Goal: Task Accomplishment & Management: Complete application form

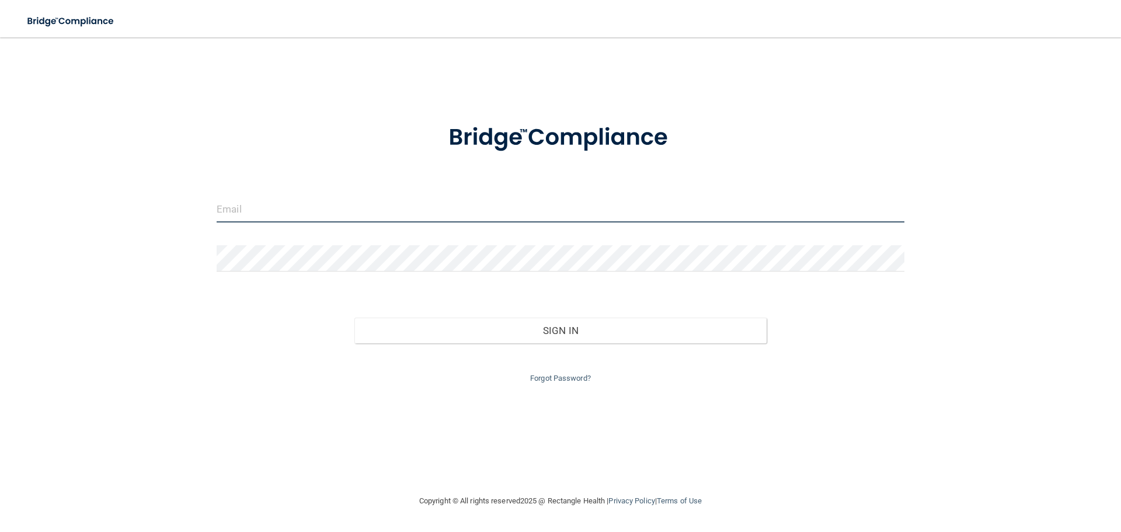
click at [355, 218] on input "email" at bounding box center [561, 209] width 688 height 26
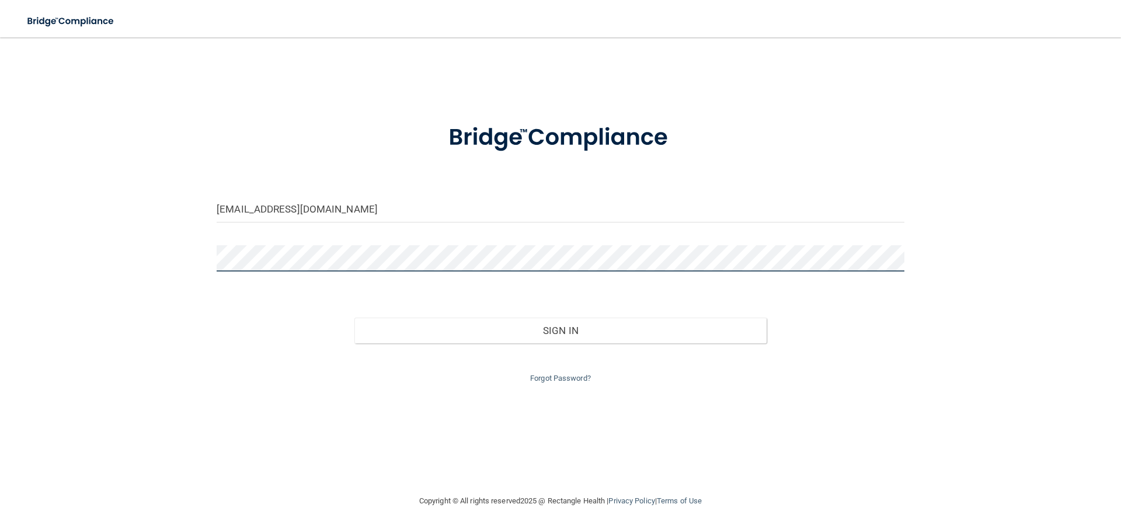
click at [354, 318] on button "Sign In" at bounding box center [560, 331] width 413 height 26
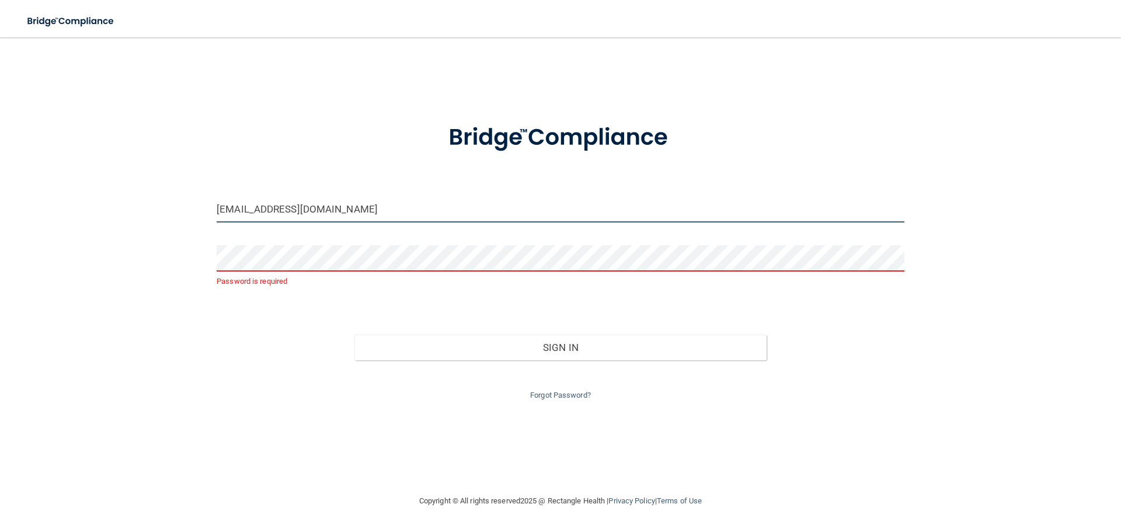
drag, startPoint x: 384, startPoint y: 208, endPoint x: 154, endPoint y: 215, distance: 230.7
click at [154, 215] on div "sisringhaus@wenatcheedental.com Password is required Invalid email/password. Yo…" at bounding box center [560, 265] width 1074 height 433
type input "[EMAIL_ADDRESS][DOMAIN_NAME]"
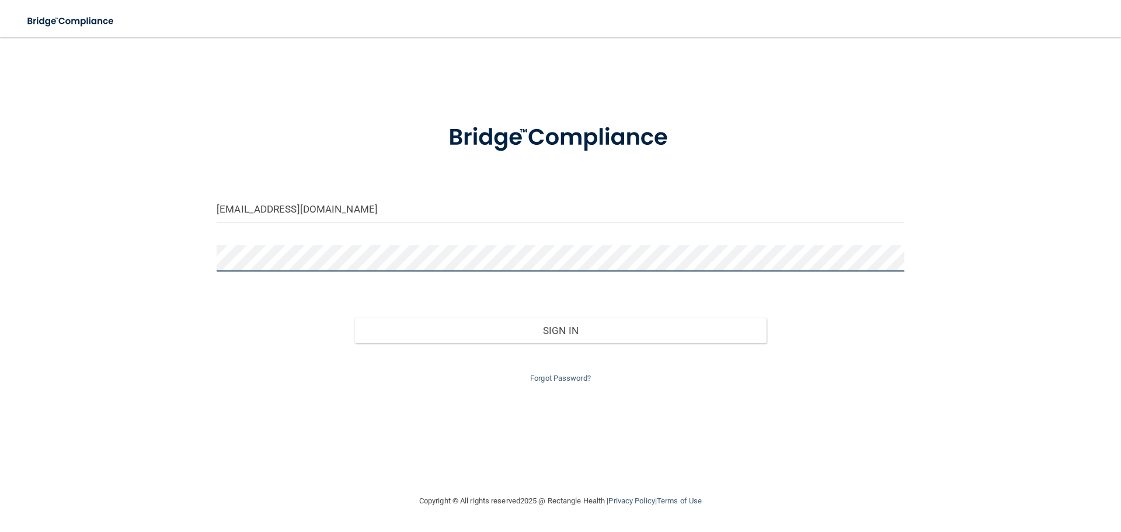
click at [354, 318] on button "Sign In" at bounding box center [560, 331] width 413 height 26
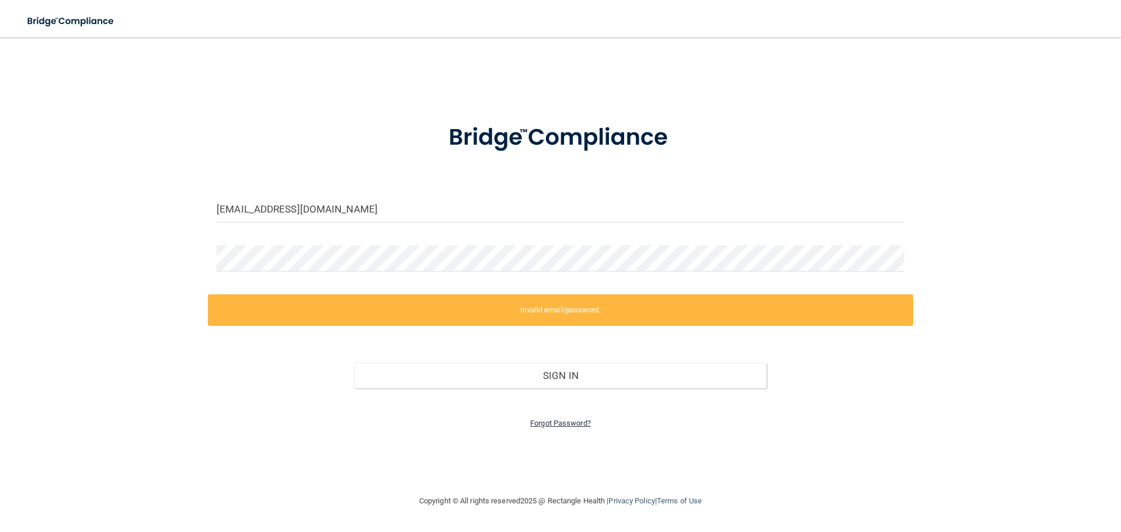
click at [553, 423] on link "Forgot Password?" at bounding box center [560, 423] width 61 height 9
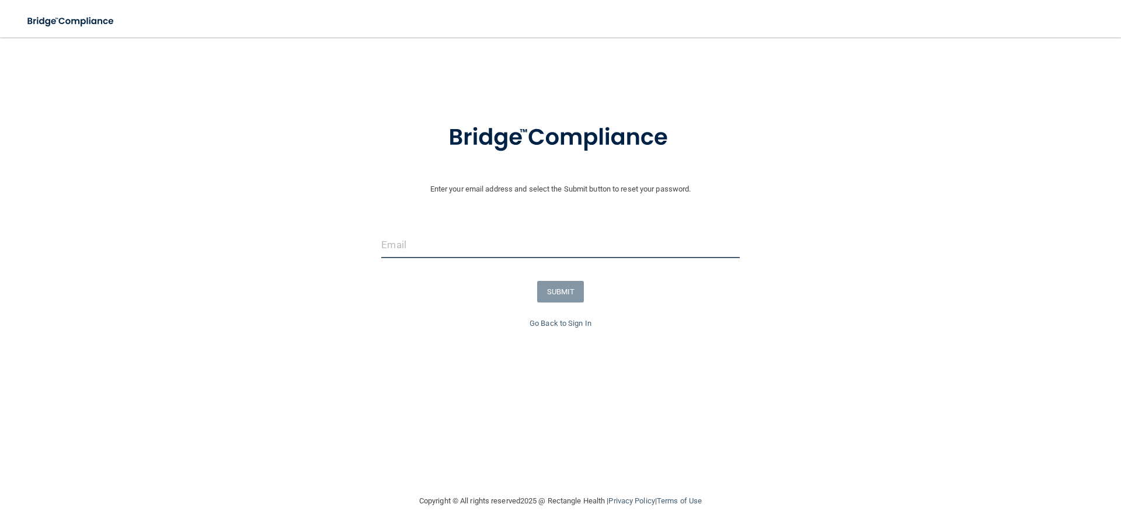
click at [429, 241] on input "email" at bounding box center [560, 245] width 358 height 26
type input "[EMAIL_ADDRESS][DOMAIN_NAME]"
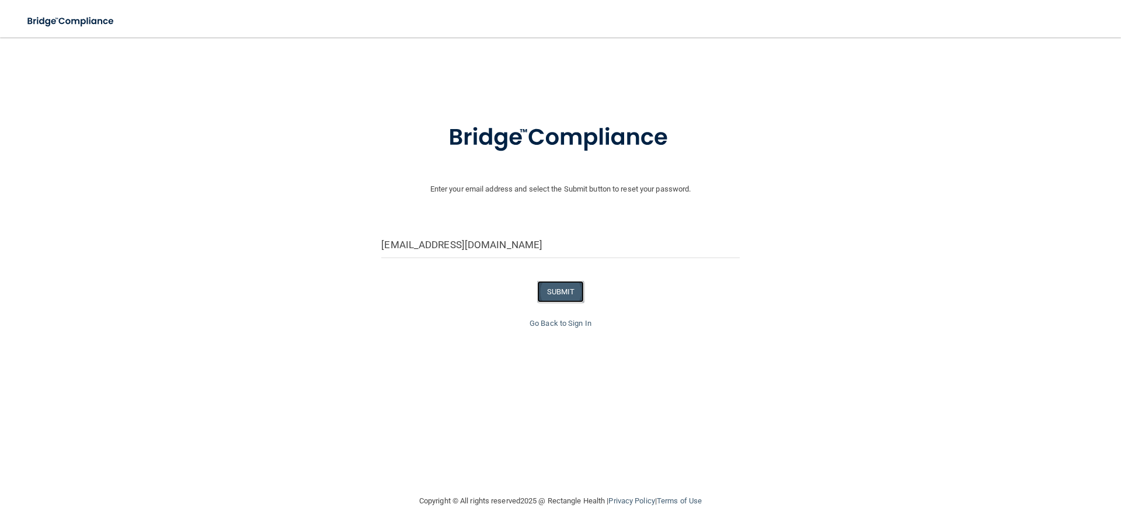
click at [557, 284] on button "SUBMIT" at bounding box center [560, 292] width 47 height 22
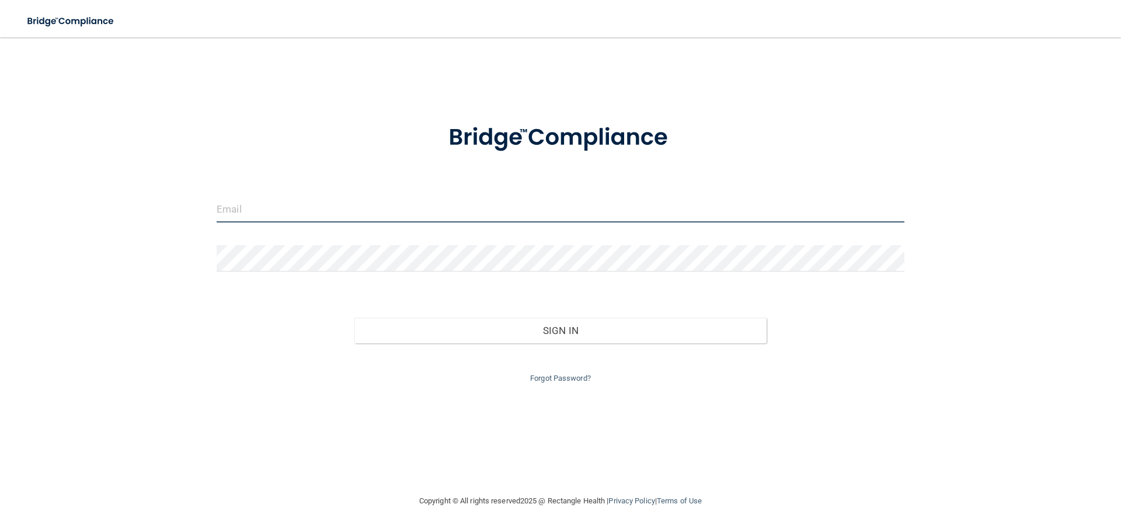
click at [393, 203] on input "email" at bounding box center [561, 209] width 688 height 26
type input "[EMAIL_ADDRESS][DOMAIN_NAME]"
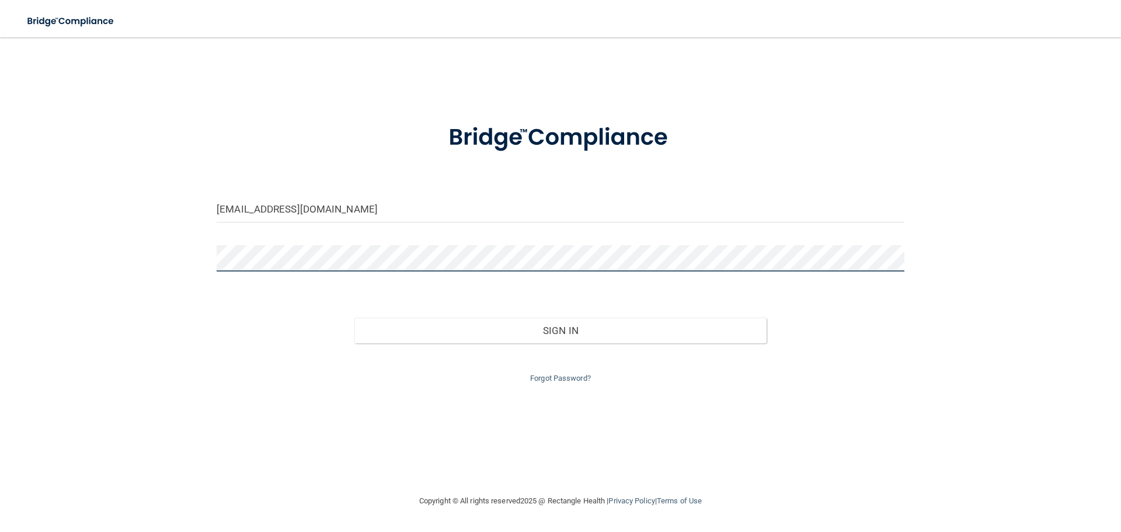
click at [354, 318] on button "Sign In" at bounding box center [560, 331] width 413 height 26
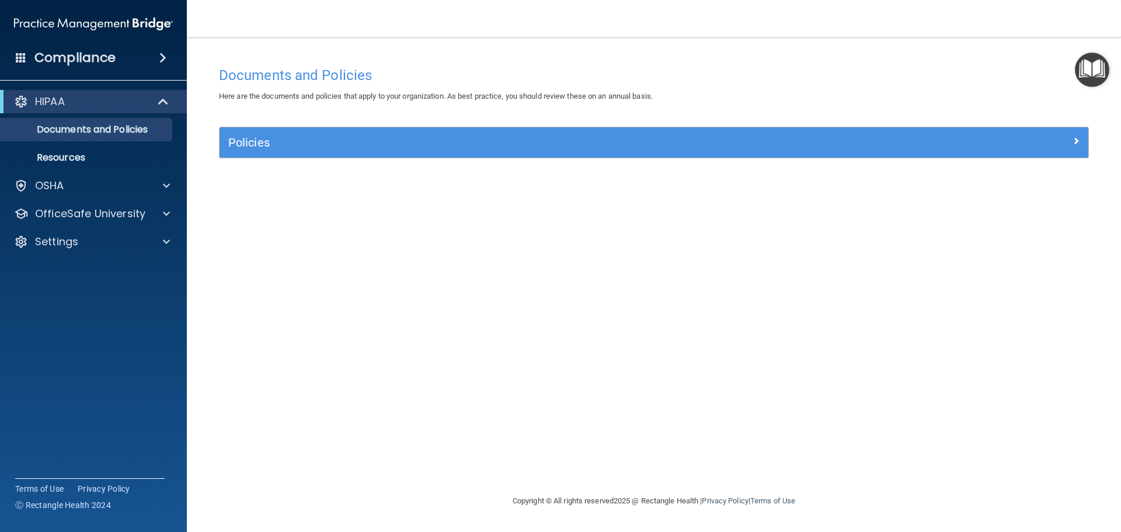
click at [111, 114] on ul "Documents and Policies Report an Incident Business Associates Emergency Plannin…" at bounding box center [93, 141] width 211 height 56
click at [164, 100] on span at bounding box center [164, 102] width 10 height 14
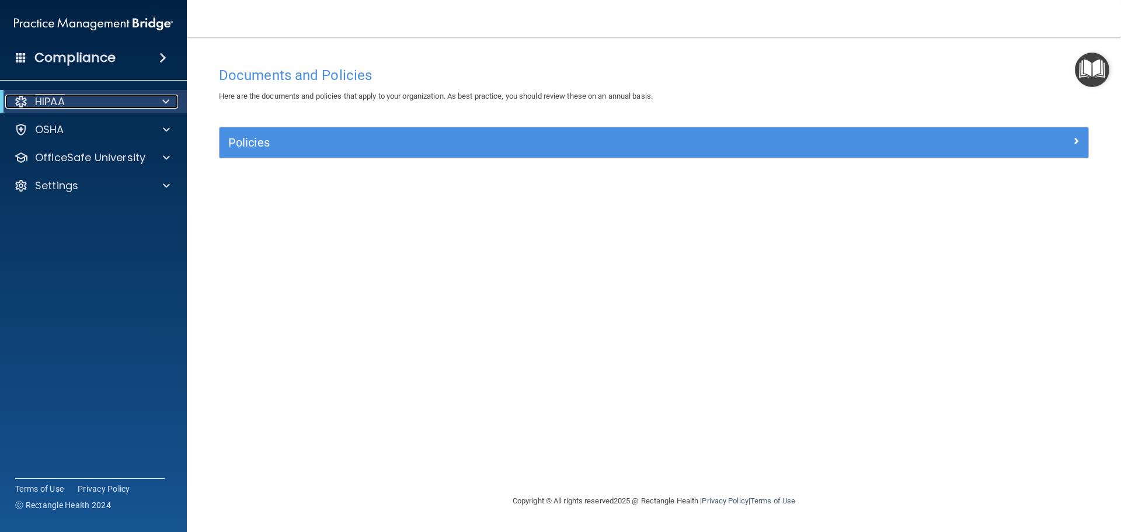
click at [161, 102] on div at bounding box center [163, 102] width 29 height 14
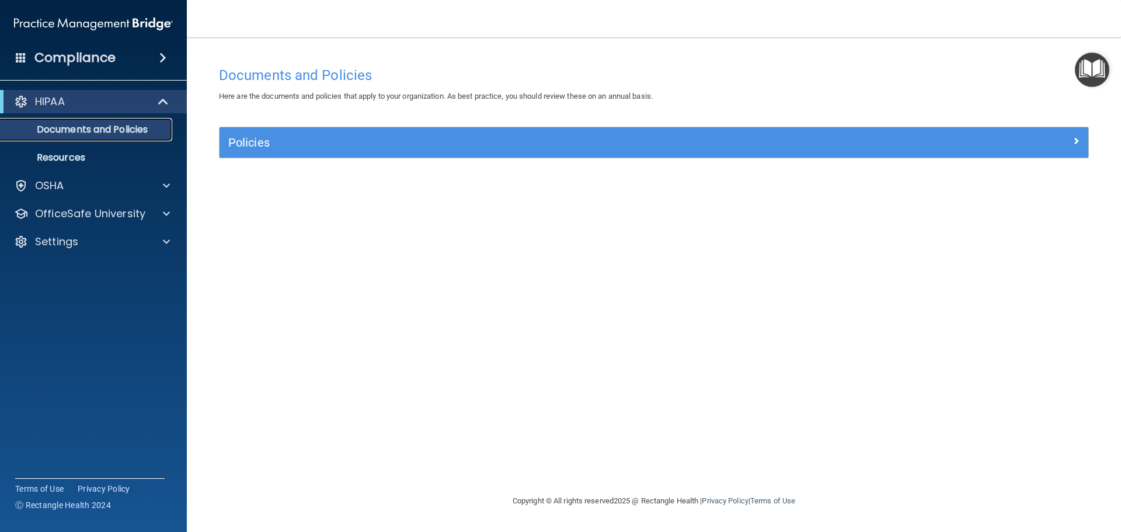
click at [112, 135] on p "Documents and Policies" at bounding box center [87, 130] width 159 height 12
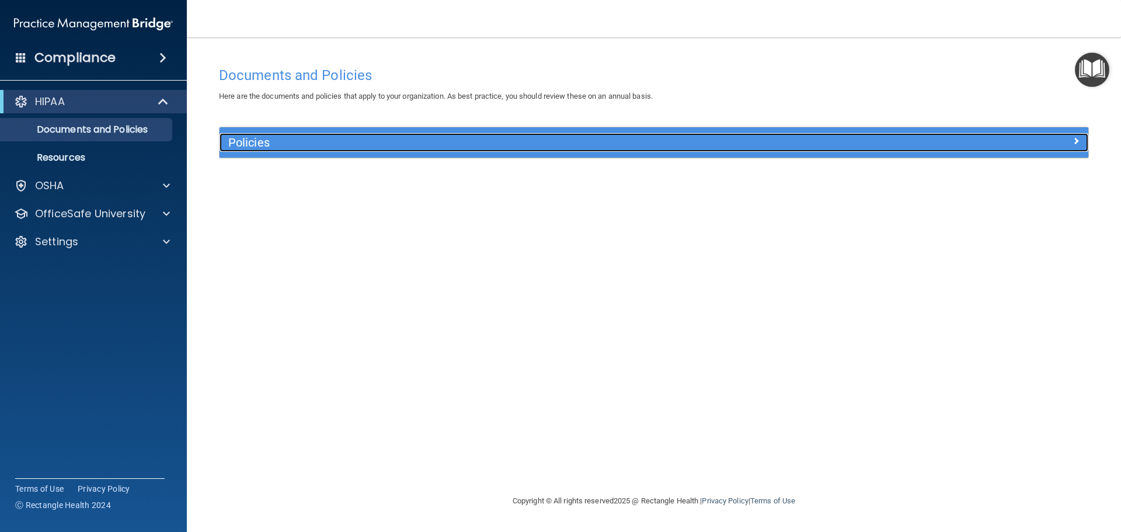
click at [304, 144] on h5 "Policies" at bounding box center [545, 142] width 634 height 13
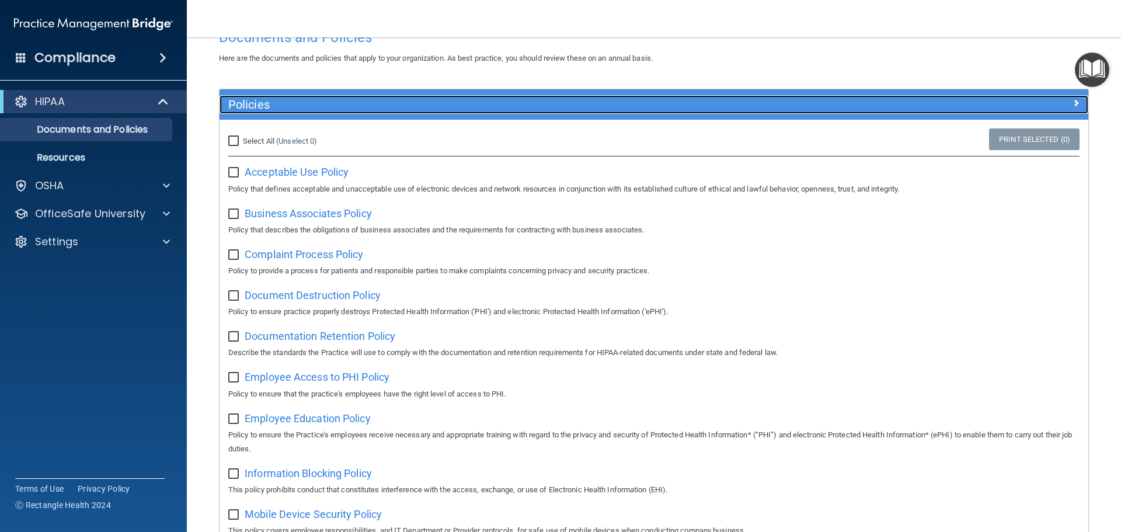
scroll to position [58, 0]
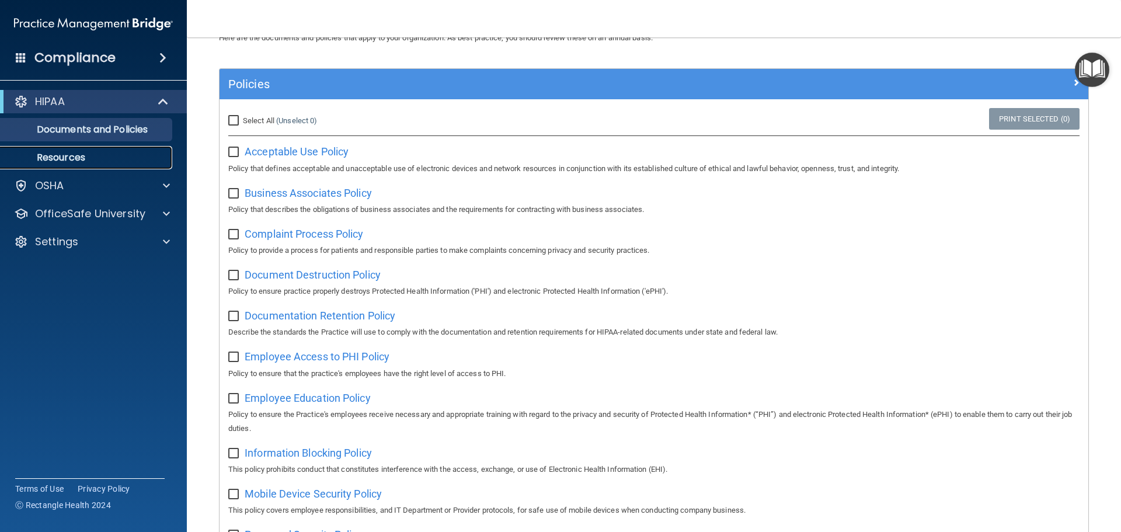
click at [79, 160] on p "Resources" at bounding box center [87, 158] width 159 height 12
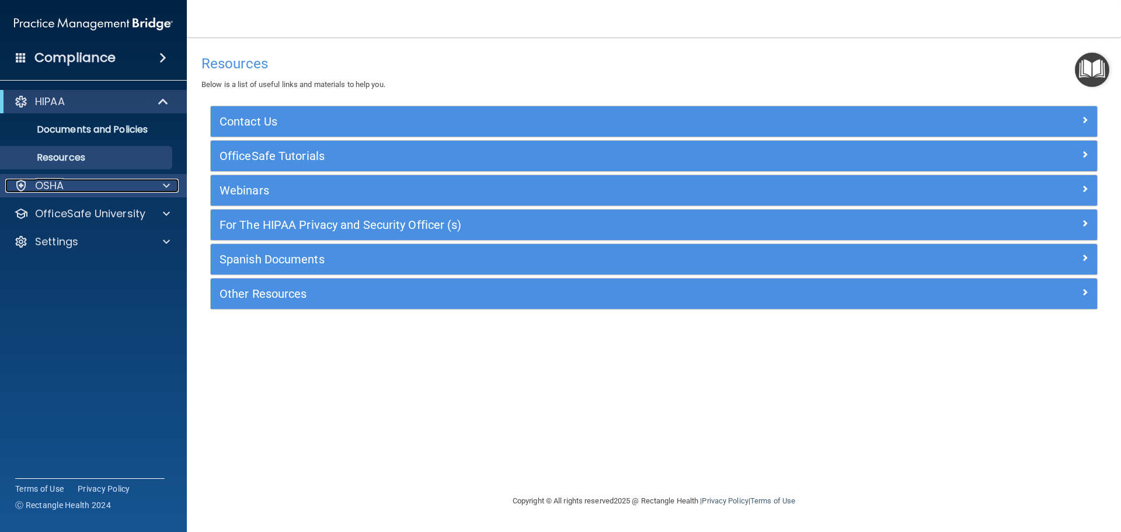
click at [134, 188] on div "OSHA" at bounding box center [77, 186] width 145 height 14
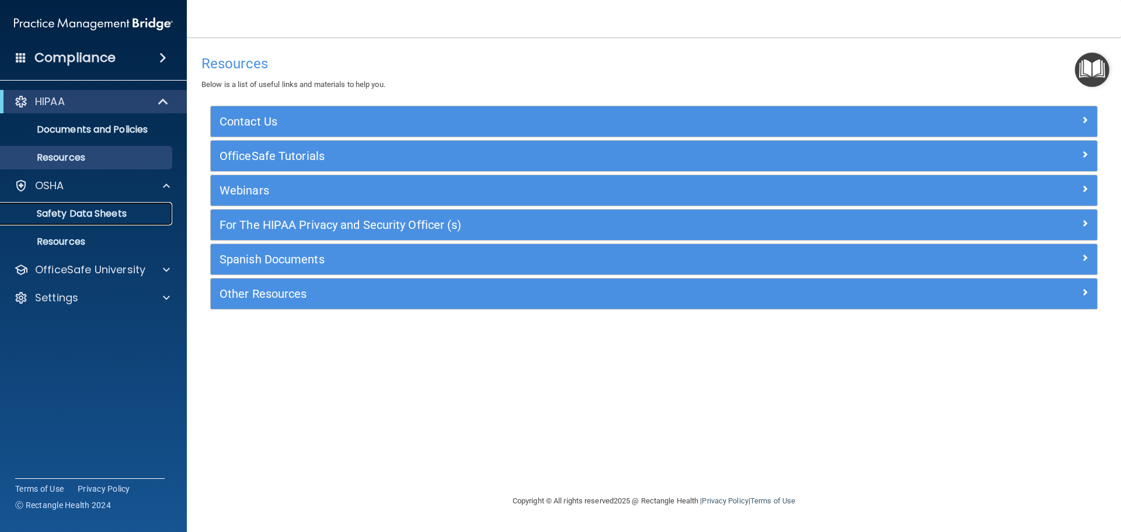
click at [135, 213] on p "Safety Data Sheets" at bounding box center [87, 214] width 159 height 12
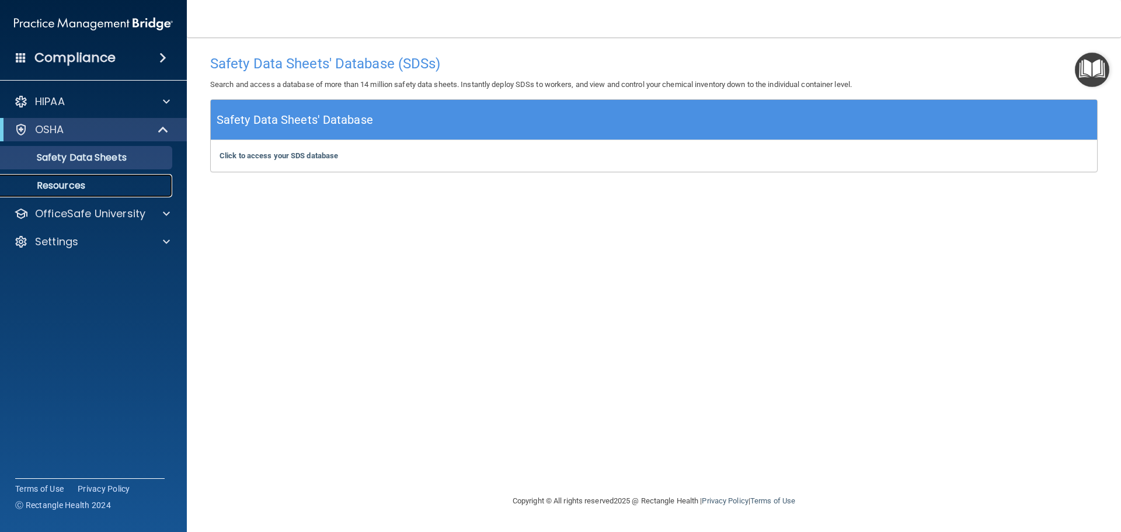
click at [114, 193] on link "Resources" at bounding box center [80, 185] width 184 height 23
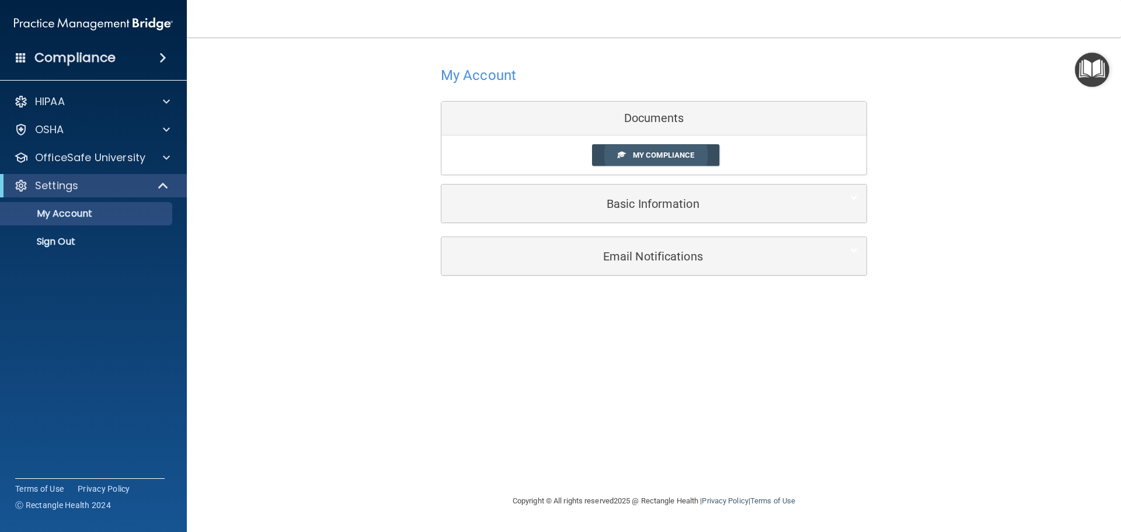
click at [670, 158] on span "My Compliance" at bounding box center [663, 155] width 61 height 9
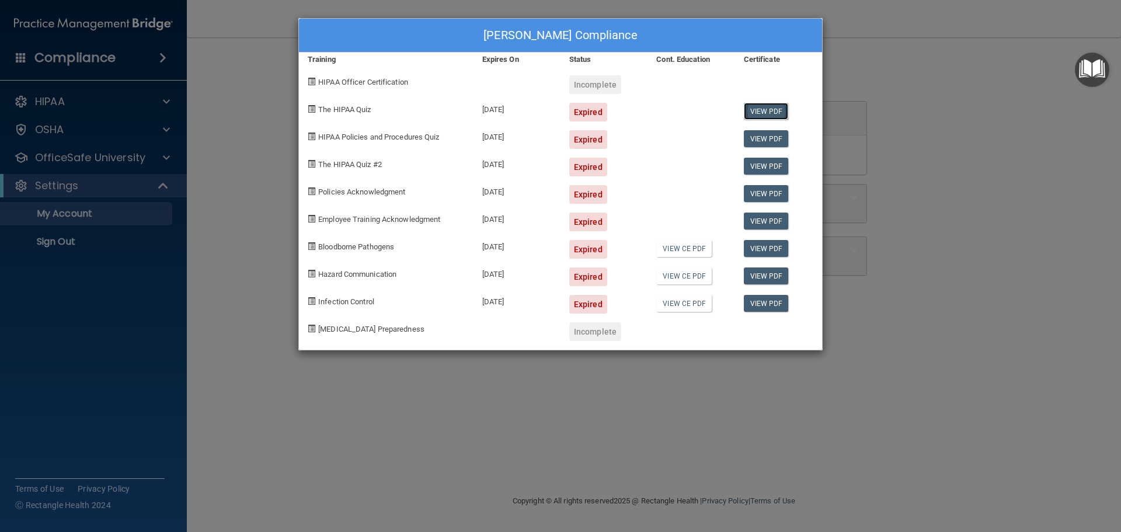
click at [763, 112] on link "View PDF" at bounding box center [766, 111] width 45 height 17
click at [582, 112] on div "Expired" at bounding box center [588, 112] width 38 height 19
click at [68, 189] on div "Shantel Isringhaus's Compliance Training Expires On Status Cont. Education Cert…" at bounding box center [560, 266] width 1121 height 532
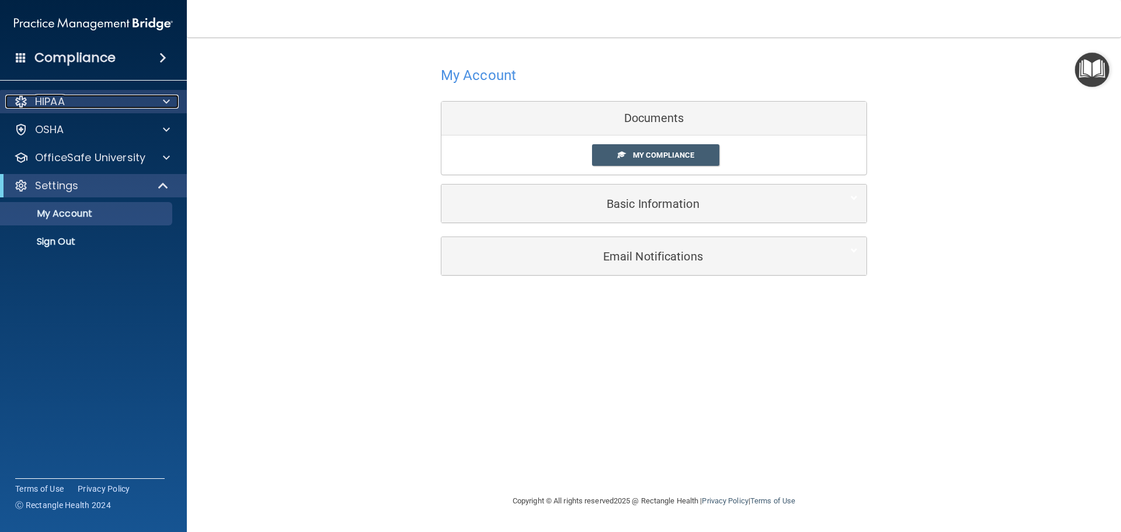
click at [156, 96] on div at bounding box center [164, 102] width 29 height 14
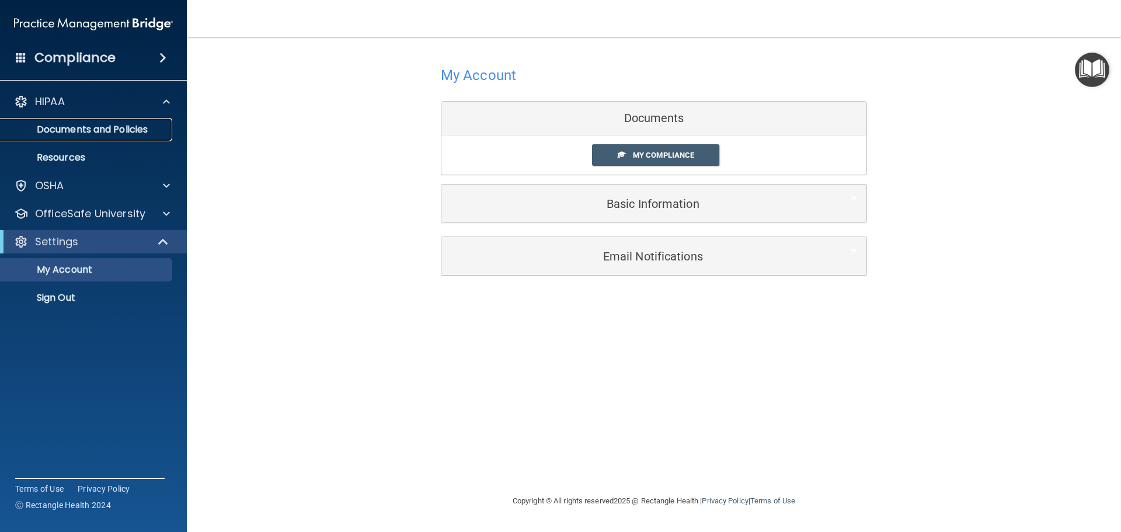
click at [138, 129] on p "Documents and Policies" at bounding box center [87, 130] width 159 height 12
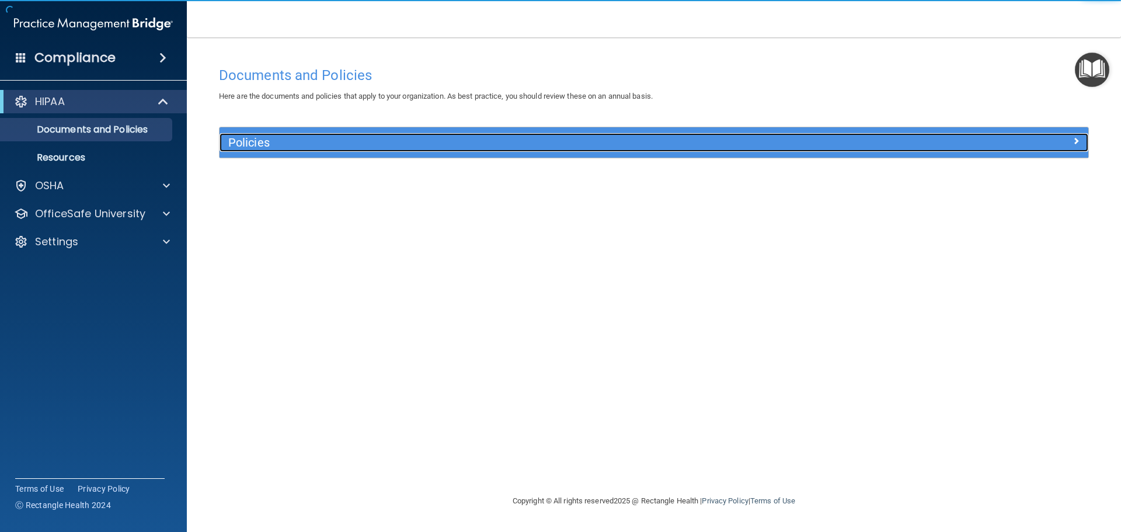
click at [295, 147] on h5 "Policies" at bounding box center [545, 142] width 634 height 13
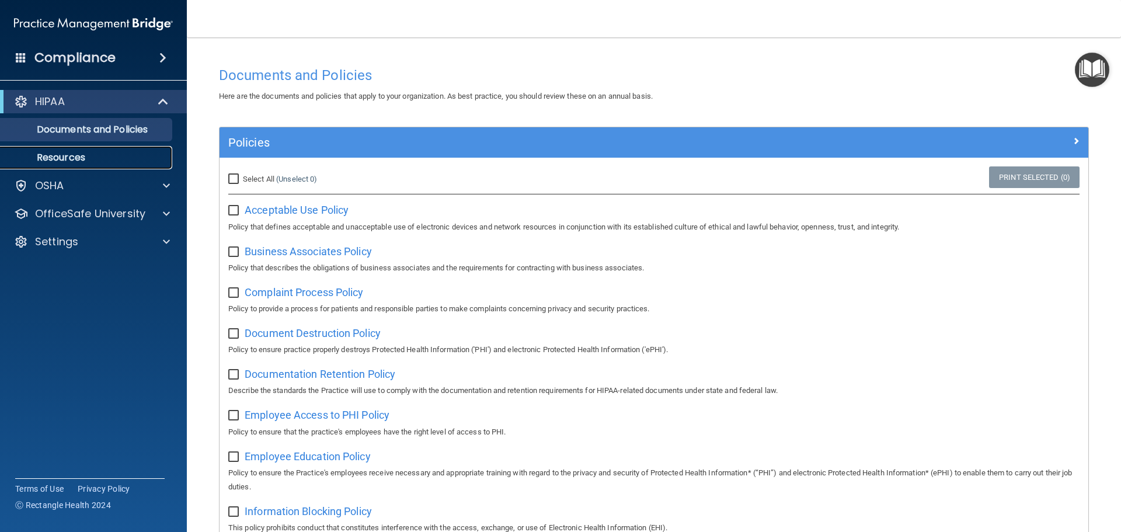
click at [87, 154] on p "Resources" at bounding box center [87, 158] width 159 height 12
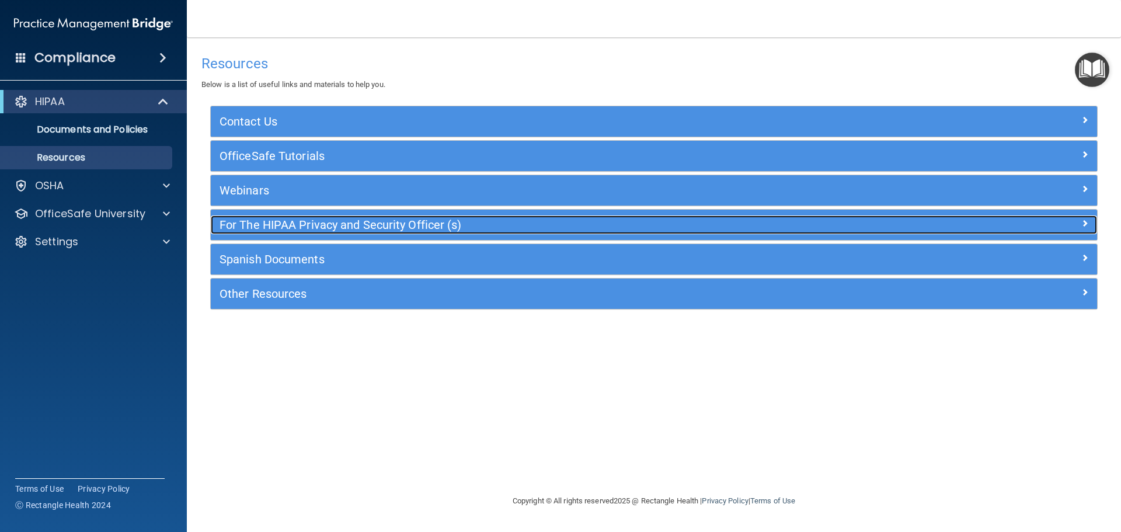
click at [411, 222] on h5 "For The HIPAA Privacy and Security Officer (s)" at bounding box center [543, 224] width 647 height 13
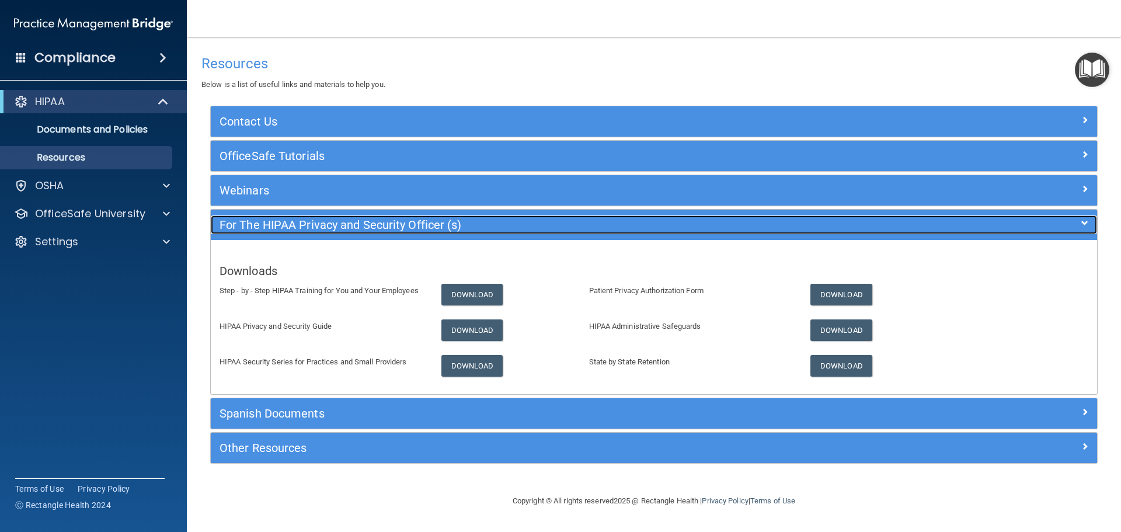
click at [336, 230] on h5 "For The HIPAA Privacy and Security Officer (s)" at bounding box center [543, 224] width 647 height 13
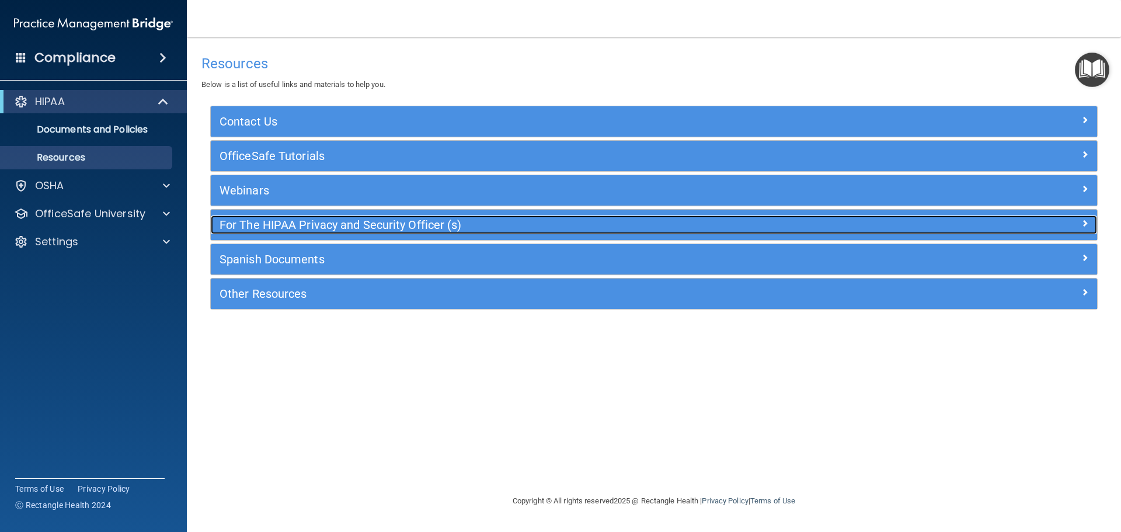
click at [336, 230] on h5 "For The HIPAA Privacy and Security Officer (s)" at bounding box center [543, 224] width 647 height 13
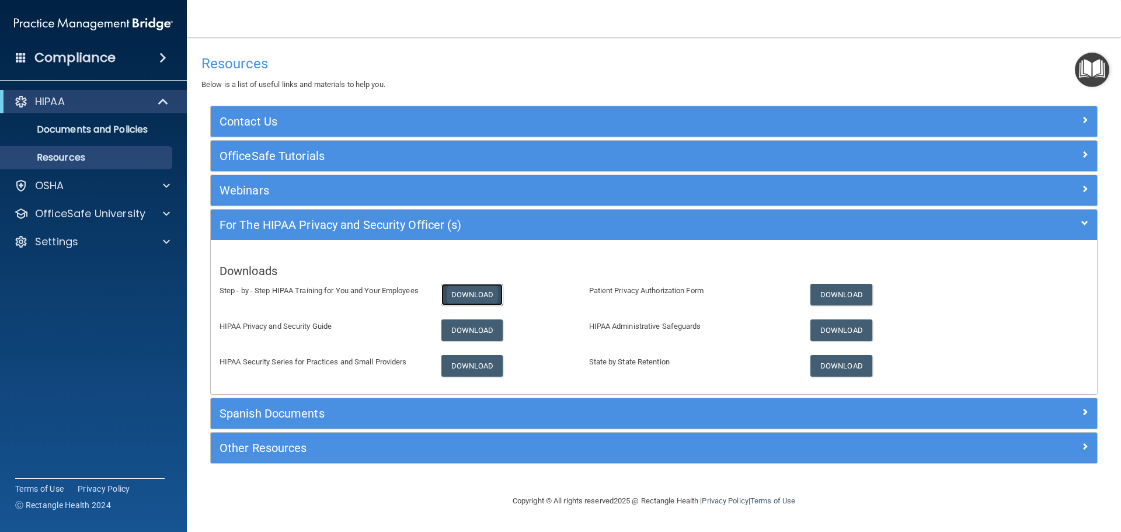
click at [464, 297] on link "Download" at bounding box center [472, 295] width 62 height 22
click at [133, 179] on div "OSHA" at bounding box center [77, 186] width 145 height 14
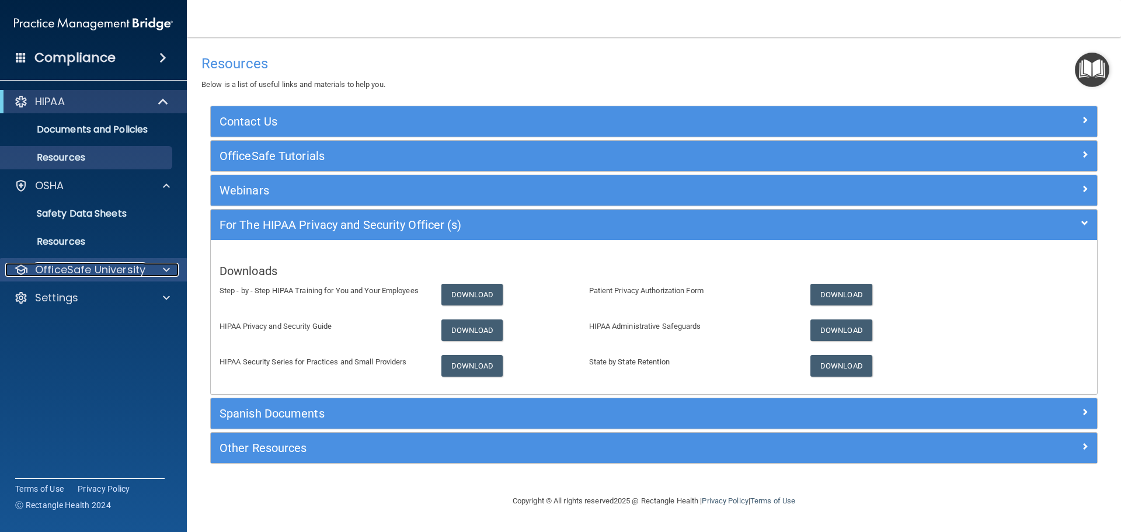
click at [162, 275] on div at bounding box center [164, 270] width 29 height 14
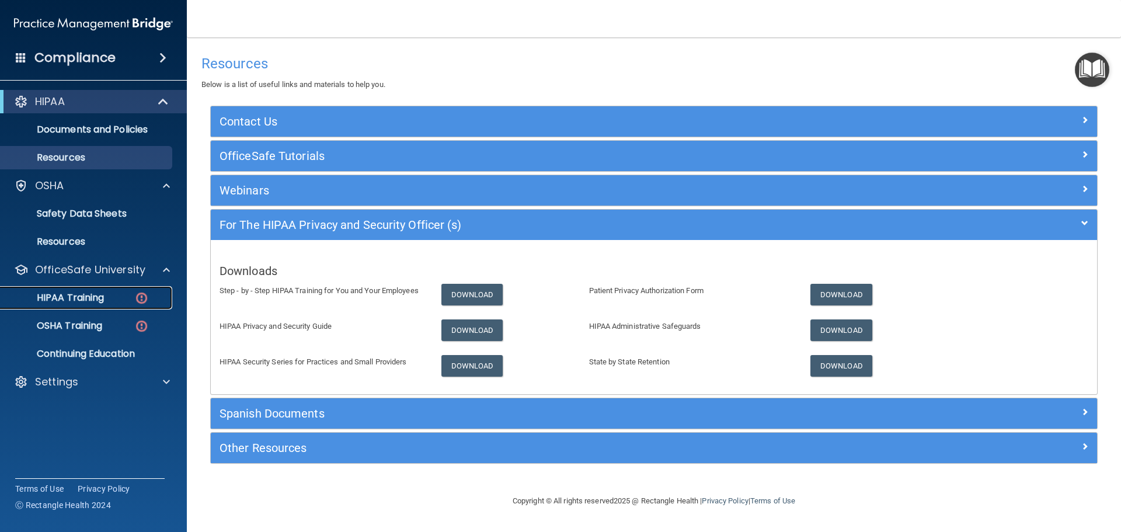
click at [137, 298] on img at bounding box center [141, 298] width 15 height 15
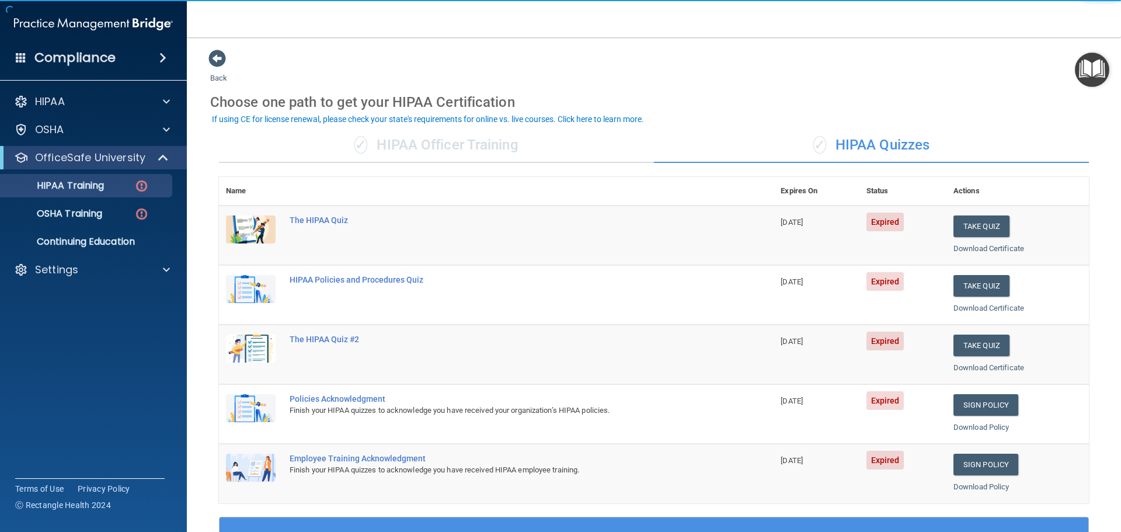
click at [419, 152] on div "✓ HIPAA Officer Training" at bounding box center [436, 145] width 435 height 35
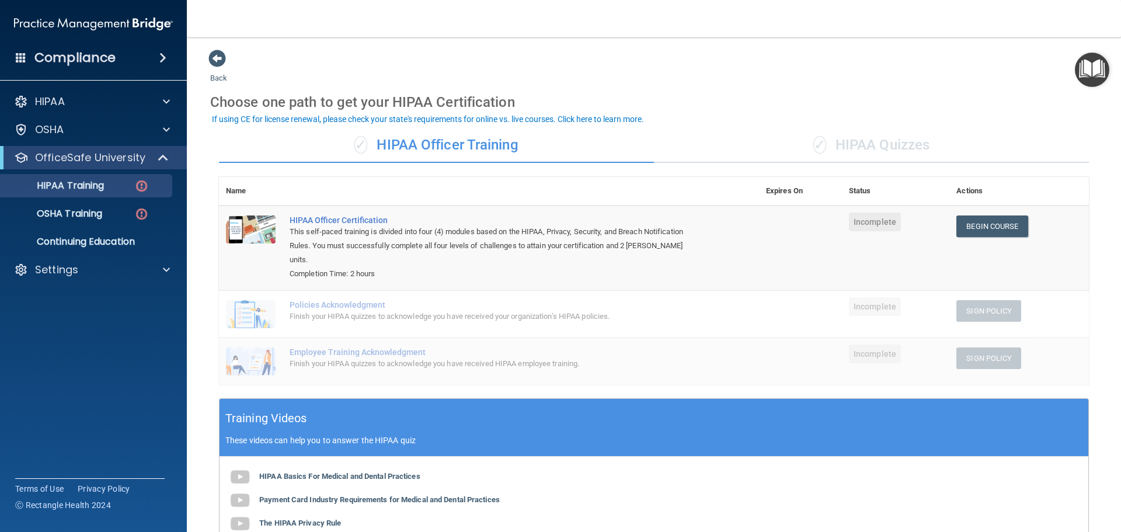
click at [841, 143] on div "✓ HIPAA Quizzes" at bounding box center [871, 145] width 435 height 35
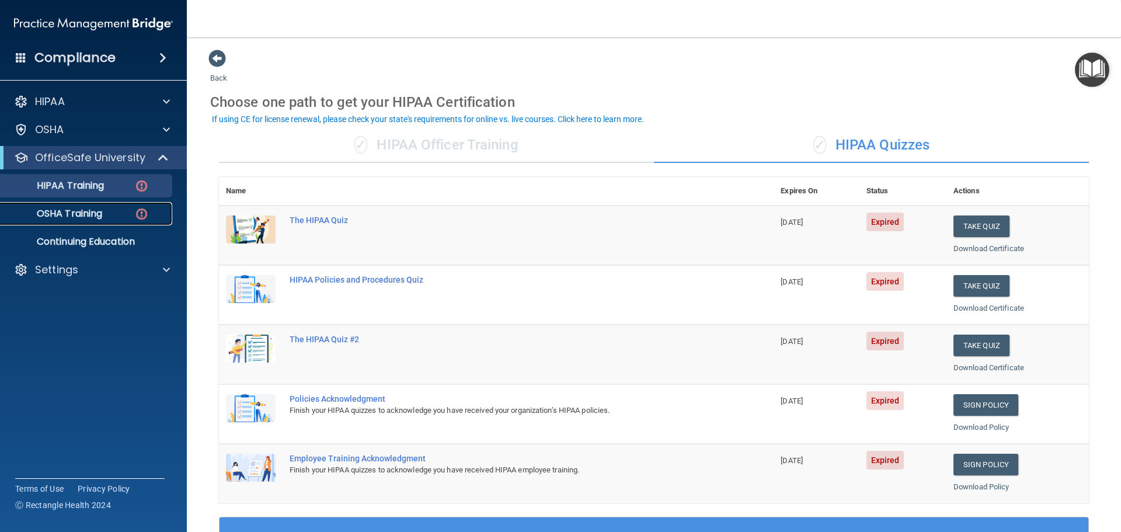
click at [113, 211] on div "OSHA Training" at bounding box center [87, 214] width 159 height 12
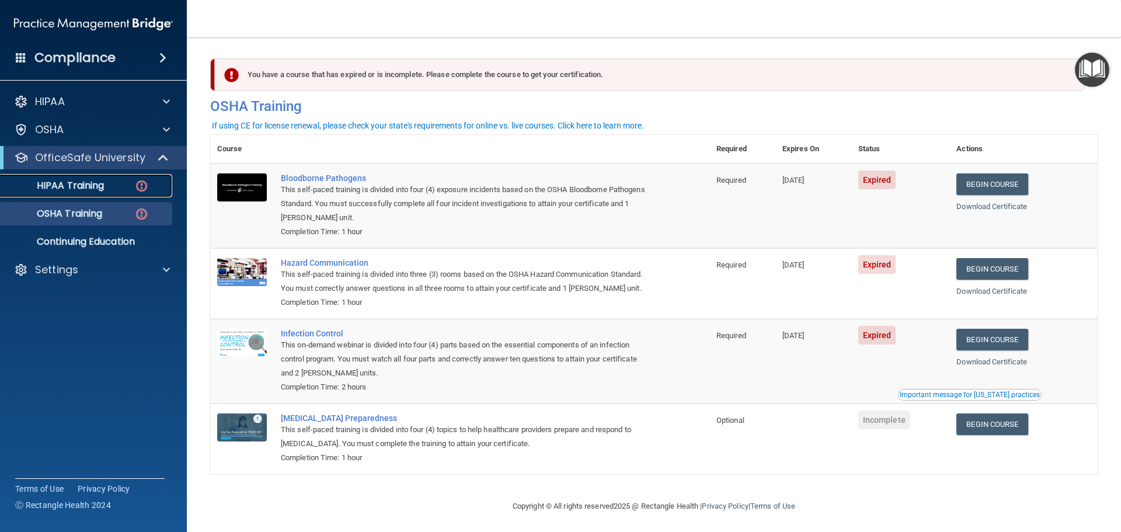
click at [142, 190] on img at bounding box center [141, 186] width 15 height 15
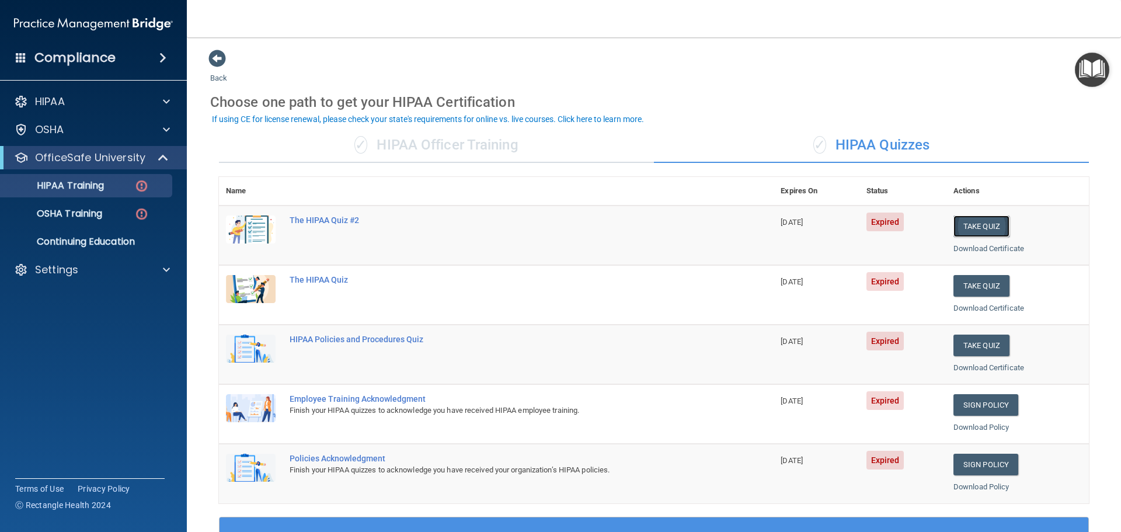
click at [973, 228] on button "Take Quiz" at bounding box center [981, 226] width 56 height 22
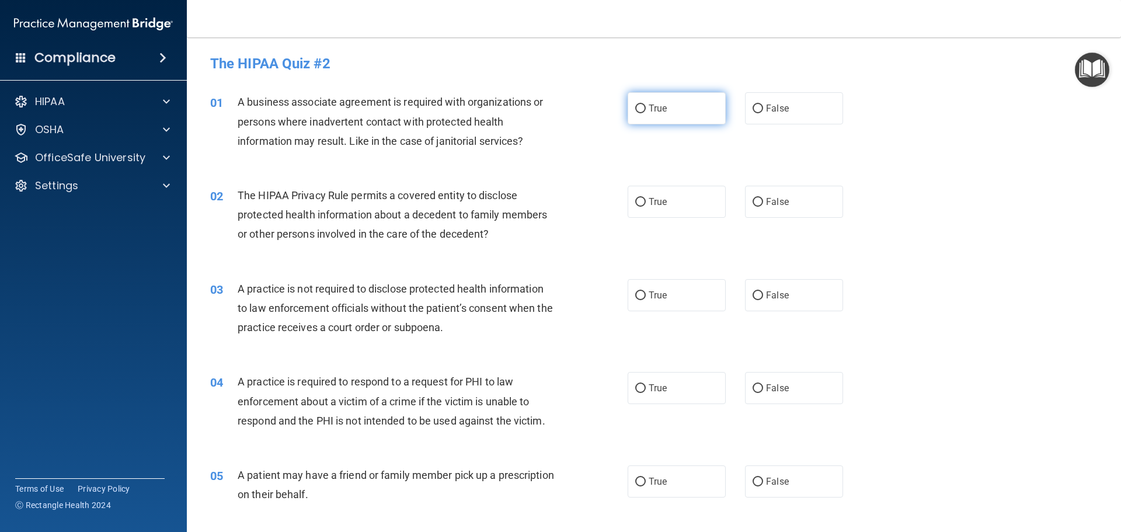
click at [667, 111] on label "True" at bounding box center [677, 108] width 98 height 32
click at [646, 111] on input "True" at bounding box center [640, 109] width 11 height 9
radio input "true"
click at [663, 201] on span "True" at bounding box center [658, 201] width 18 height 11
click at [646, 201] on input "True" at bounding box center [640, 202] width 11 height 9
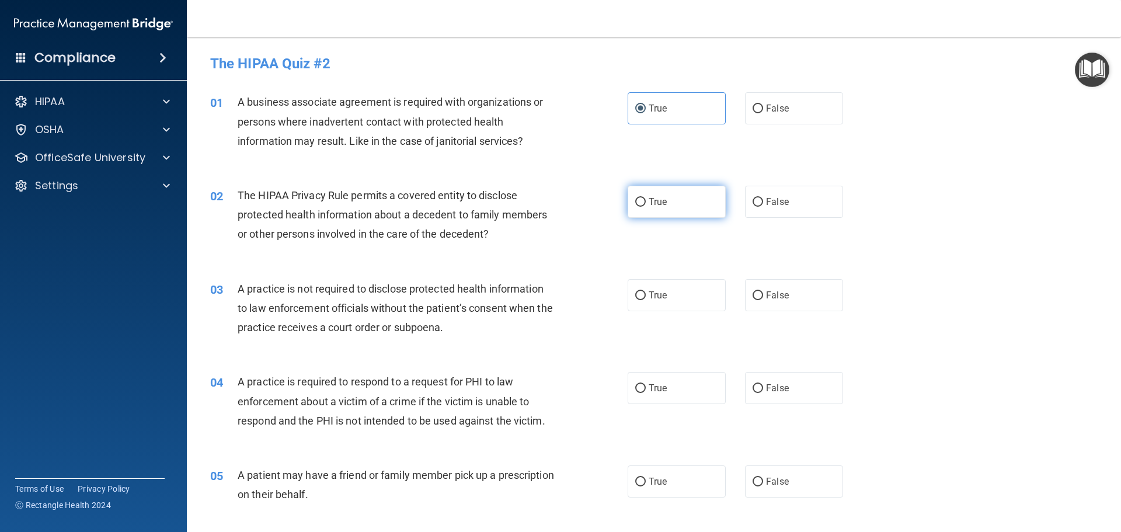
radio input "true"
click at [763, 302] on label "False" at bounding box center [794, 295] width 98 height 32
click at [763, 300] on input "False" at bounding box center [758, 295] width 11 height 9
radio input "true"
click at [785, 388] on label "False" at bounding box center [794, 388] width 98 height 32
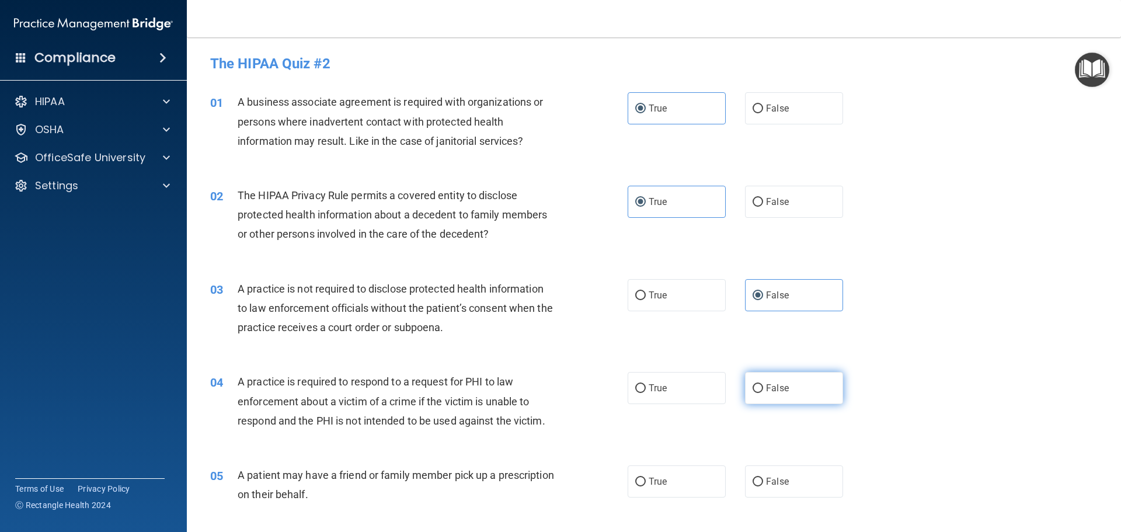
click at [763, 388] on input "False" at bounding box center [758, 388] width 11 height 9
radio input "true"
click at [784, 483] on label "False" at bounding box center [794, 481] width 98 height 32
click at [763, 483] on input "False" at bounding box center [758, 482] width 11 height 9
radio input "true"
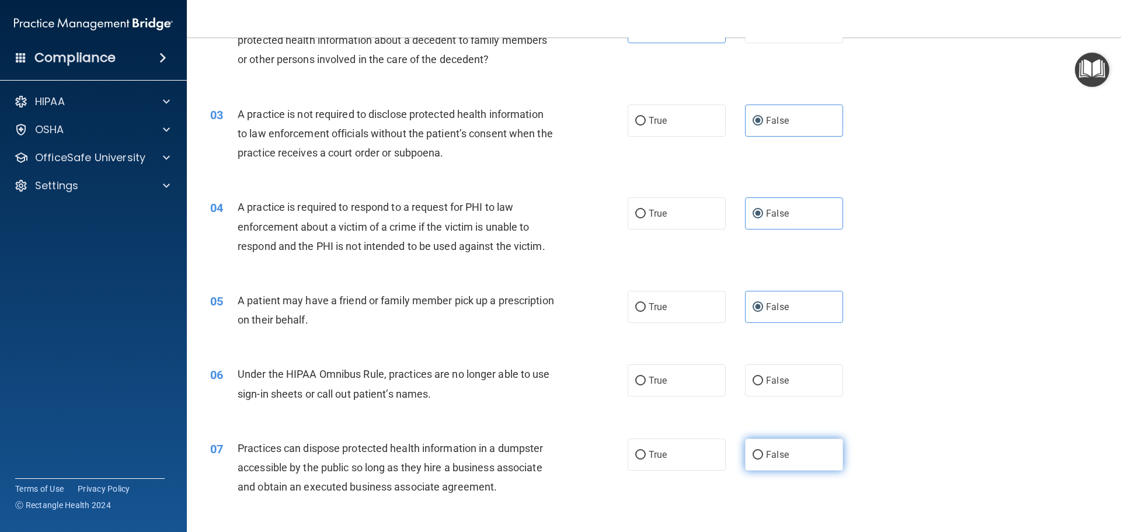
scroll to position [175, 0]
click at [666, 383] on label "True" at bounding box center [677, 380] width 98 height 32
click at [646, 383] on input "True" at bounding box center [640, 380] width 11 height 9
radio input "true"
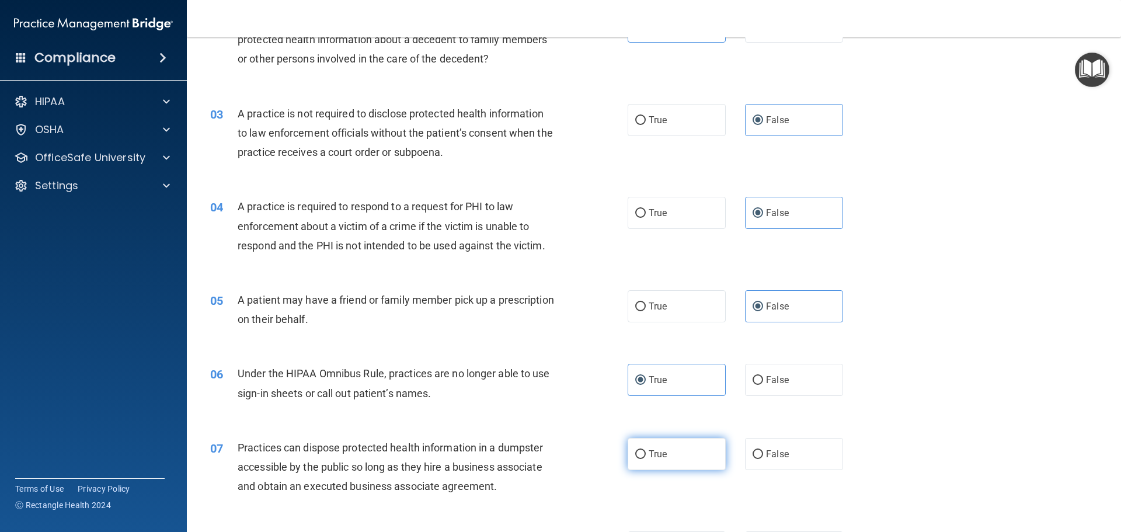
click at [675, 461] on label "True" at bounding box center [677, 454] width 98 height 32
click at [646, 459] on input "True" at bounding box center [640, 454] width 11 height 9
radio input "true"
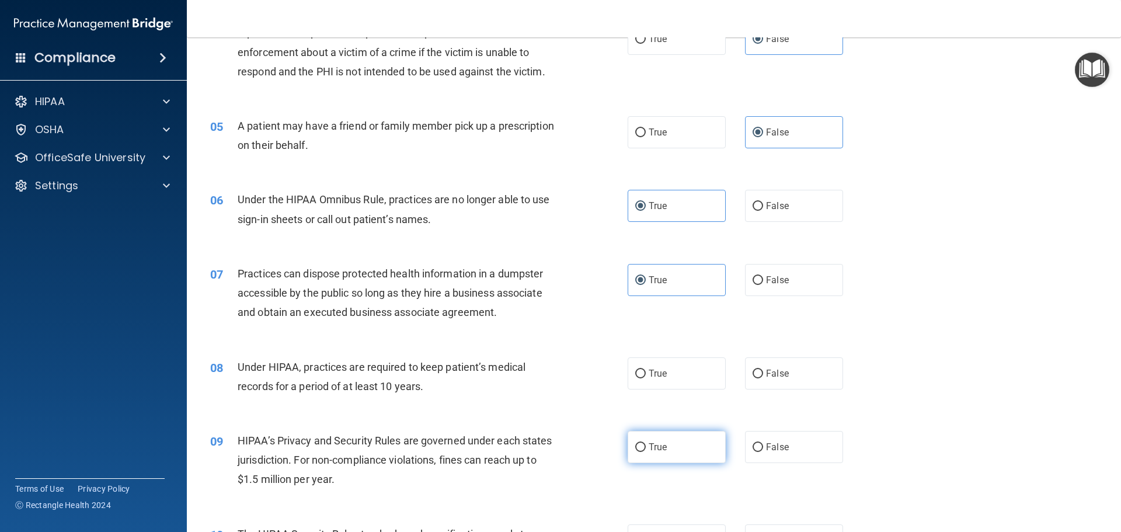
scroll to position [350, 0]
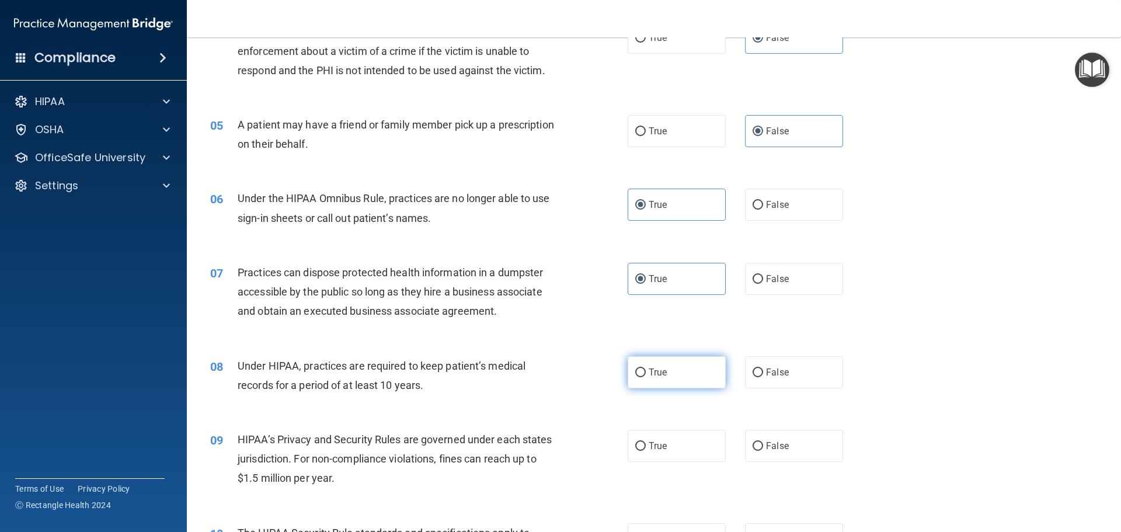
click at [661, 379] on label "True" at bounding box center [677, 372] width 98 height 32
click at [646, 377] on input "True" at bounding box center [640, 372] width 11 height 9
radio input "true"
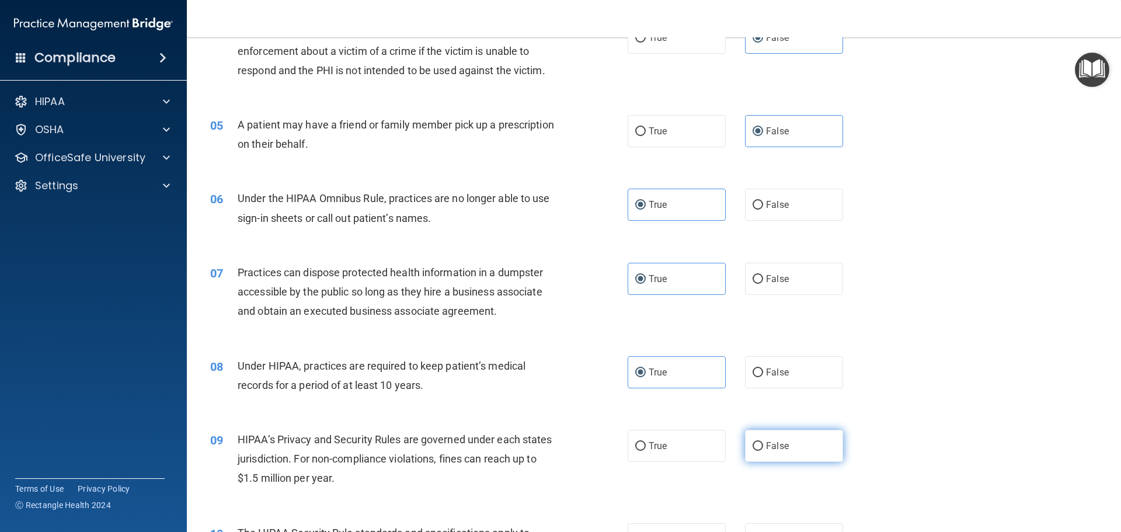
click at [786, 443] on label "False" at bounding box center [794, 446] width 98 height 32
click at [763, 443] on input "False" at bounding box center [758, 446] width 11 height 9
radio input "true"
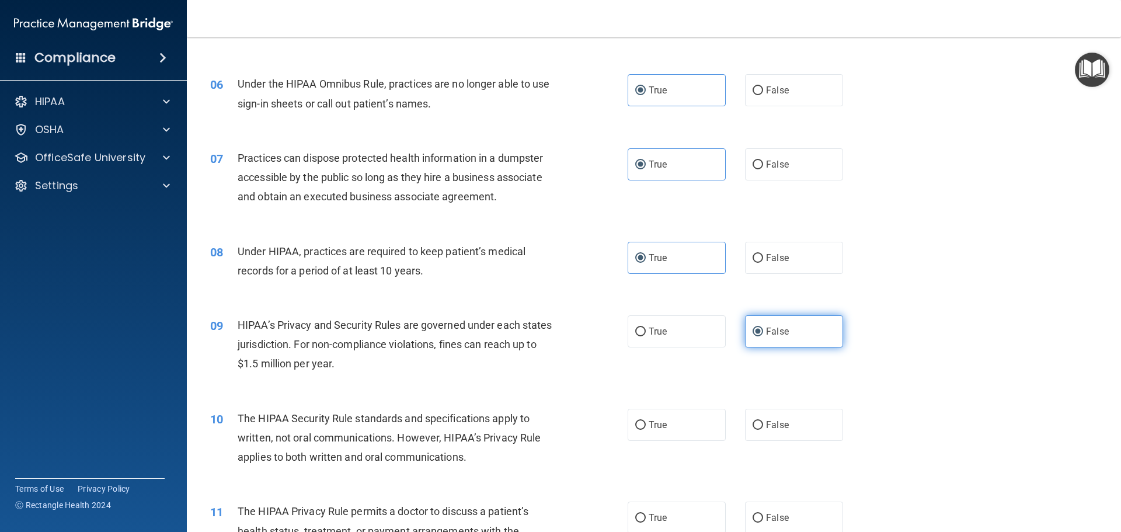
scroll to position [525, 0]
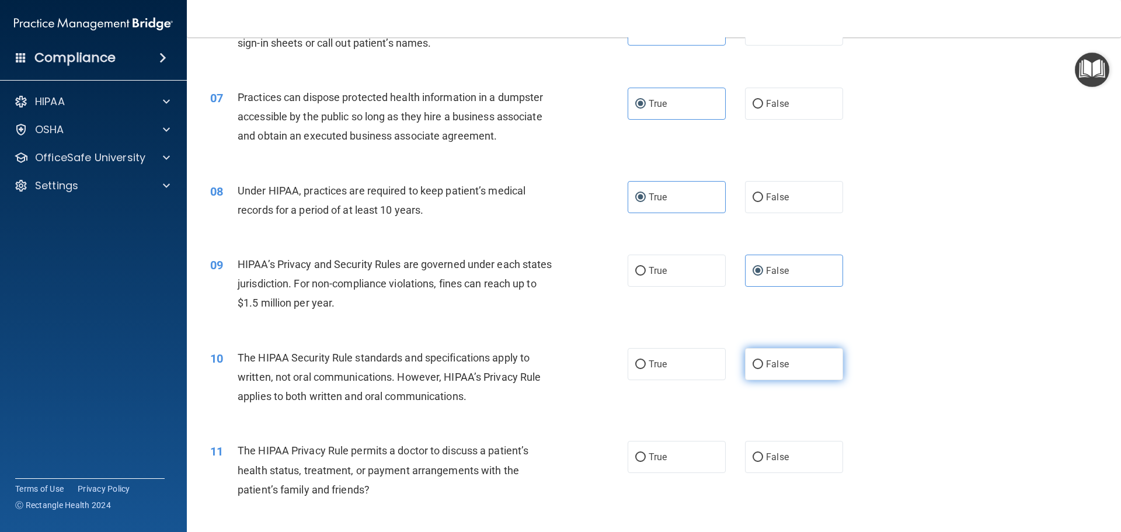
click at [754, 370] on label "False" at bounding box center [794, 364] width 98 height 32
click at [754, 369] on input "False" at bounding box center [758, 364] width 11 height 9
radio input "true"
click at [683, 462] on label "True" at bounding box center [677, 457] width 98 height 32
click at [646, 462] on input "True" at bounding box center [640, 457] width 11 height 9
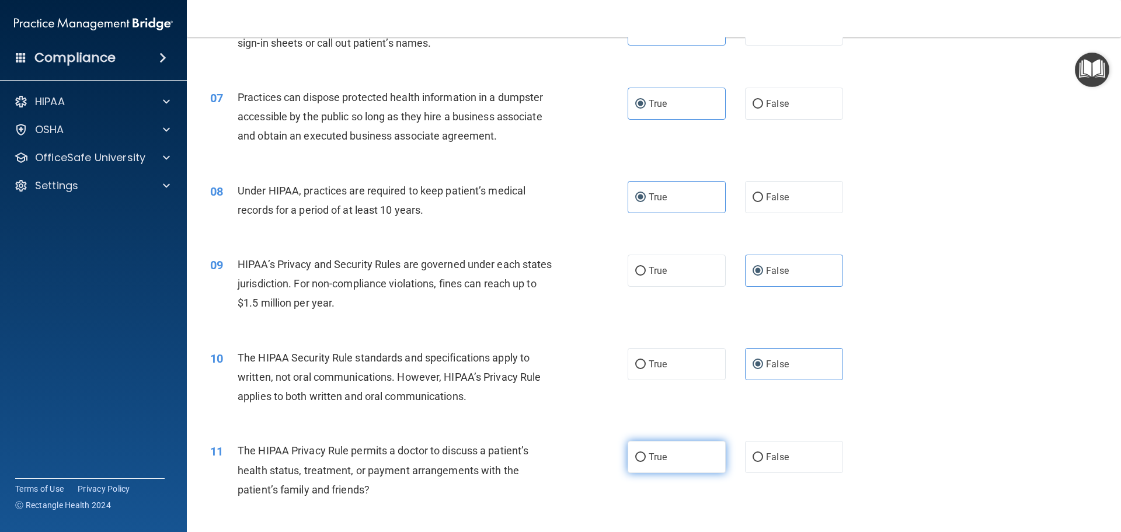
radio input "true"
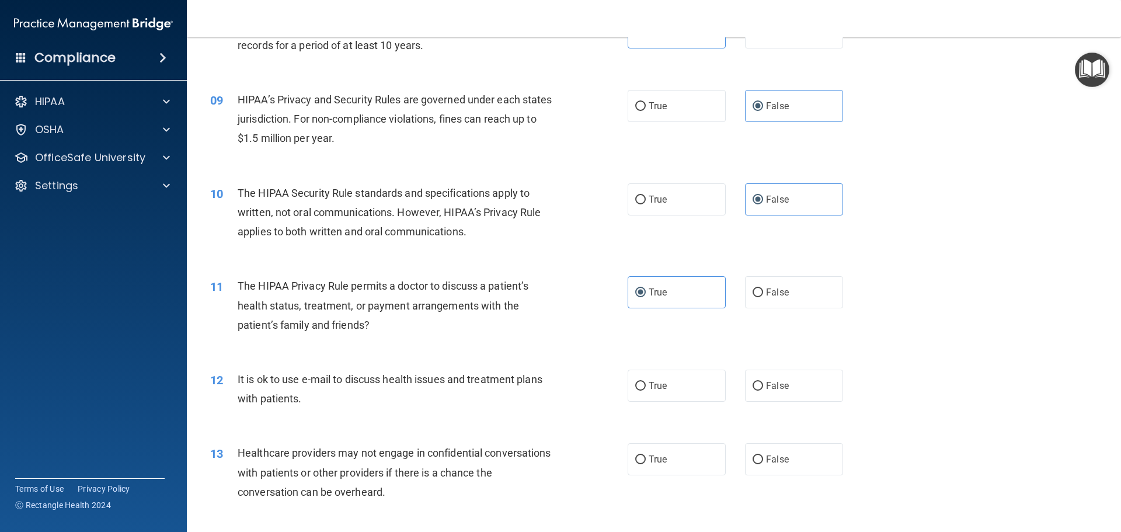
scroll to position [701, 0]
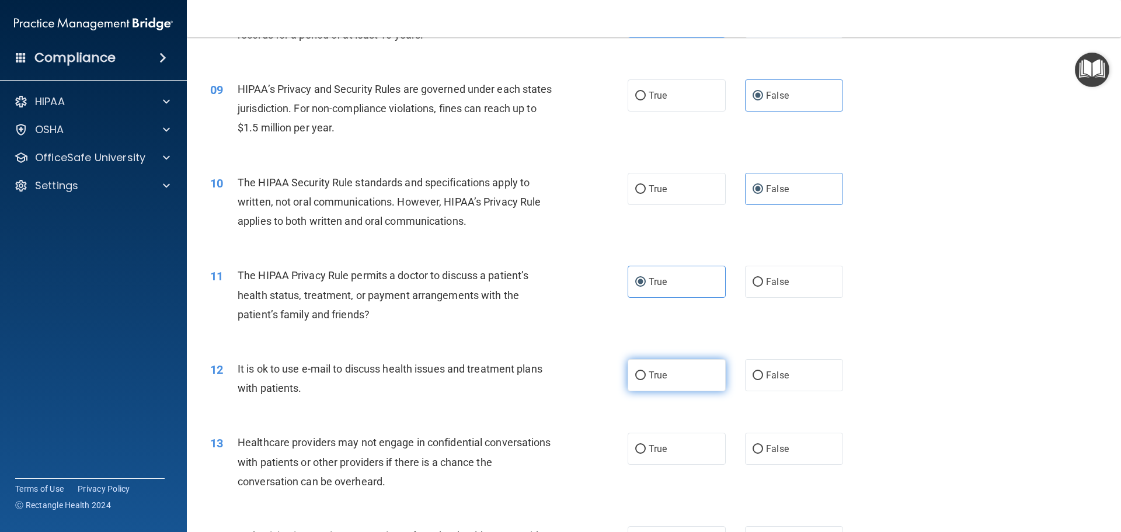
click at [667, 378] on label "True" at bounding box center [677, 375] width 98 height 32
click at [646, 378] on input "True" at bounding box center [640, 375] width 11 height 9
radio input "true"
click at [674, 455] on label "True" at bounding box center [677, 449] width 98 height 32
click at [646, 454] on input "True" at bounding box center [640, 449] width 11 height 9
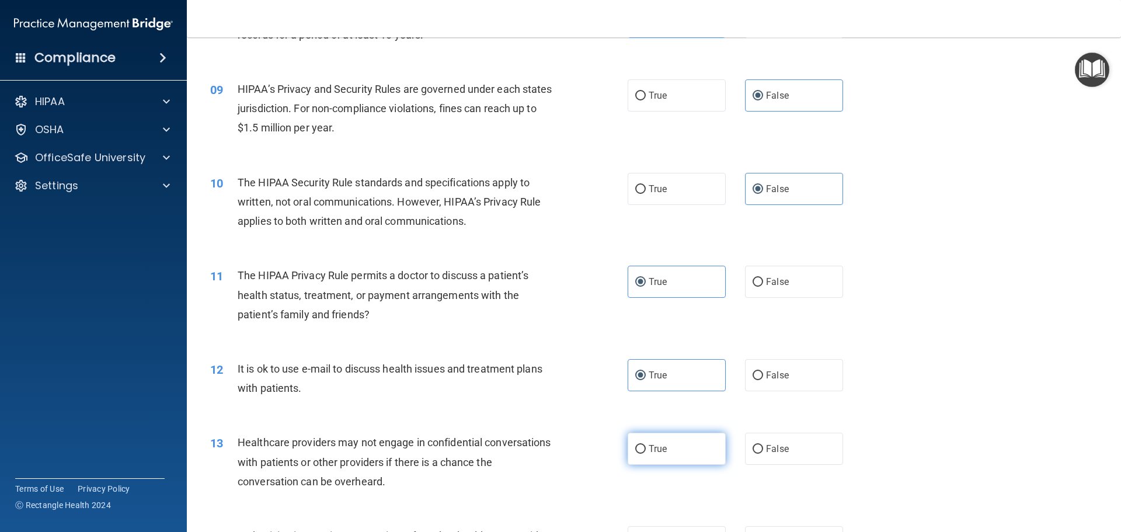
radio input "true"
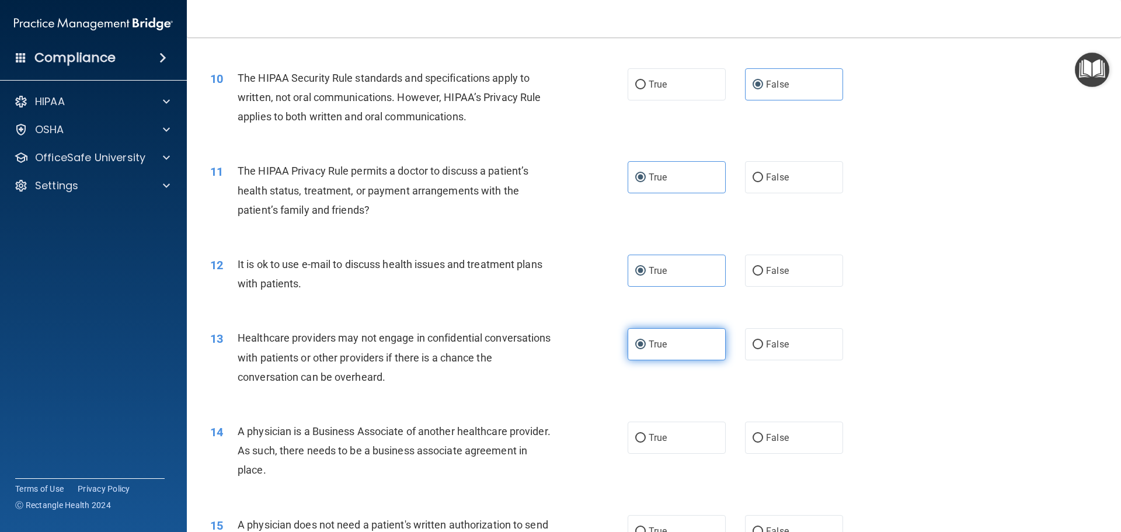
scroll to position [876, 0]
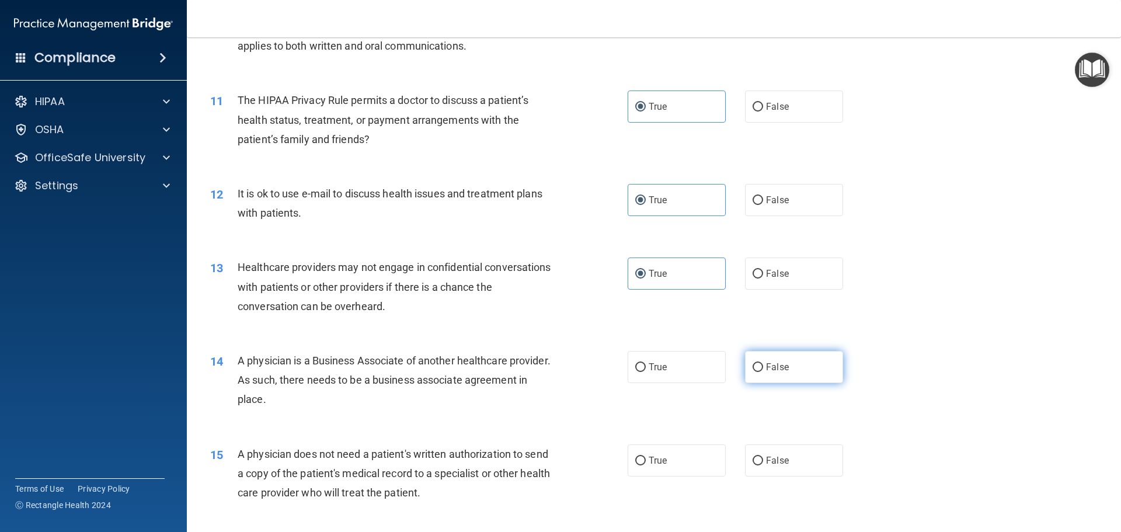
click at [745, 368] on label "False" at bounding box center [794, 367] width 98 height 32
click at [753, 368] on input "False" at bounding box center [758, 367] width 11 height 9
radio input "true"
click at [784, 464] on label "False" at bounding box center [794, 460] width 98 height 32
click at [763, 464] on input "False" at bounding box center [758, 461] width 11 height 9
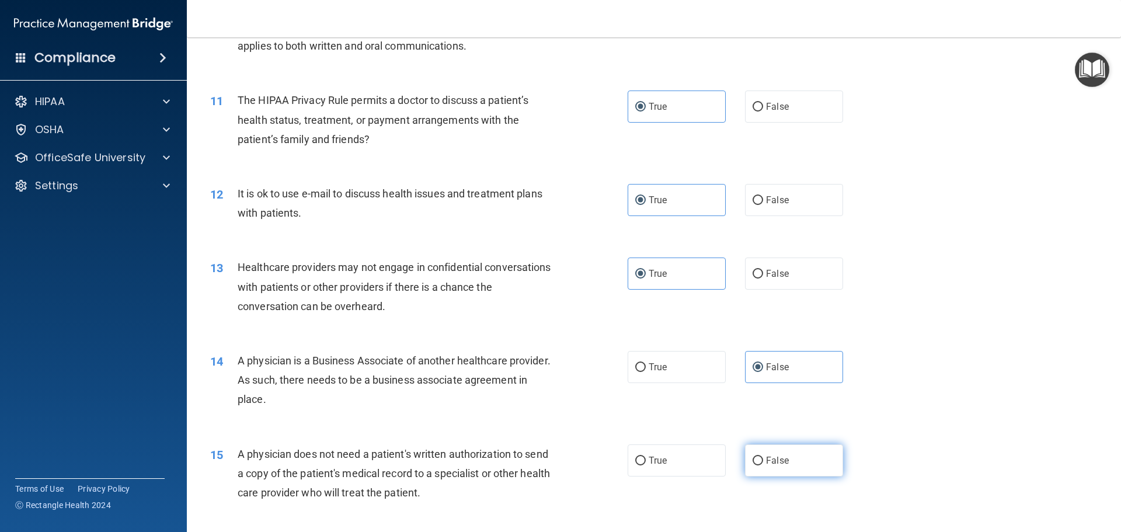
radio input "true"
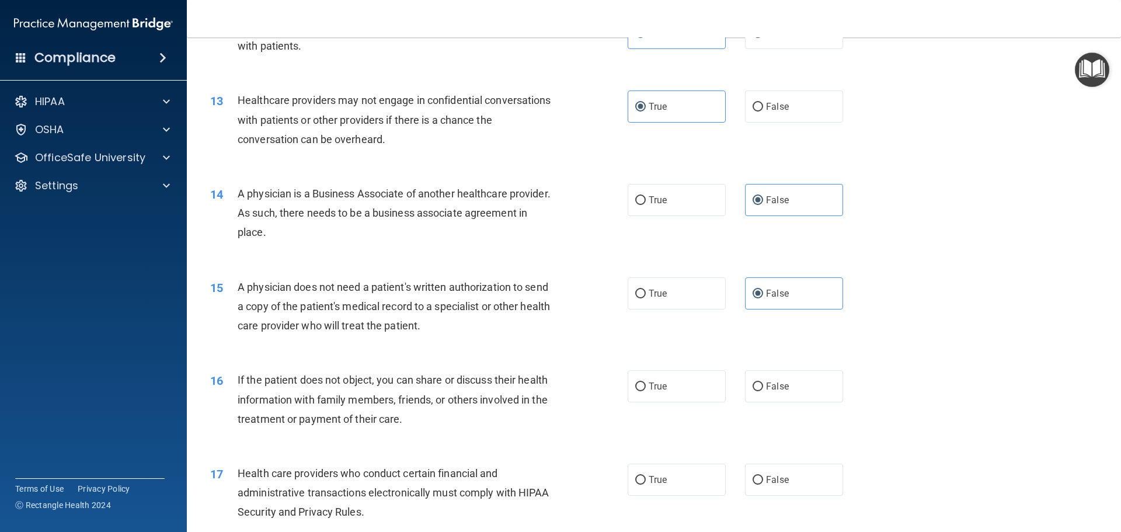
scroll to position [1051, 0]
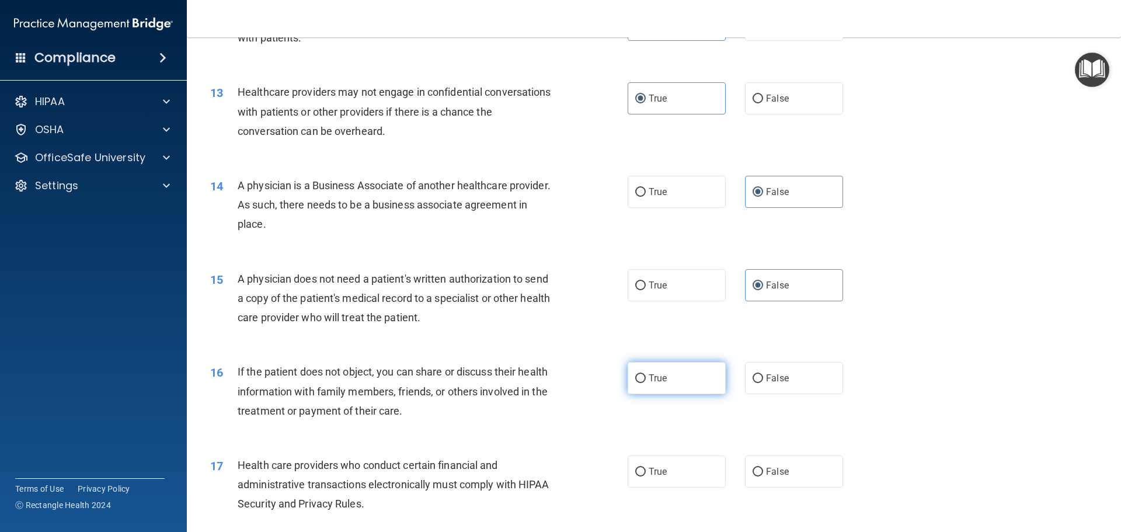
click at [641, 382] on input "True" at bounding box center [640, 378] width 11 height 9
radio input "true"
click at [657, 465] on label "True" at bounding box center [677, 471] width 98 height 32
click at [646, 468] on input "True" at bounding box center [640, 472] width 11 height 9
radio input "true"
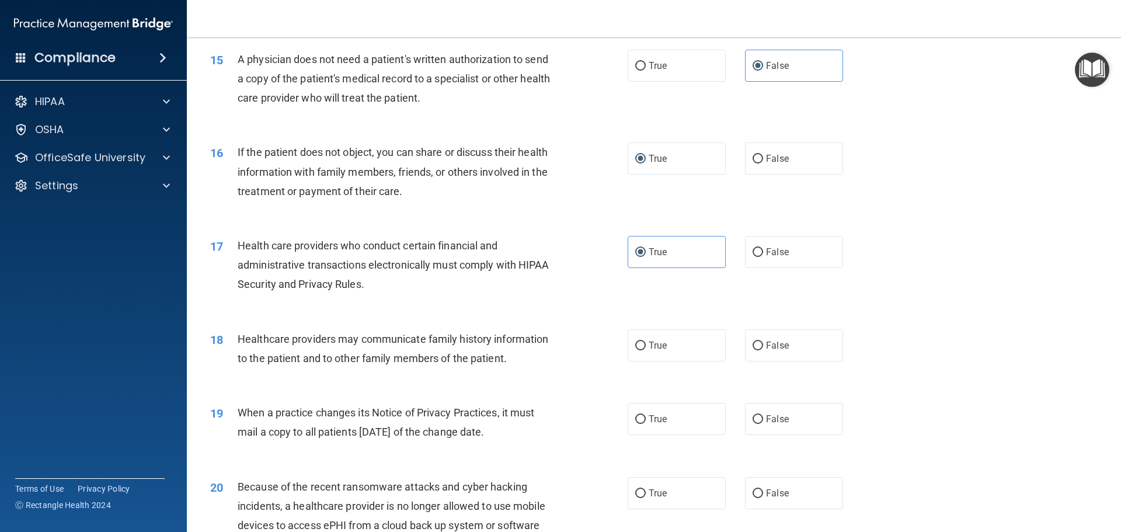
scroll to position [1284, 0]
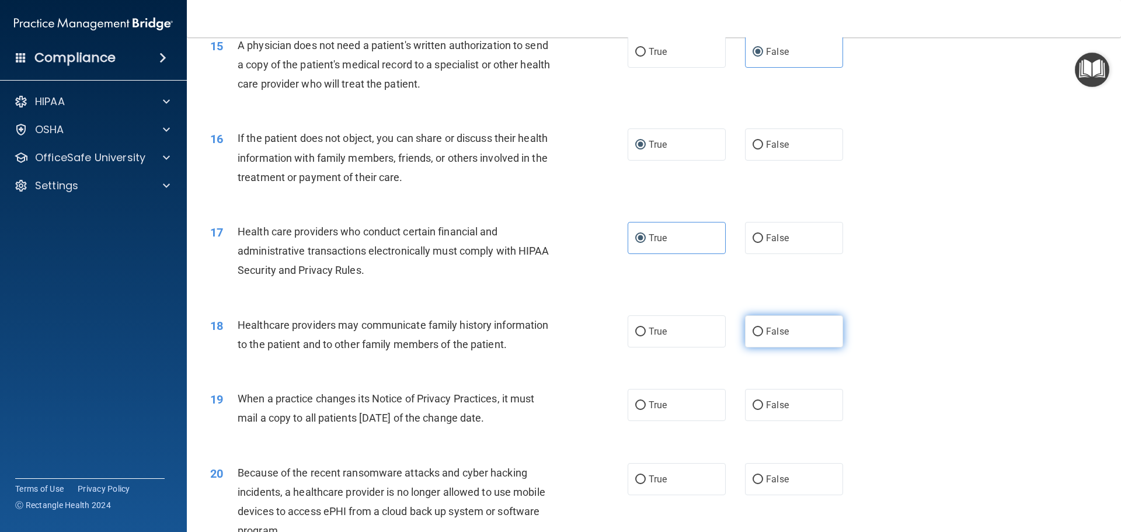
click at [789, 335] on label "False" at bounding box center [794, 331] width 98 height 32
click at [763, 335] on input "False" at bounding box center [758, 332] width 11 height 9
radio input "true"
click at [674, 409] on label "True" at bounding box center [677, 405] width 98 height 32
click at [646, 409] on input "True" at bounding box center [640, 405] width 11 height 9
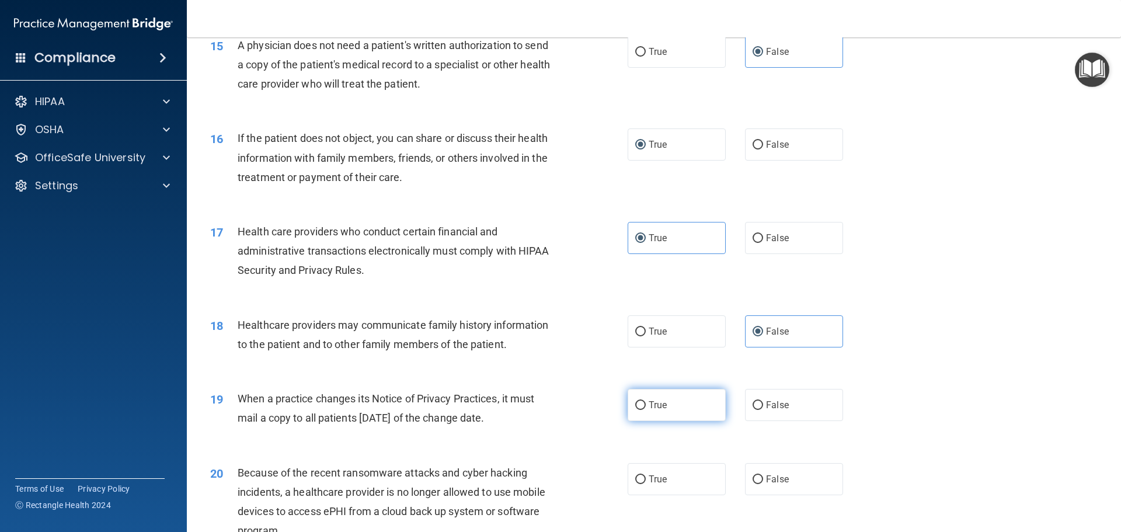
radio input "true"
click at [677, 482] on label "True" at bounding box center [677, 479] width 98 height 32
click at [646, 482] on input "True" at bounding box center [640, 479] width 11 height 9
radio input "true"
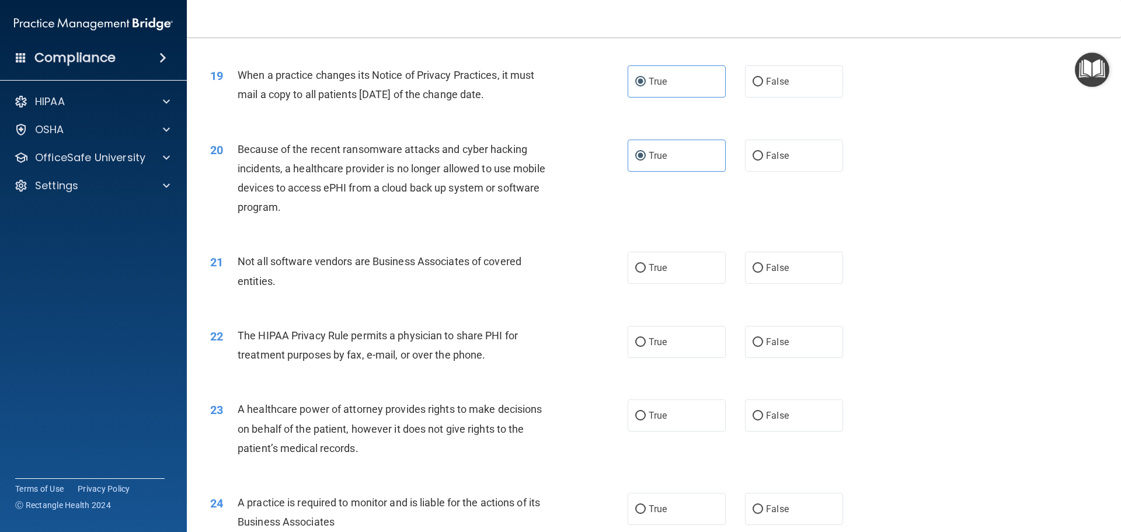
scroll to position [1693, 0]
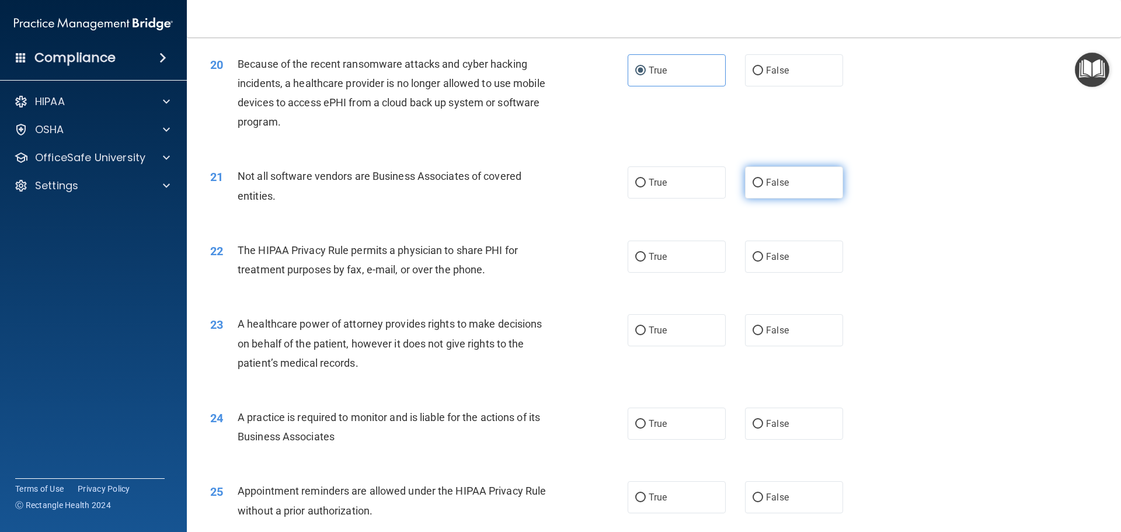
click at [788, 175] on label "False" at bounding box center [794, 182] width 98 height 32
click at [763, 179] on input "False" at bounding box center [758, 183] width 11 height 9
radio input "true"
click at [658, 262] on label "True" at bounding box center [677, 257] width 98 height 32
click at [646, 262] on input "True" at bounding box center [640, 257] width 11 height 9
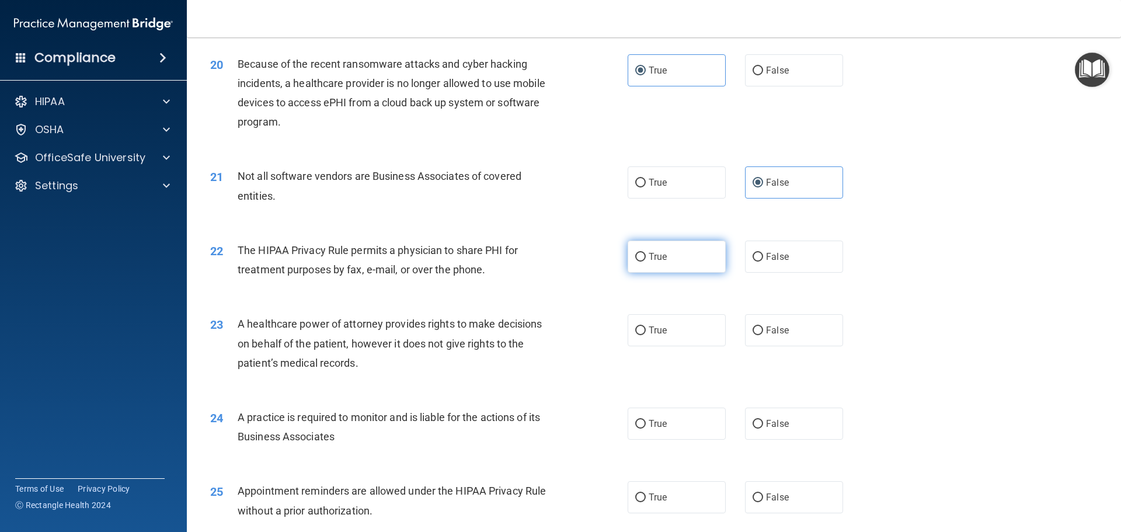
radio input "true"
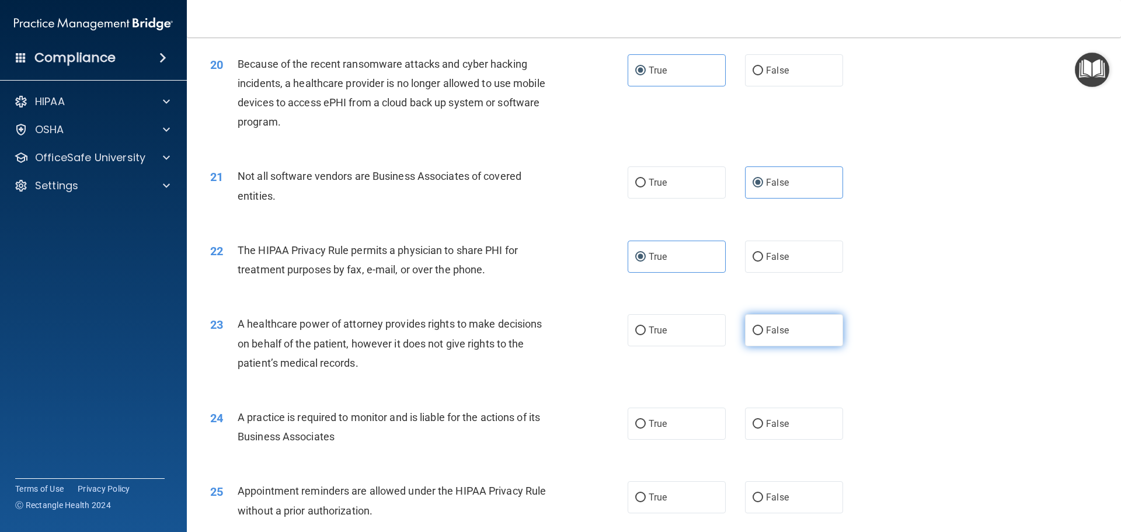
click at [802, 324] on label "False" at bounding box center [794, 330] width 98 height 32
click at [763, 326] on input "False" at bounding box center [758, 330] width 11 height 9
radio input "true"
click at [669, 430] on label "True" at bounding box center [677, 424] width 98 height 32
click at [646, 429] on input "True" at bounding box center [640, 424] width 11 height 9
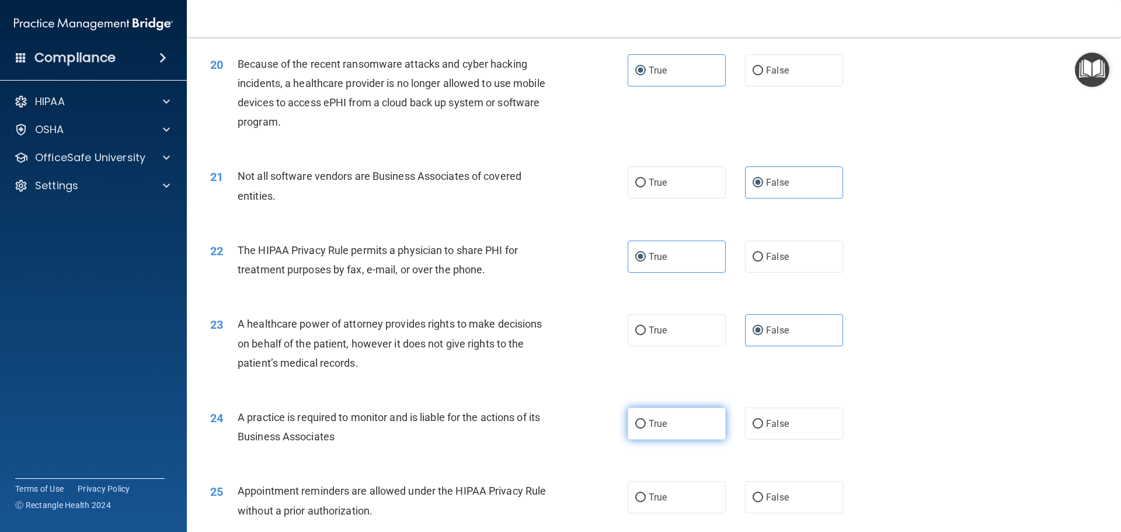
radio input "true"
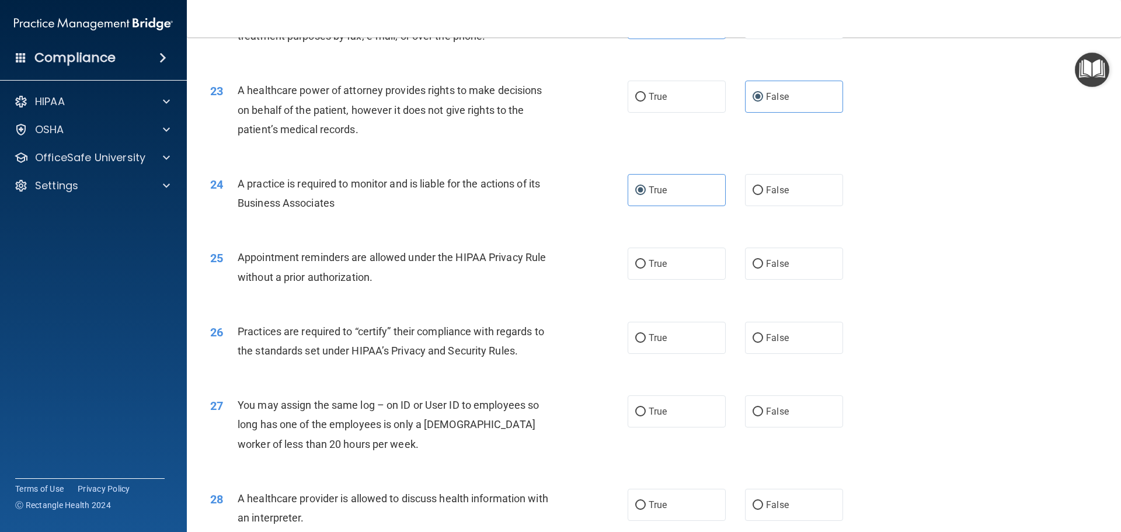
scroll to position [2043, 0]
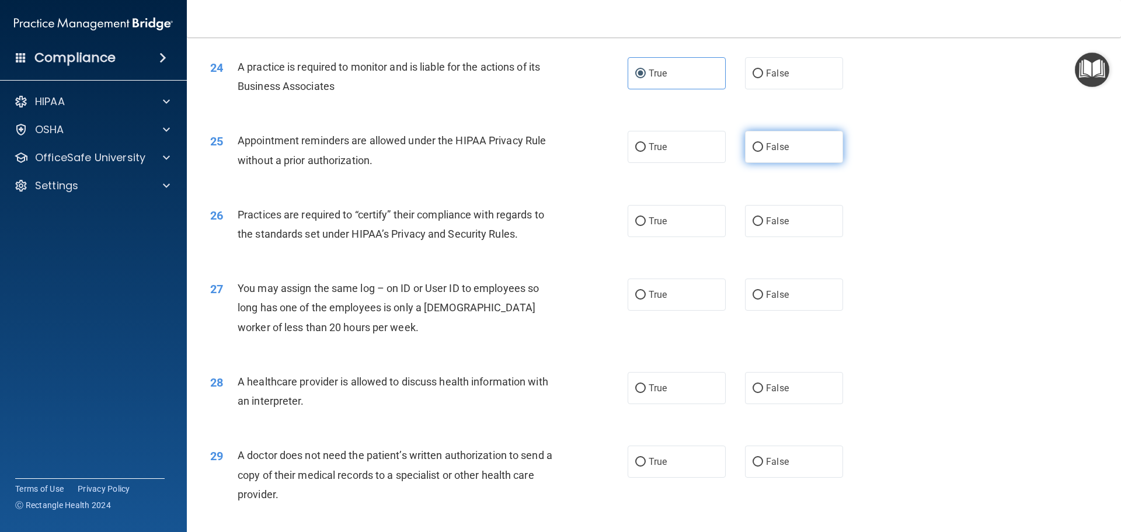
click at [768, 148] on span "False" at bounding box center [777, 146] width 23 height 11
click at [763, 148] on input "False" at bounding box center [758, 147] width 11 height 9
radio input "true"
click at [672, 288] on label "True" at bounding box center [677, 294] width 98 height 32
click at [646, 291] on input "True" at bounding box center [640, 295] width 11 height 9
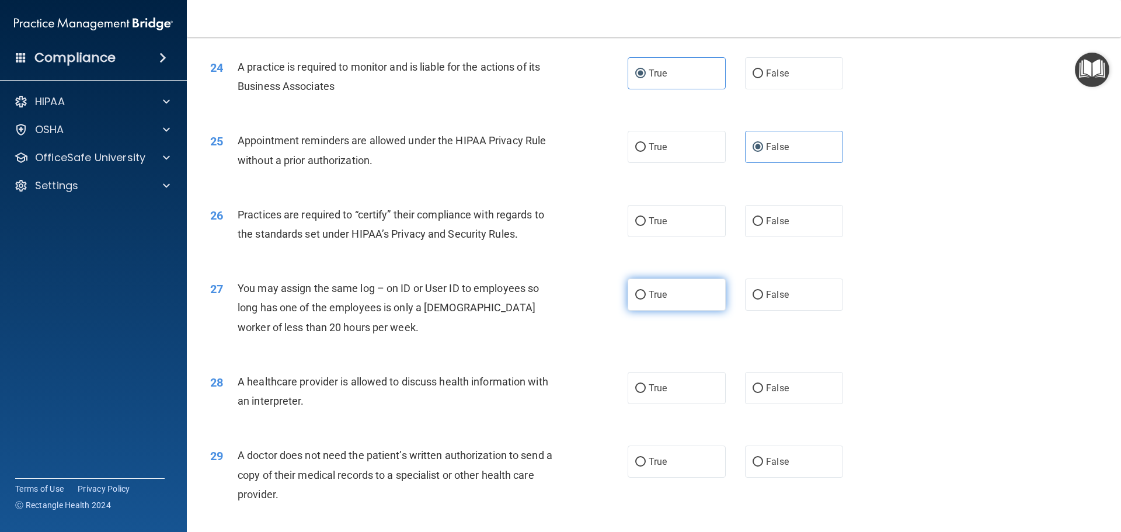
radio input "true"
click at [781, 401] on label "False" at bounding box center [794, 388] width 98 height 32
click at [763, 393] on input "False" at bounding box center [758, 388] width 11 height 9
radio input "true"
click at [692, 295] on label "True" at bounding box center [677, 294] width 98 height 32
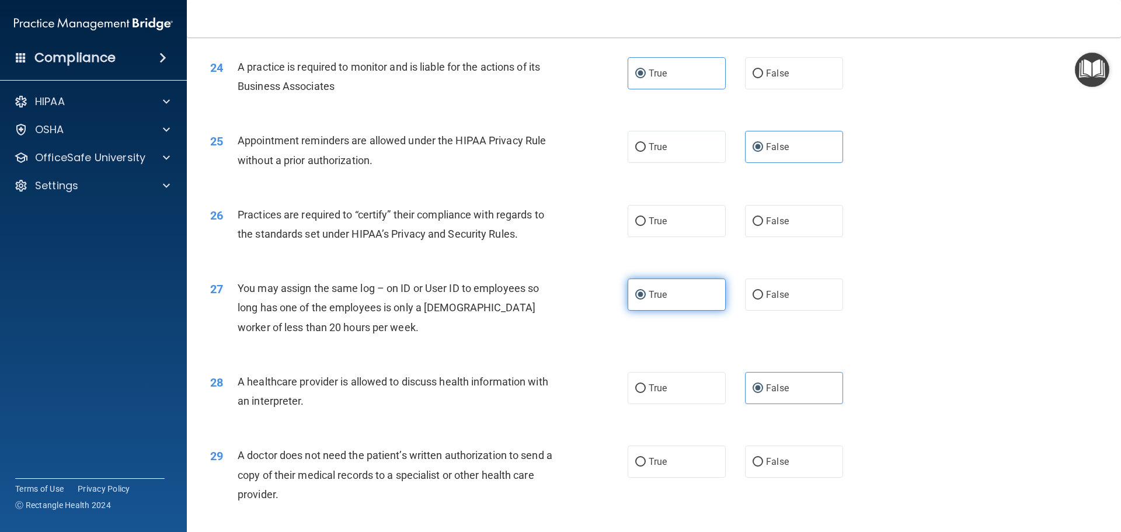
click at [646, 295] on input "True" at bounding box center [640, 295] width 11 height 9
click at [689, 234] on label "True" at bounding box center [677, 221] width 98 height 32
click at [646, 226] on input "True" at bounding box center [640, 221] width 11 height 9
radio input "true"
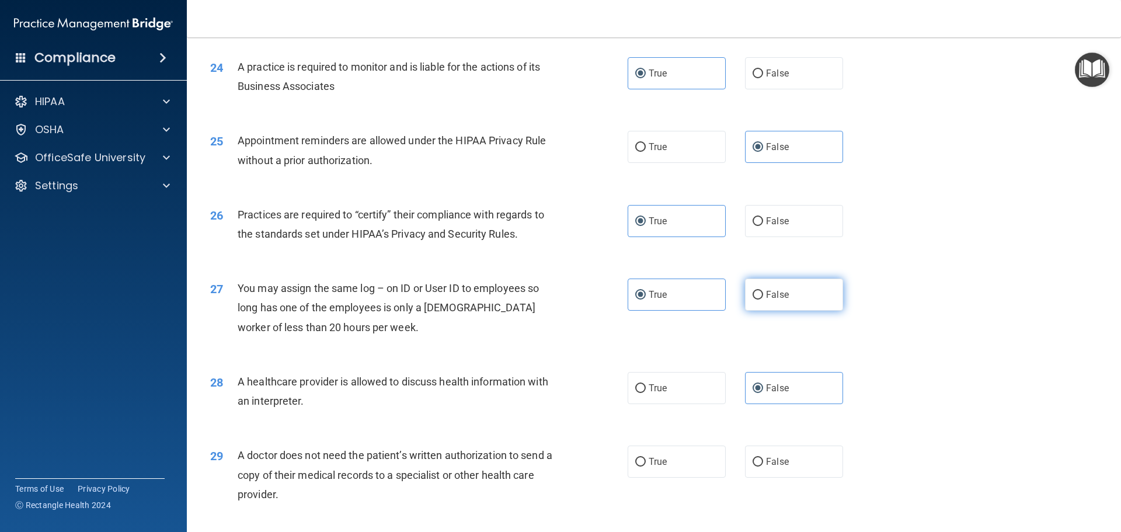
click at [766, 295] on span "False" at bounding box center [777, 294] width 23 height 11
click at [763, 295] on input "False" at bounding box center [758, 295] width 11 height 9
radio input "true"
radio input "false"
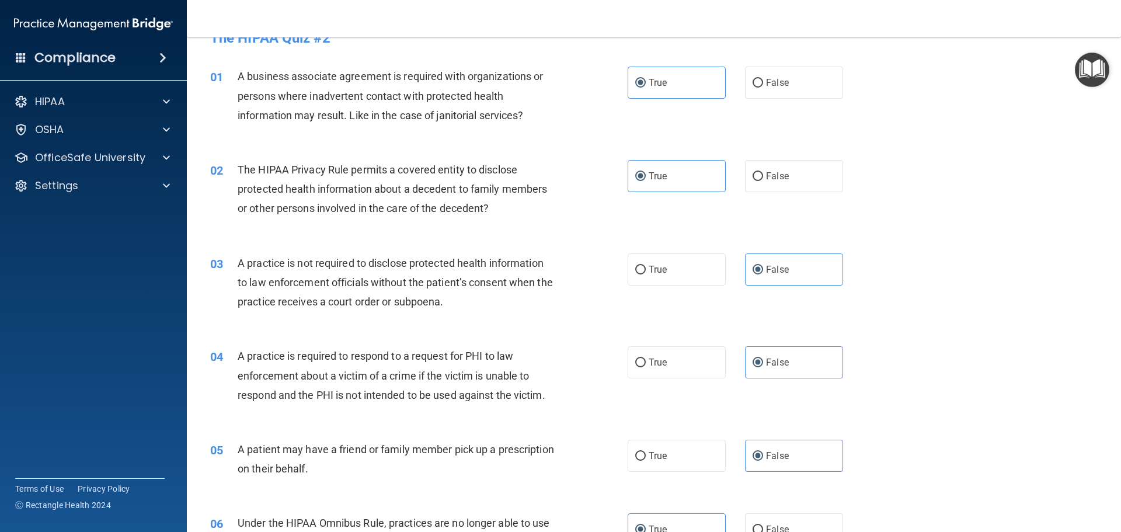
scroll to position [0, 0]
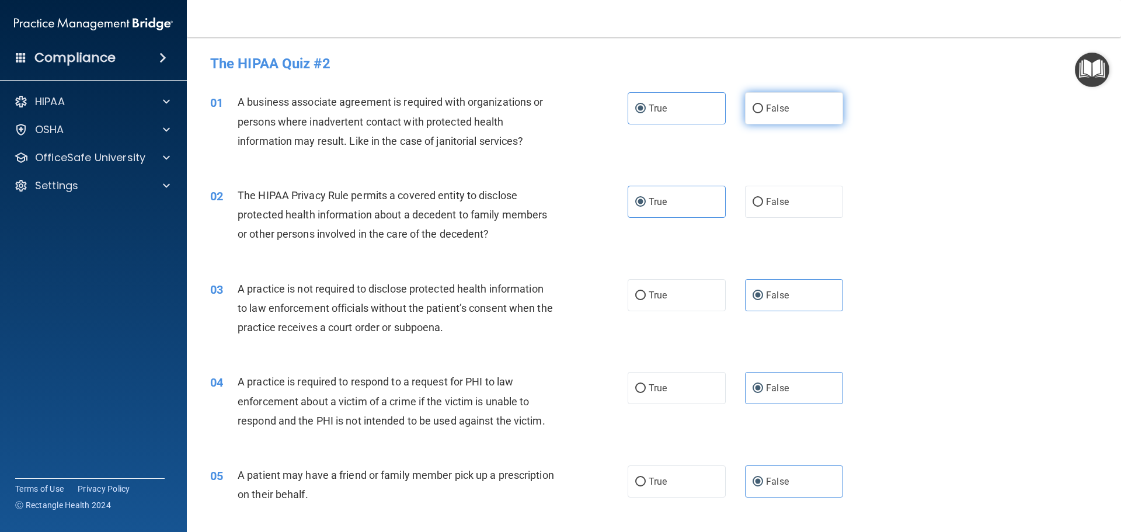
click at [796, 106] on label "False" at bounding box center [794, 108] width 98 height 32
click at [763, 106] on input "False" at bounding box center [758, 109] width 11 height 9
radio input "true"
radio input "false"
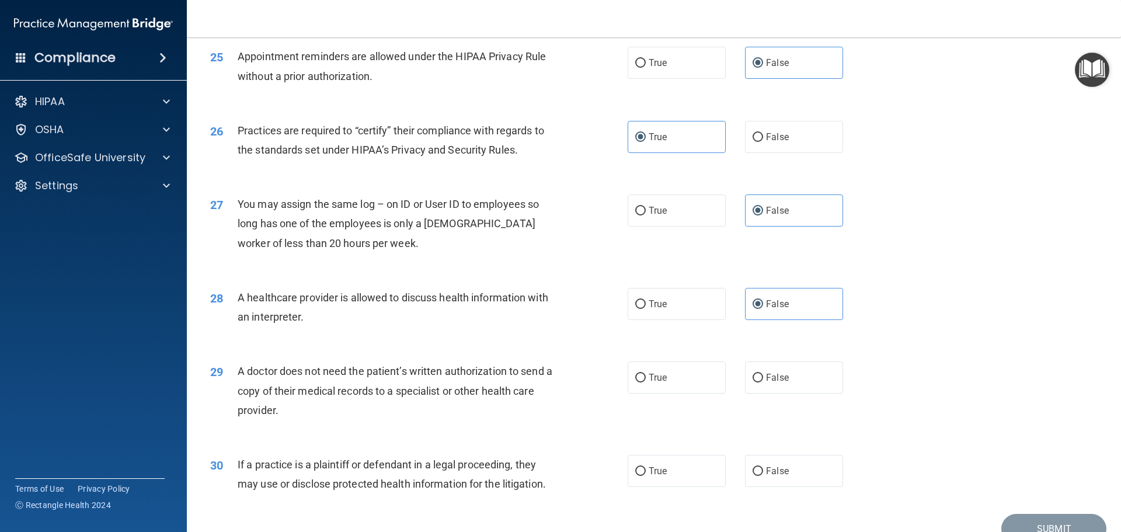
scroll to position [2186, 0]
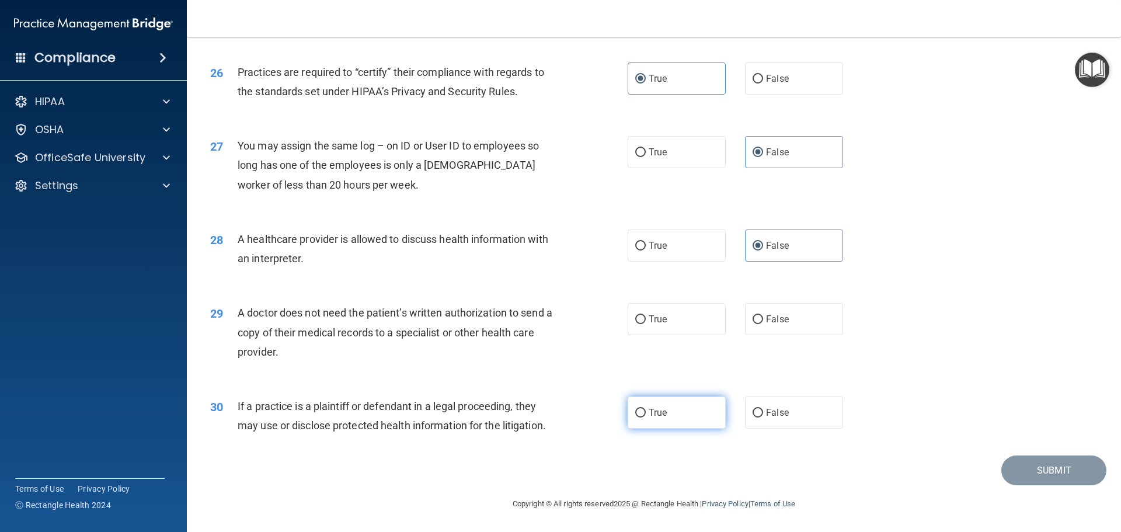
click at [682, 417] on label "True" at bounding box center [677, 412] width 98 height 32
click at [646, 417] on input "True" at bounding box center [640, 413] width 11 height 9
radio input "true"
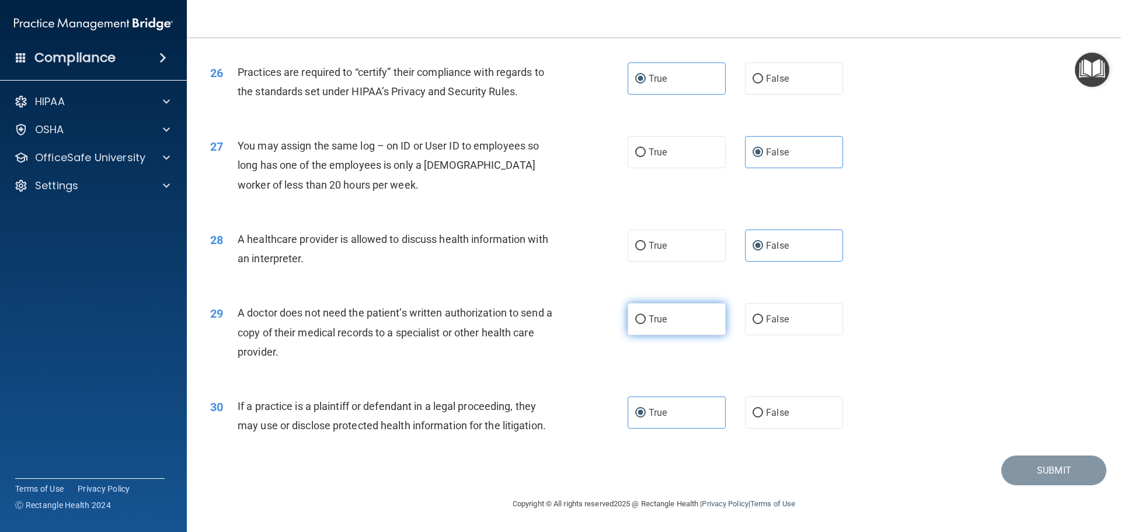
click at [682, 315] on label "True" at bounding box center [677, 319] width 98 height 32
click at [646, 315] on input "True" at bounding box center [640, 319] width 11 height 9
radio input "true"
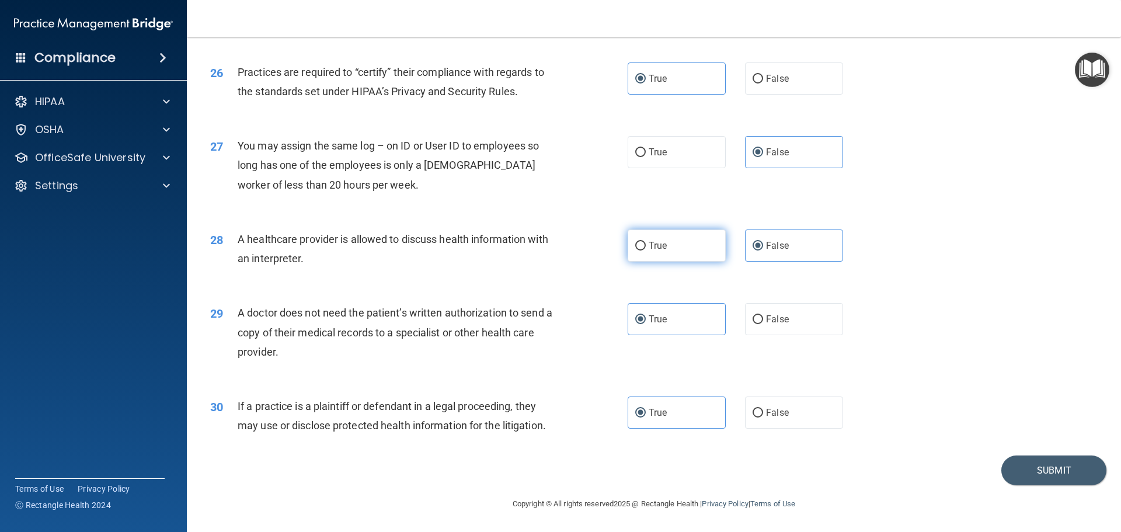
click at [667, 248] on label "True" at bounding box center [677, 245] width 98 height 32
click at [646, 248] on input "True" at bounding box center [640, 246] width 11 height 9
radio input "true"
radio input "false"
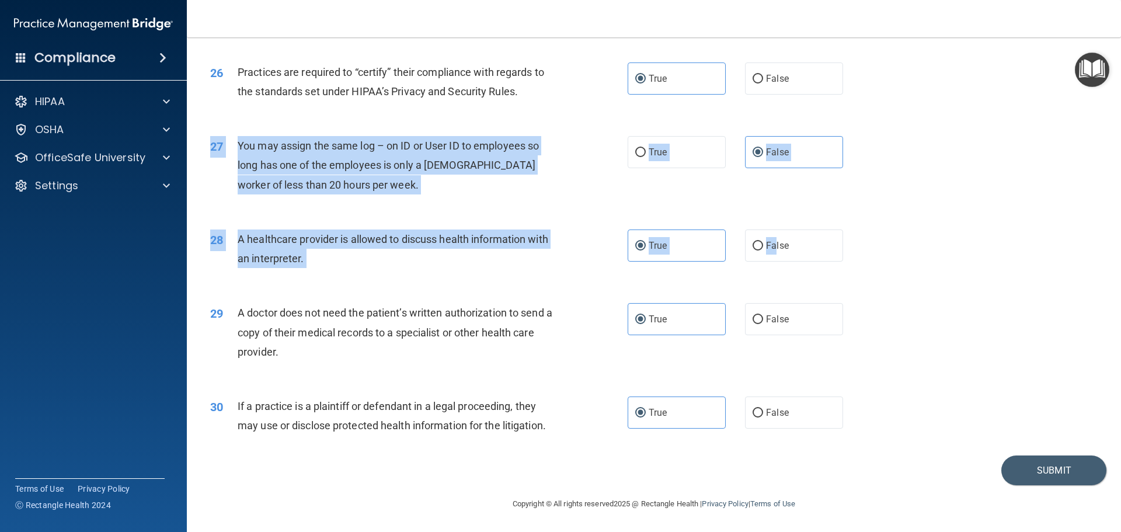
drag, startPoint x: 771, startPoint y: 250, endPoint x: 690, endPoint y: 194, distance: 99.0
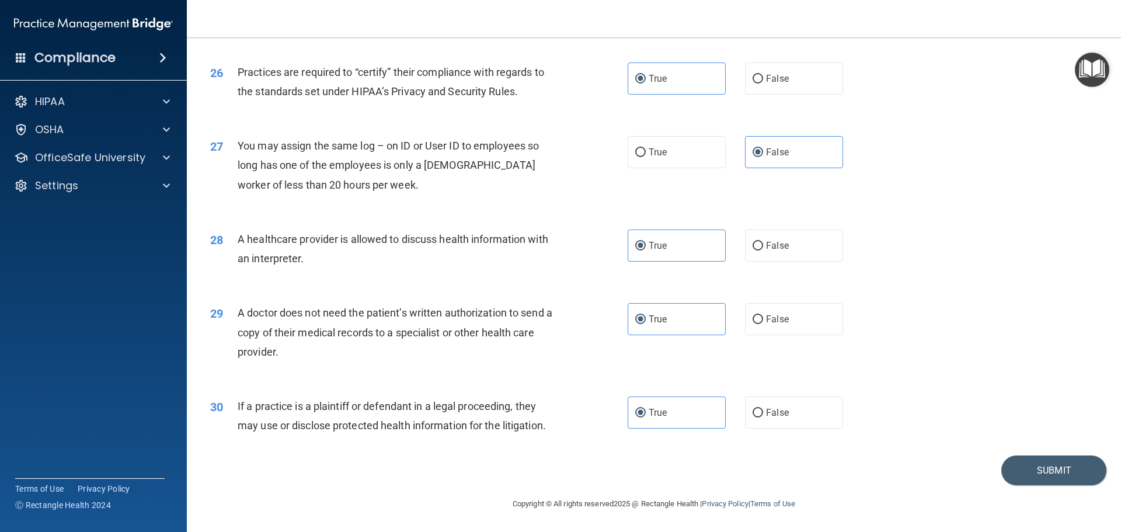
click at [690, 194] on div "27 You may assign the same log – on ID or User ID to employees so long has one …" at bounding box center [653, 167] width 905 height 93
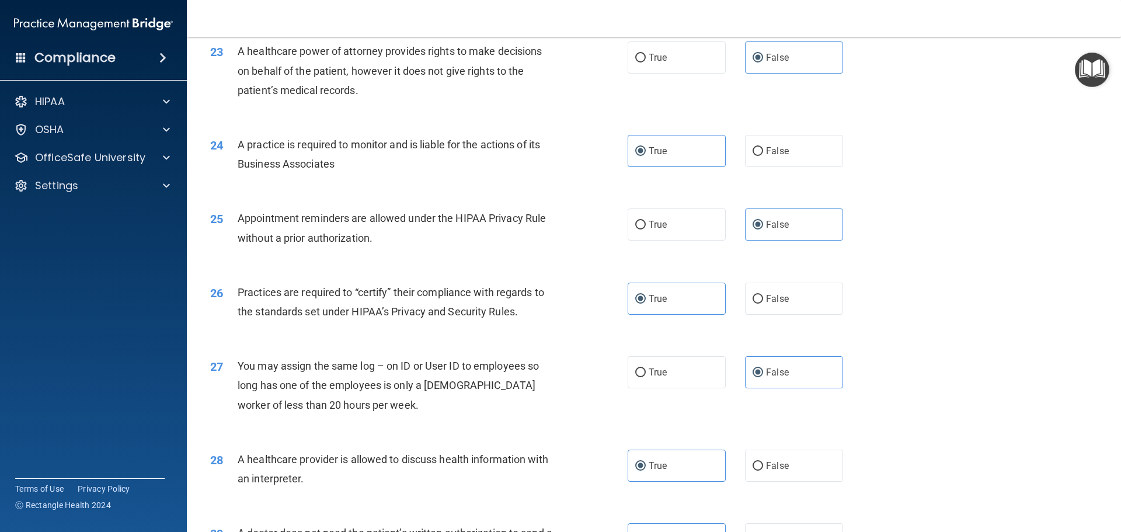
scroll to position [1952, 0]
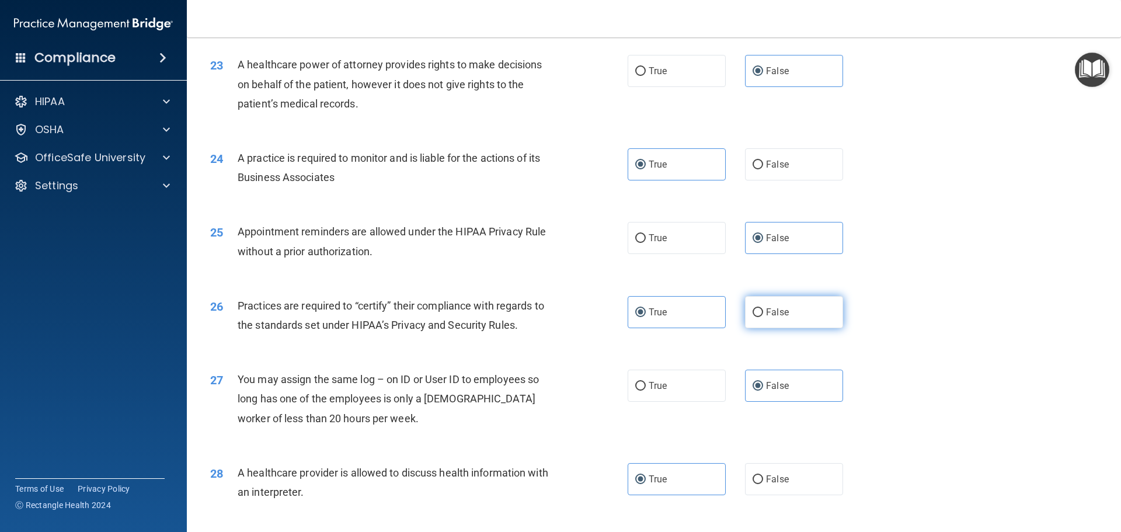
click at [826, 305] on label "False" at bounding box center [794, 312] width 98 height 32
click at [763, 308] on input "False" at bounding box center [758, 312] width 11 height 9
radio input "true"
radio input "false"
click at [684, 249] on label "True" at bounding box center [677, 238] width 98 height 32
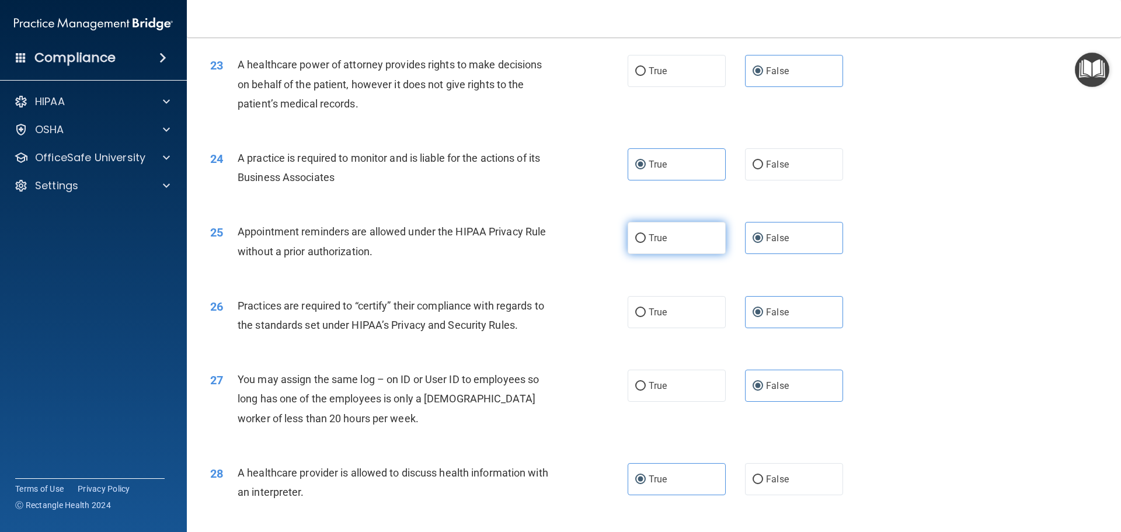
click at [646, 243] on input "True" at bounding box center [640, 238] width 11 height 9
radio input "true"
radio input "false"
click at [783, 169] on label "False" at bounding box center [794, 164] width 98 height 32
click at [763, 169] on input "False" at bounding box center [758, 165] width 11 height 9
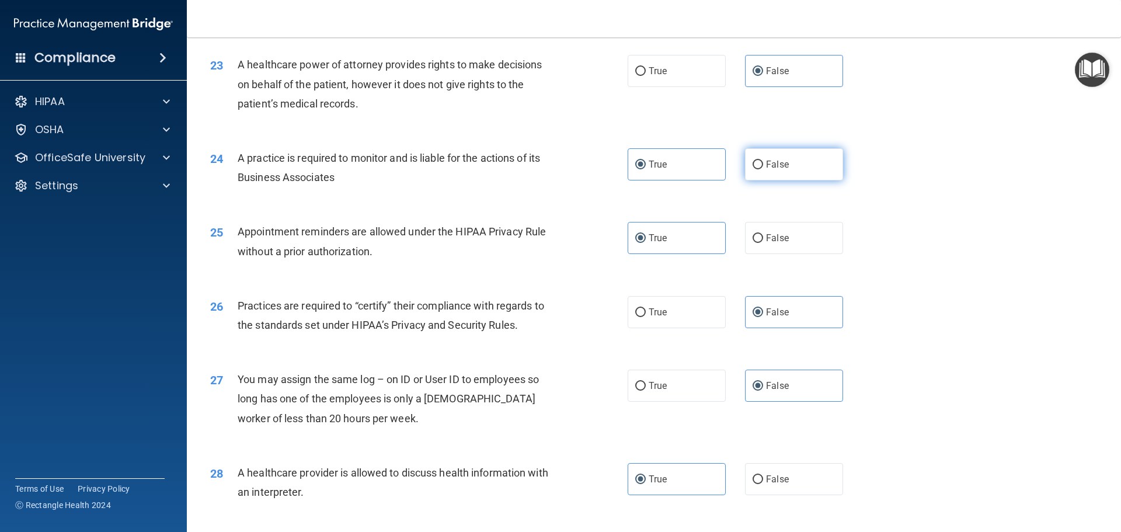
radio input "true"
radio input "false"
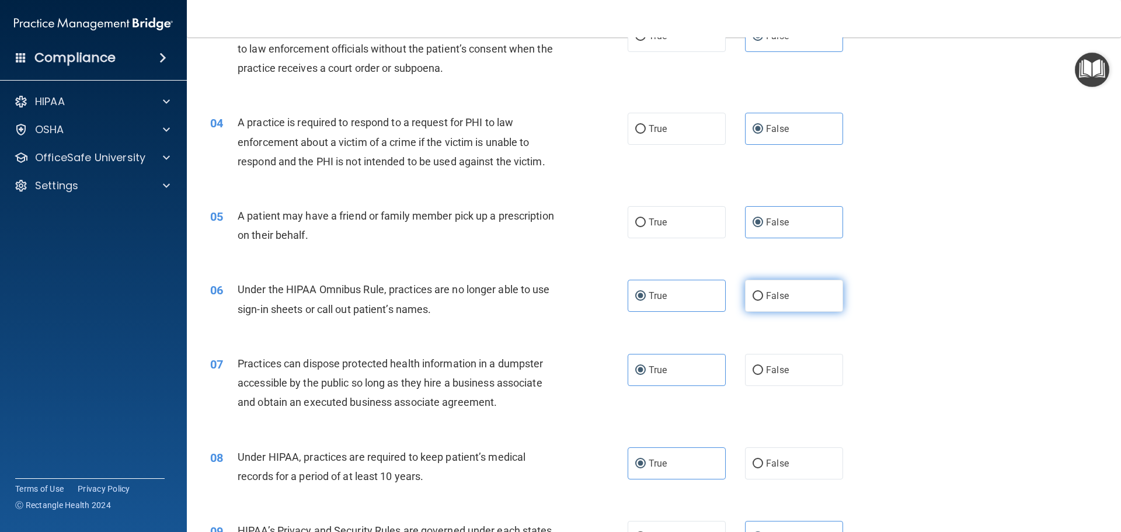
scroll to position [0, 0]
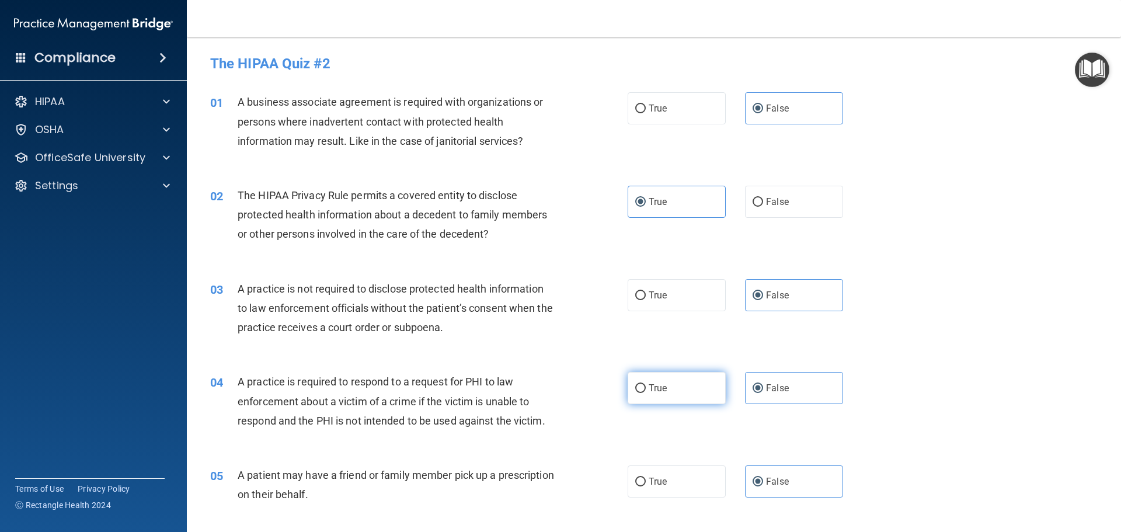
click at [700, 386] on label "True" at bounding box center [677, 388] width 98 height 32
click at [646, 386] on input "True" at bounding box center [640, 388] width 11 height 9
radio input "true"
radio input "false"
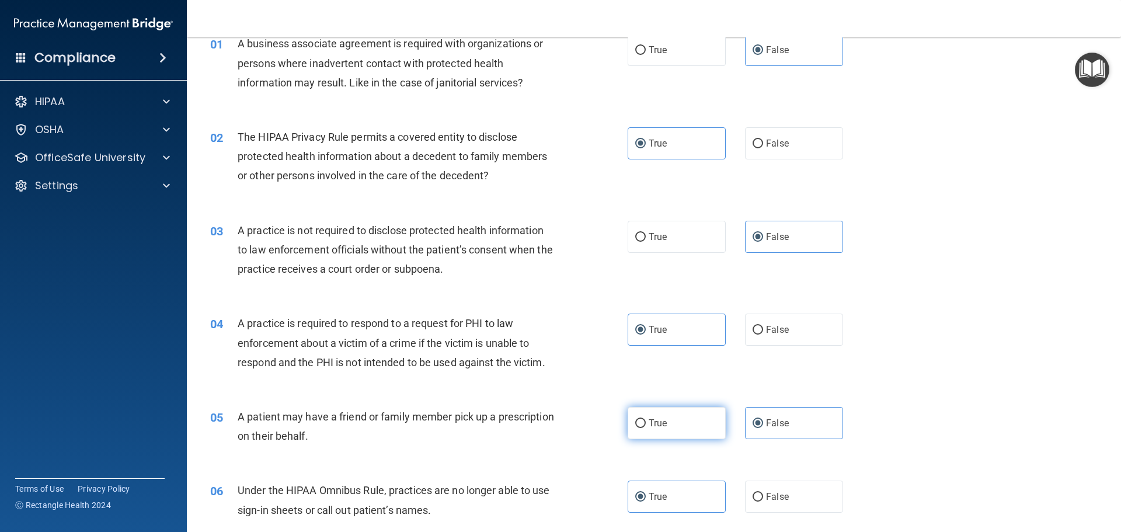
click at [694, 419] on label "True" at bounding box center [677, 423] width 98 height 32
click at [646, 419] on input "True" at bounding box center [640, 423] width 11 height 9
radio input "true"
radio input "false"
click at [779, 507] on label "False" at bounding box center [794, 497] width 98 height 32
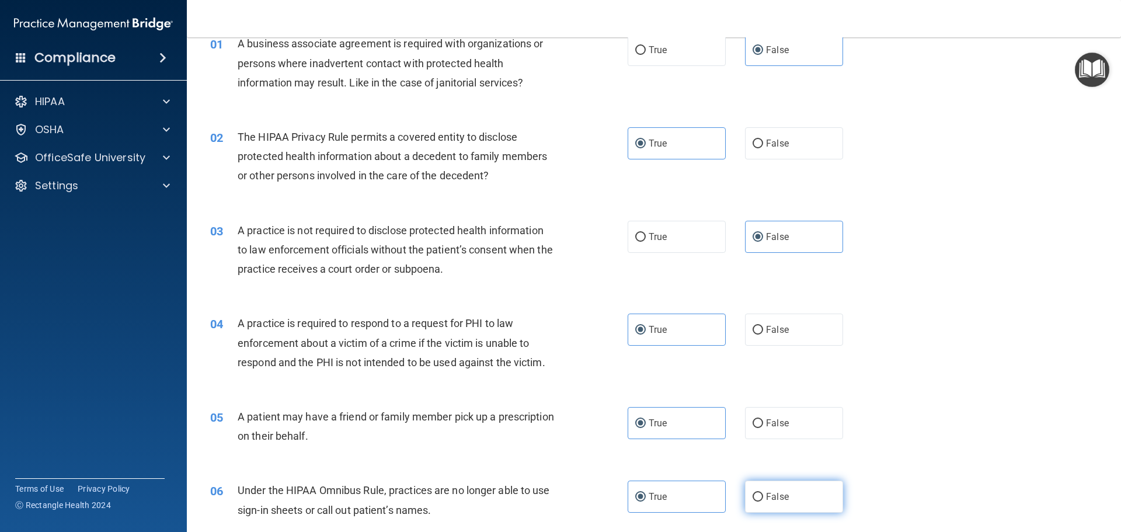
click at [763, 502] on input "False" at bounding box center [758, 497] width 11 height 9
radio input "true"
radio input "false"
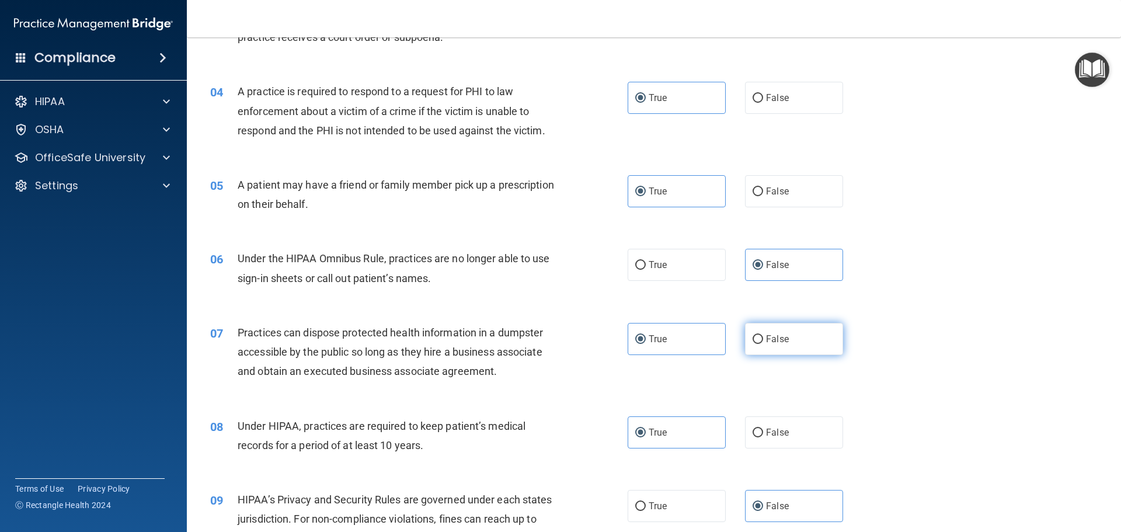
scroll to position [292, 0]
click at [777, 351] on label "False" at bounding box center [794, 337] width 98 height 32
click at [763, 342] on input "False" at bounding box center [758, 337] width 11 height 9
radio input "true"
radio input "false"
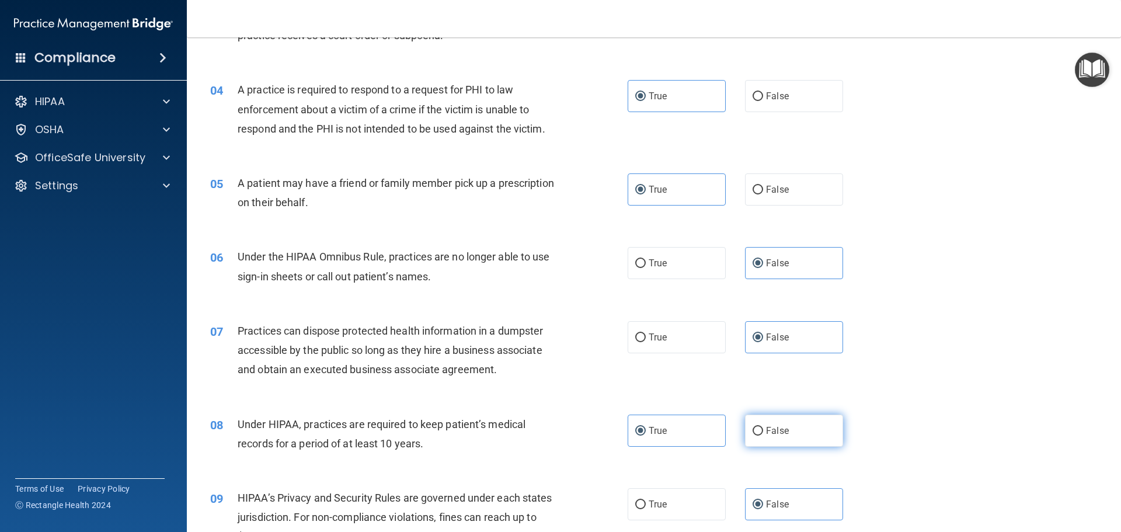
click at [769, 441] on label "False" at bounding box center [794, 431] width 98 height 32
click at [763, 436] on input "False" at bounding box center [758, 431] width 11 height 9
radio input "true"
radio input "false"
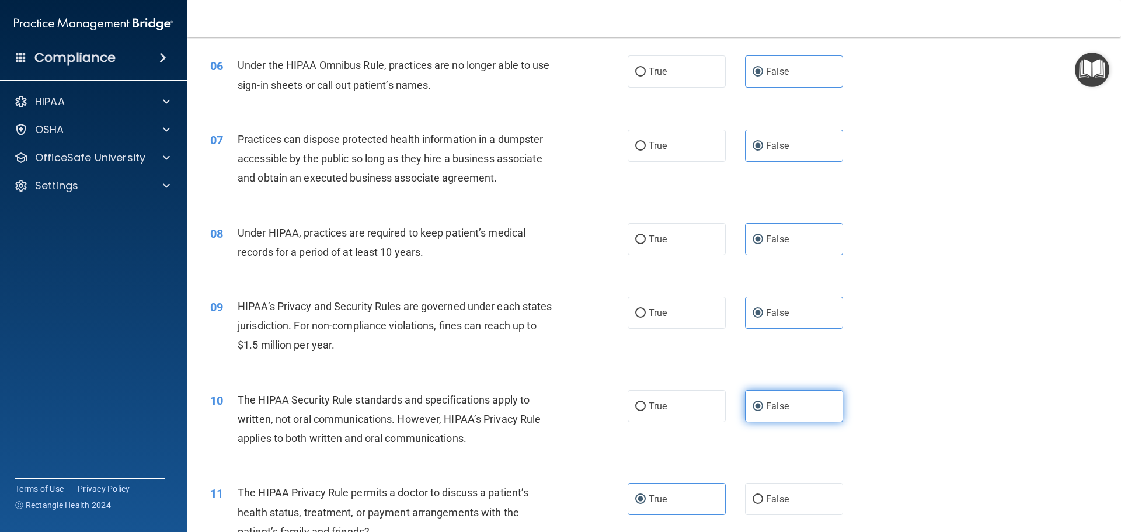
scroll to position [525, 0]
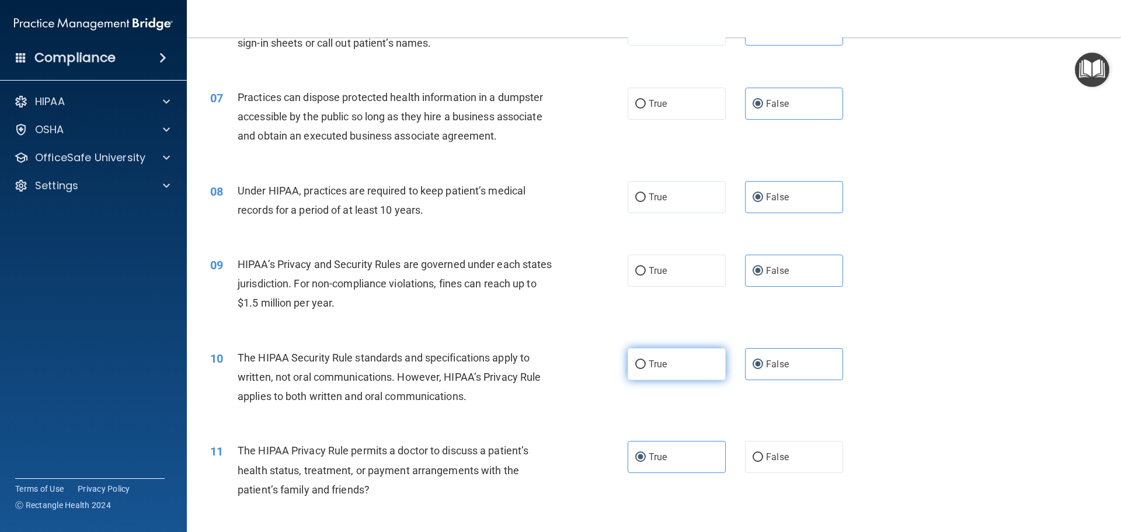
click at [683, 370] on label "True" at bounding box center [677, 364] width 98 height 32
click at [646, 369] on input "True" at bounding box center [640, 364] width 11 height 9
radio input "true"
radio input "false"
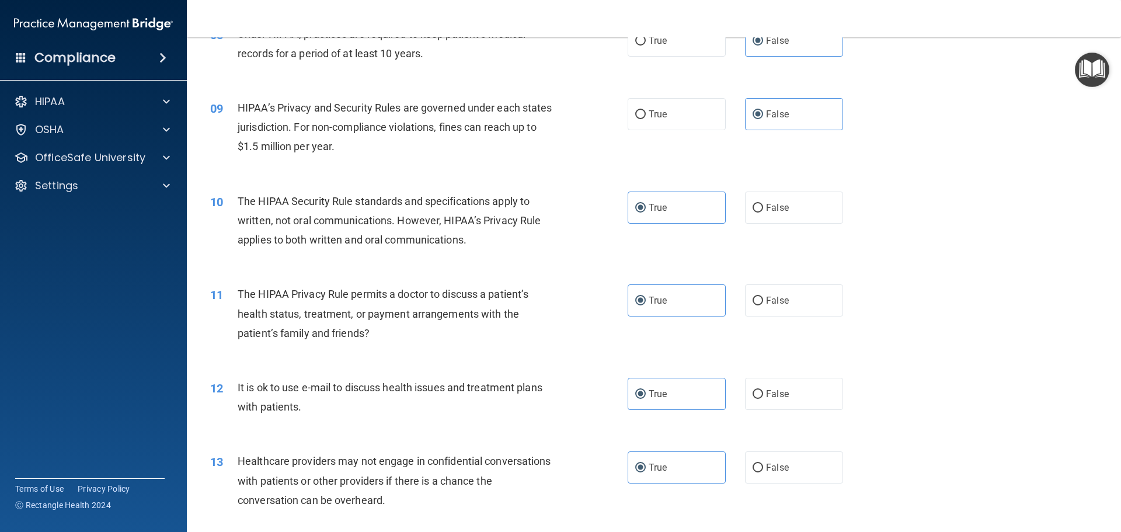
scroll to position [701, 0]
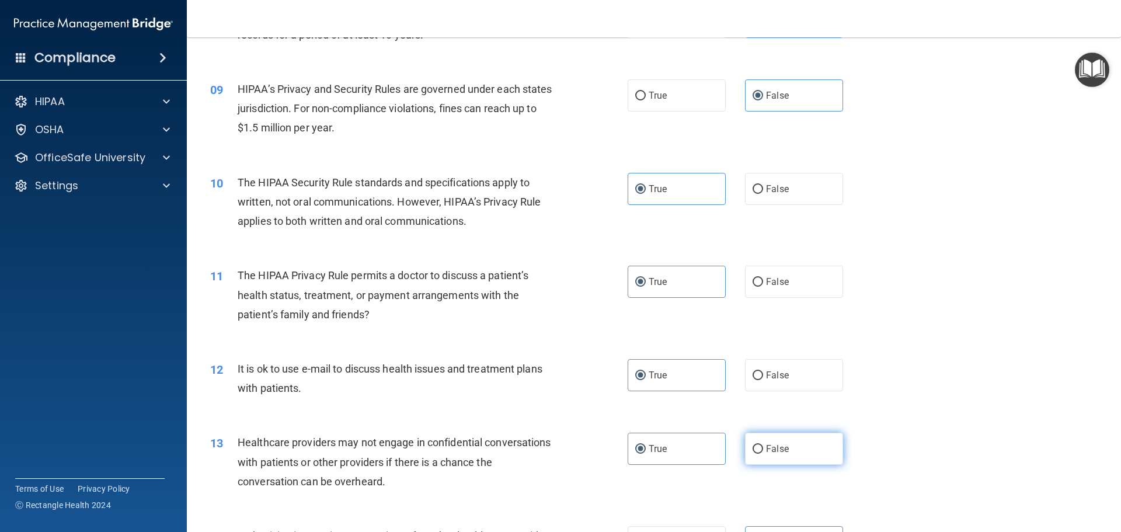
click at [760, 437] on label "False" at bounding box center [794, 449] width 98 height 32
click at [760, 445] on input "False" at bounding box center [758, 449] width 11 height 9
radio input "true"
radio input "false"
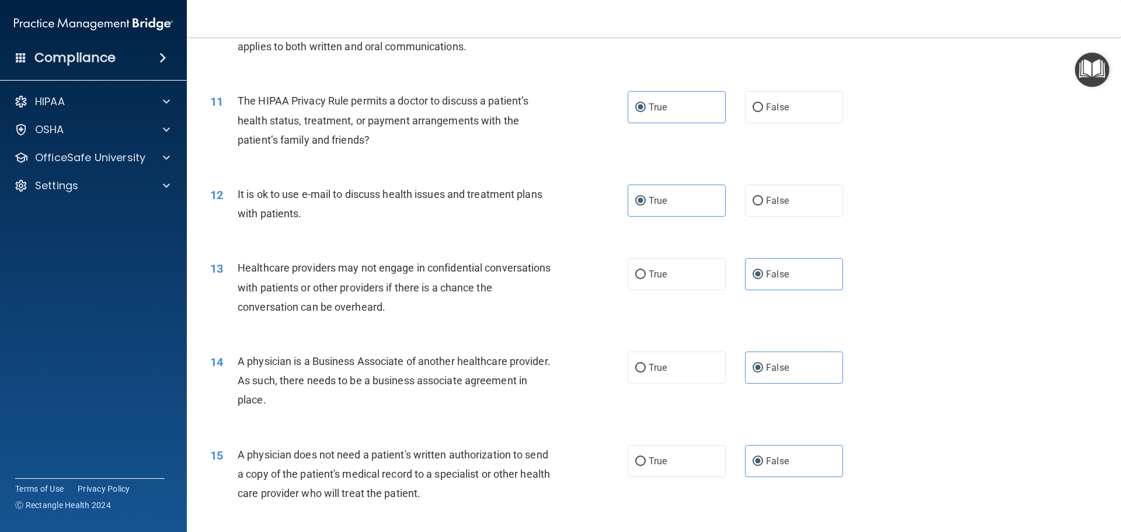
scroll to position [876, 0]
click at [697, 456] on label "True" at bounding box center [677, 460] width 98 height 32
click at [646, 457] on input "True" at bounding box center [640, 461] width 11 height 9
radio input "true"
radio input "false"
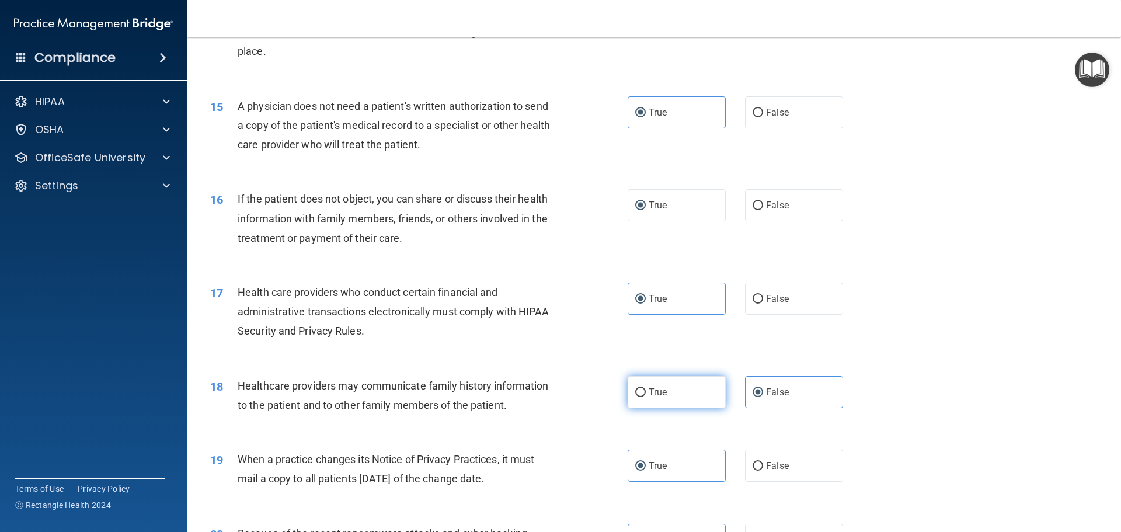
scroll to position [1226, 0]
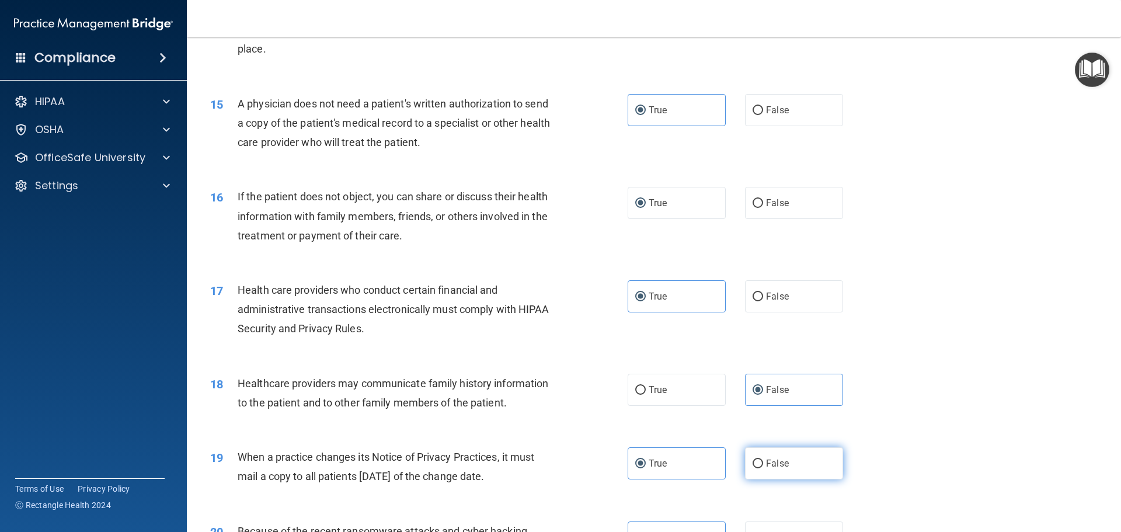
click at [766, 465] on span "False" at bounding box center [777, 463] width 23 height 11
click at [763, 465] on input "False" at bounding box center [758, 463] width 11 height 9
radio input "true"
radio input "false"
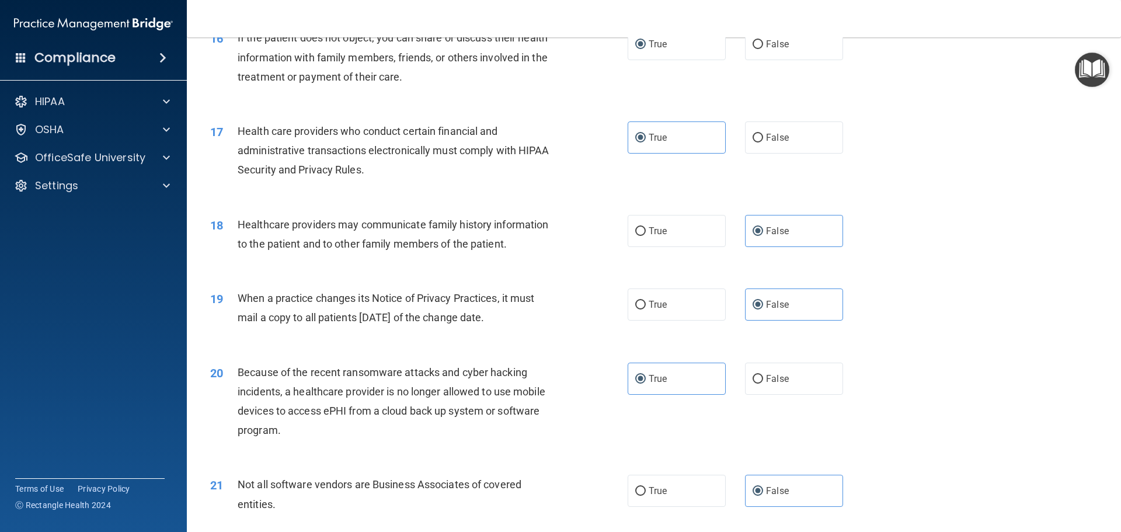
scroll to position [1401, 0]
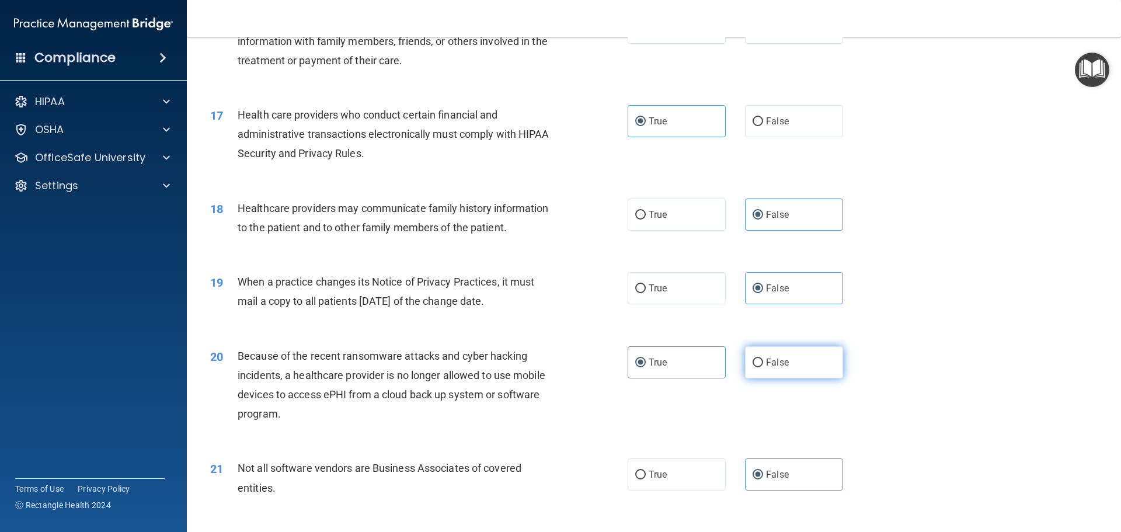
click at [745, 370] on label "False" at bounding box center [794, 362] width 98 height 32
click at [753, 367] on input "False" at bounding box center [758, 362] width 11 height 9
radio input "true"
radio input "false"
click at [716, 488] on label "True" at bounding box center [677, 474] width 98 height 32
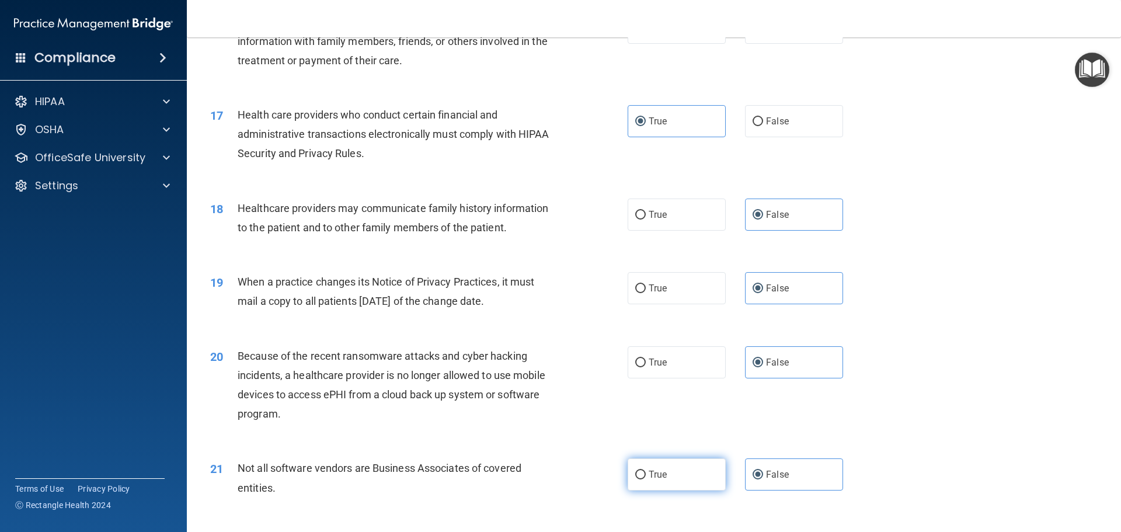
click at [646, 479] on input "True" at bounding box center [640, 475] width 11 height 9
radio input "true"
radio input "false"
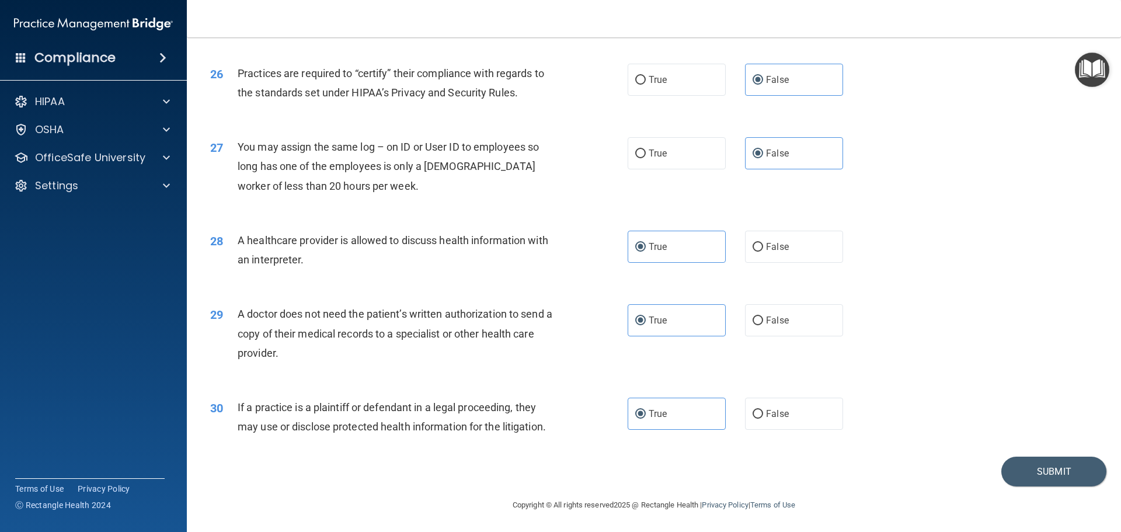
scroll to position [2186, 0]
click at [1039, 465] on button "Submit" at bounding box center [1053, 470] width 105 height 30
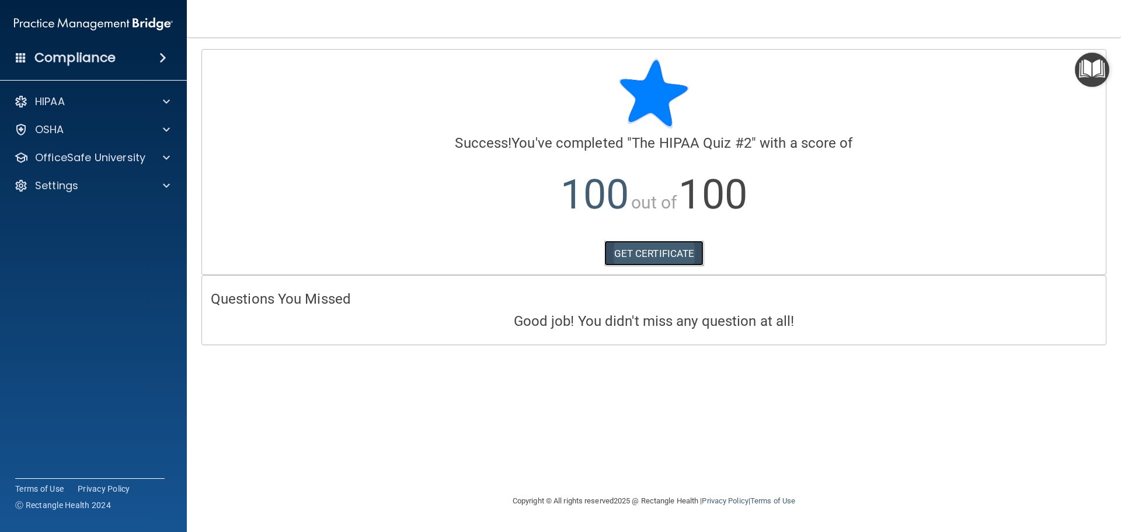
click at [647, 253] on link "GET CERTIFICATE" at bounding box center [654, 254] width 100 height 26
click at [103, 156] on p "OfficeSafe University" at bounding box center [90, 158] width 110 height 14
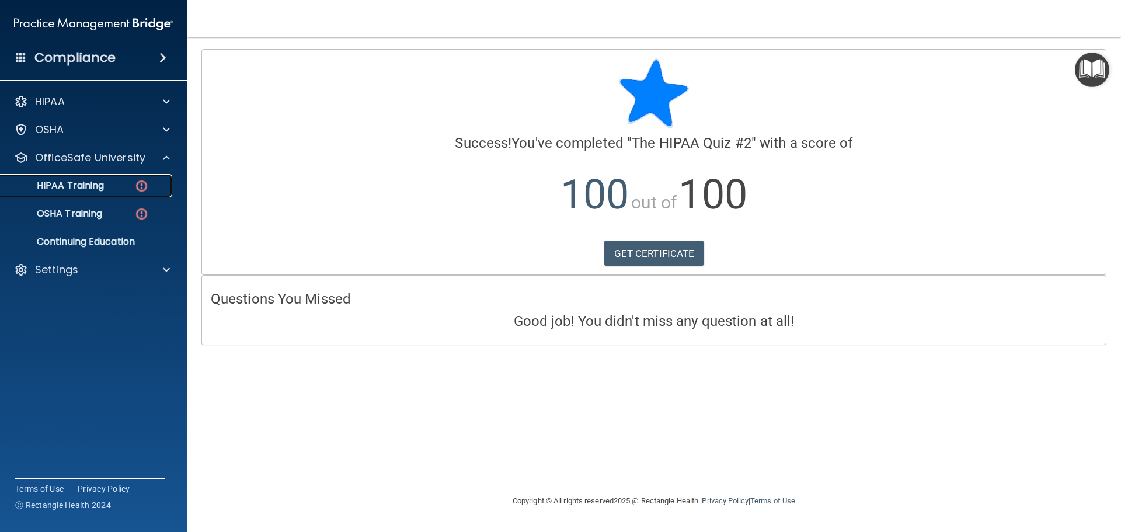
click at [113, 193] on link "HIPAA Training" at bounding box center [80, 185] width 184 height 23
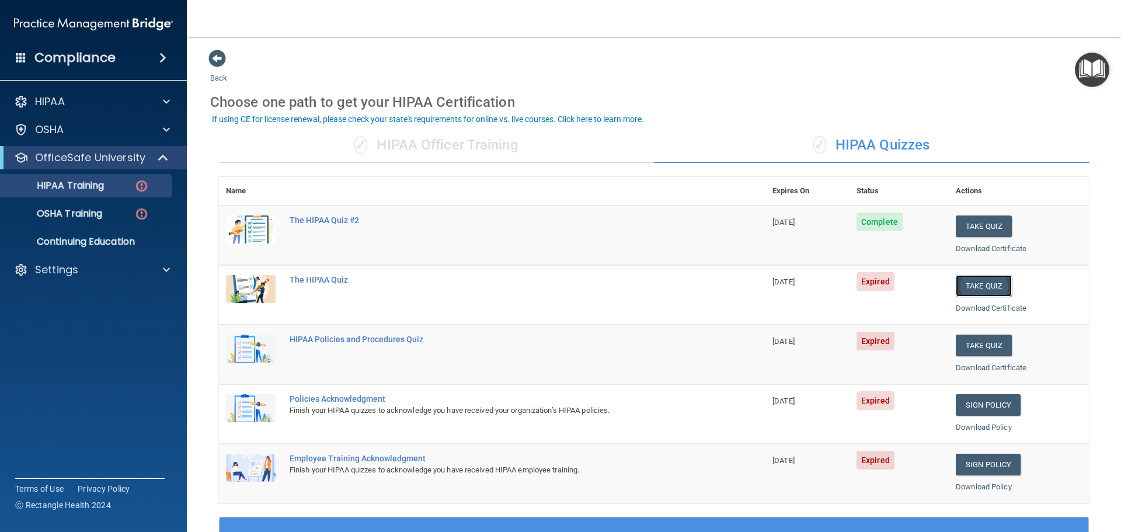
click at [976, 285] on button "Take Quiz" at bounding box center [984, 286] width 56 height 22
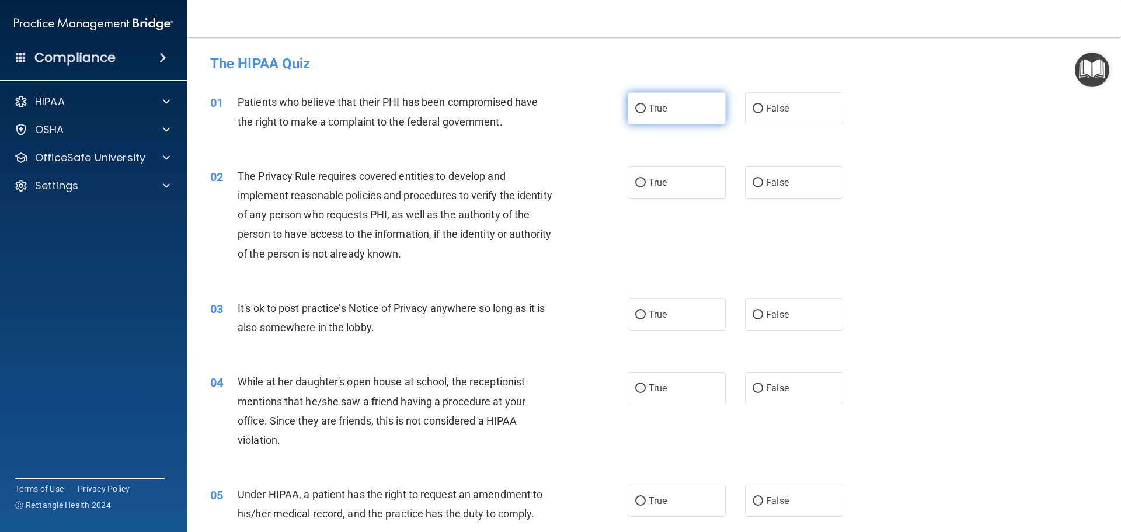
click at [664, 111] on label "True" at bounding box center [677, 108] width 98 height 32
click at [646, 111] on input "True" at bounding box center [640, 109] width 11 height 9
radio input "true"
click at [663, 185] on label "True" at bounding box center [677, 182] width 98 height 32
click at [646, 185] on input "True" at bounding box center [640, 183] width 11 height 9
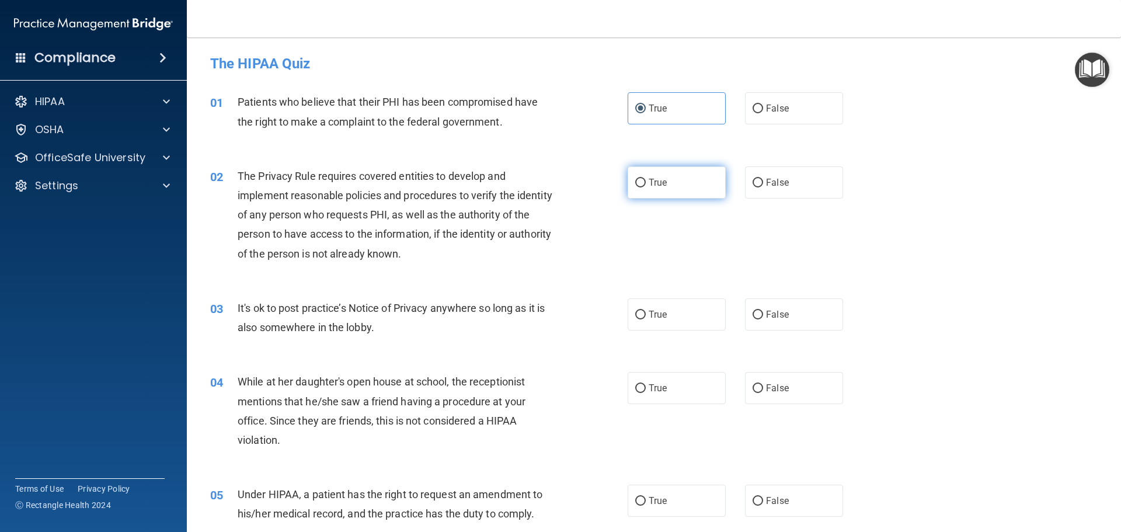
radio input "true"
click at [786, 314] on label "False" at bounding box center [794, 314] width 98 height 32
click at [763, 314] on input "False" at bounding box center [758, 315] width 11 height 9
radio input "true"
click at [780, 387] on span "False" at bounding box center [777, 387] width 23 height 11
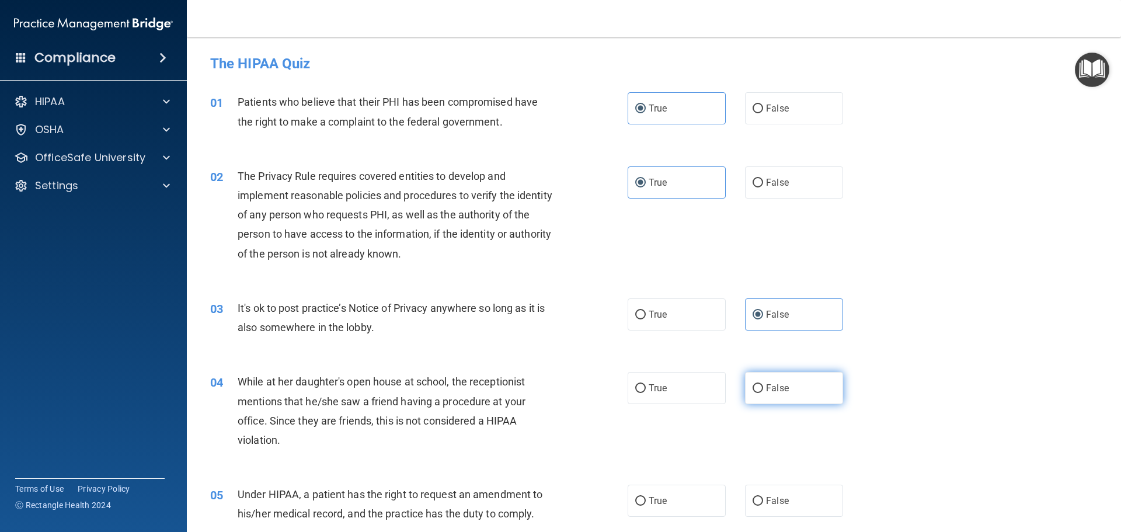
click at [763, 387] on input "False" at bounding box center [758, 388] width 11 height 9
radio input "true"
click at [772, 496] on span "False" at bounding box center [777, 500] width 23 height 11
click at [763, 497] on input "False" at bounding box center [758, 501] width 11 height 9
radio input "true"
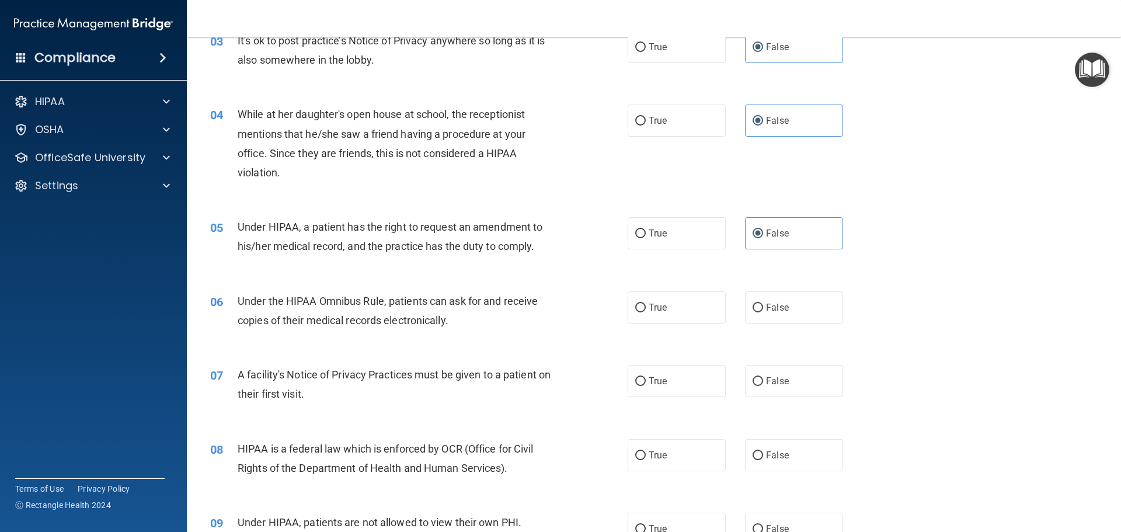
scroll to position [409, 0]
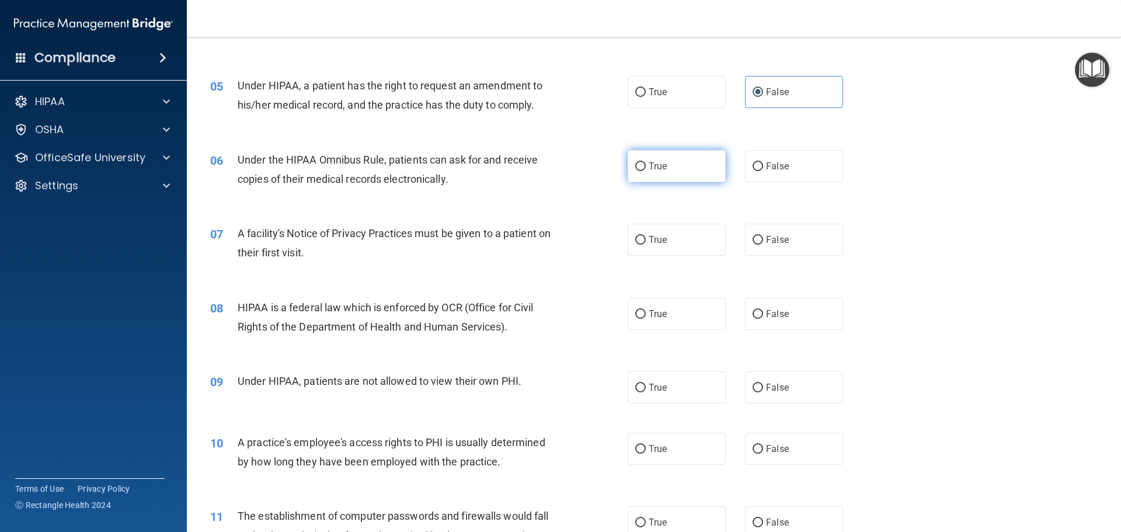
click at [682, 163] on label "True" at bounding box center [677, 166] width 98 height 32
click at [646, 163] on input "True" at bounding box center [640, 166] width 11 height 9
radio input "true"
click at [675, 243] on label "True" at bounding box center [677, 240] width 98 height 32
click at [646, 243] on input "True" at bounding box center [640, 240] width 11 height 9
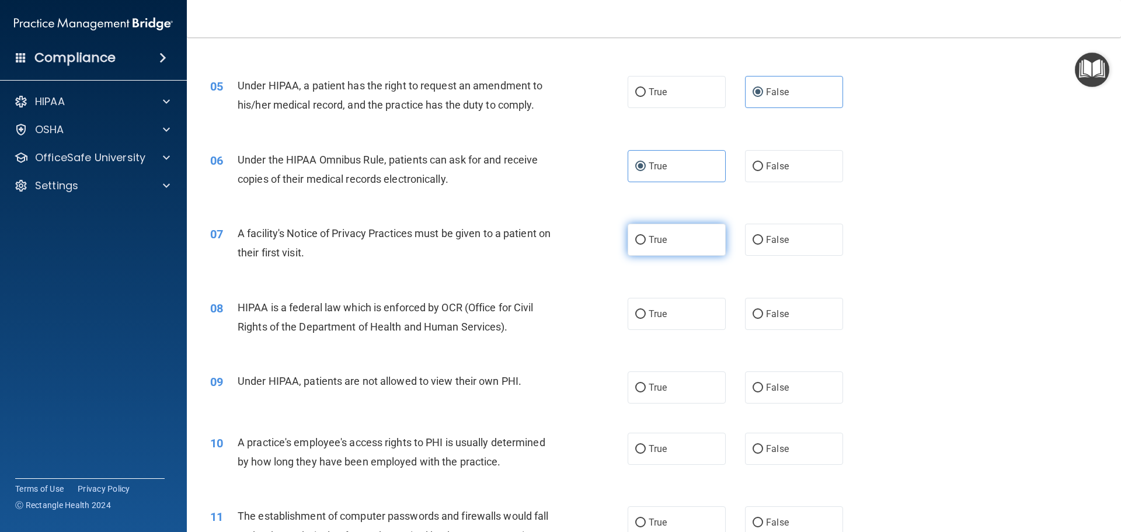
radio input "true"
click at [666, 308] on label "True" at bounding box center [677, 314] width 98 height 32
click at [646, 310] on input "True" at bounding box center [640, 314] width 11 height 9
radio input "true"
click at [784, 391] on label "False" at bounding box center [794, 387] width 98 height 32
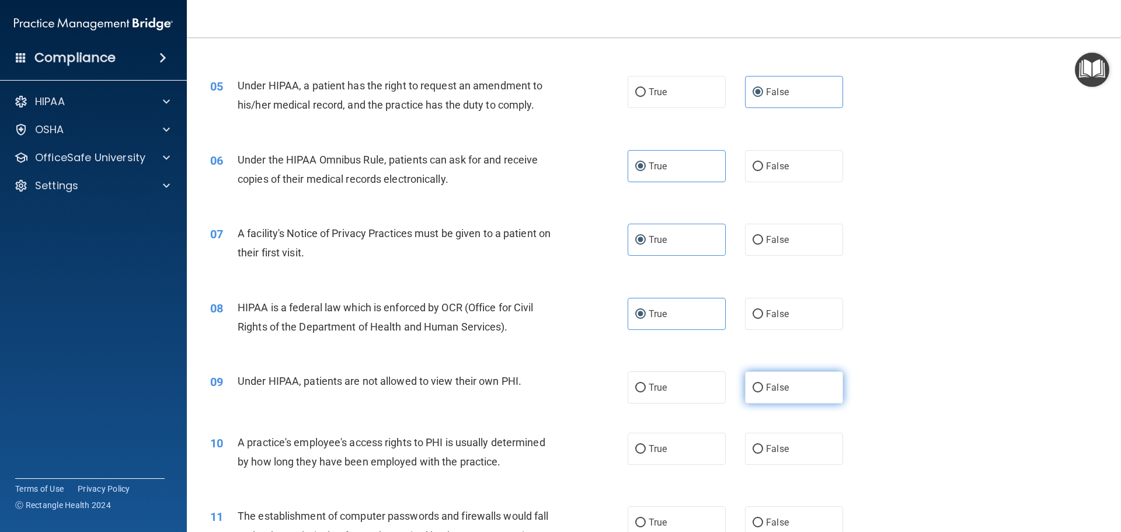
click at [763, 391] on input "False" at bounding box center [758, 388] width 11 height 9
radio input "true"
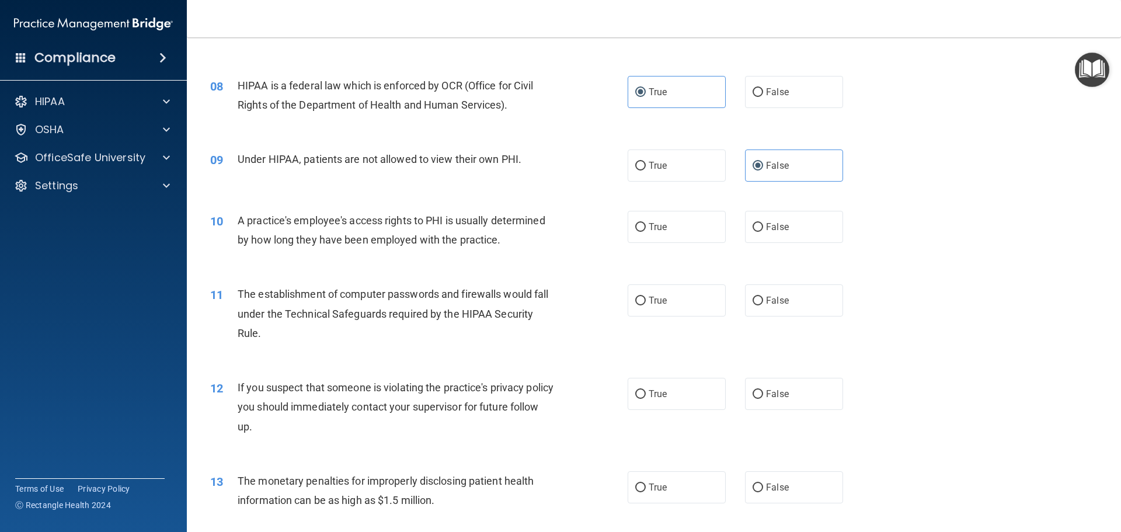
scroll to position [642, 0]
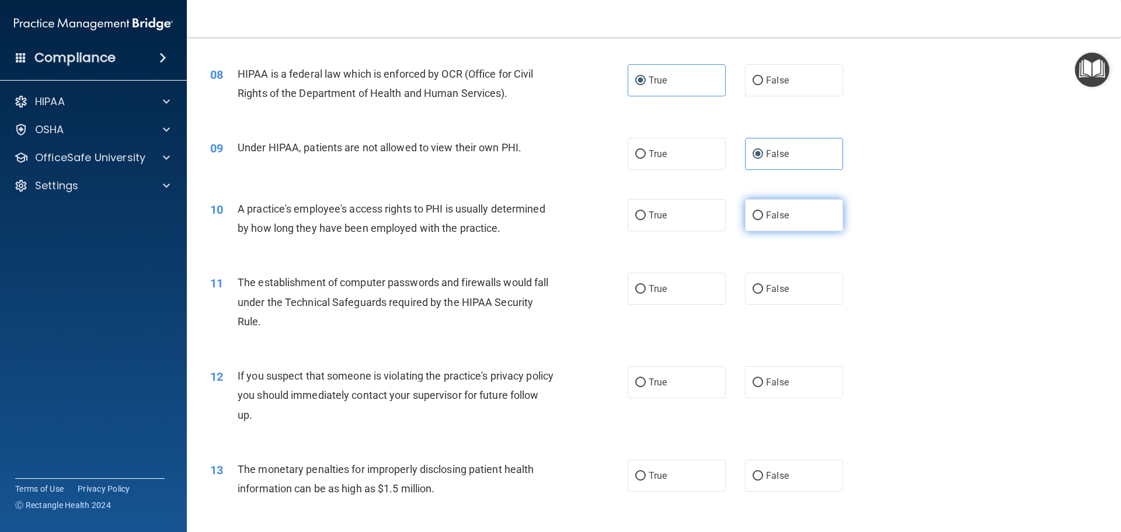
click at [775, 215] on span "False" at bounding box center [777, 215] width 23 height 11
click at [763, 215] on input "False" at bounding box center [758, 215] width 11 height 9
radio input "true"
click at [679, 300] on label "True" at bounding box center [677, 289] width 98 height 32
click at [646, 294] on input "True" at bounding box center [640, 289] width 11 height 9
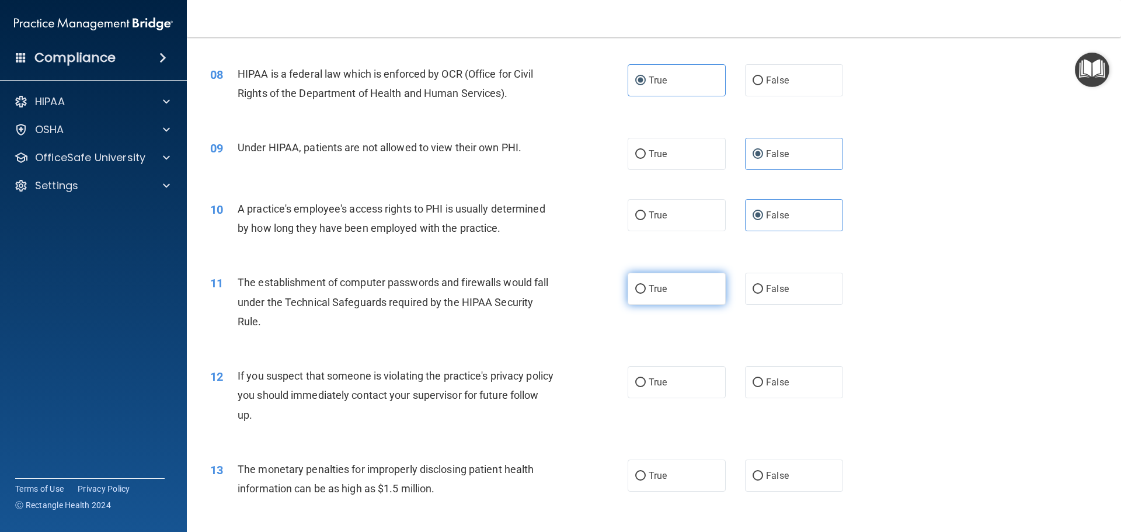
radio input "true"
click at [671, 389] on label "True" at bounding box center [677, 382] width 98 height 32
click at [646, 387] on input "True" at bounding box center [640, 382] width 11 height 9
radio input "true"
click at [661, 468] on label "True" at bounding box center [677, 475] width 98 height 32
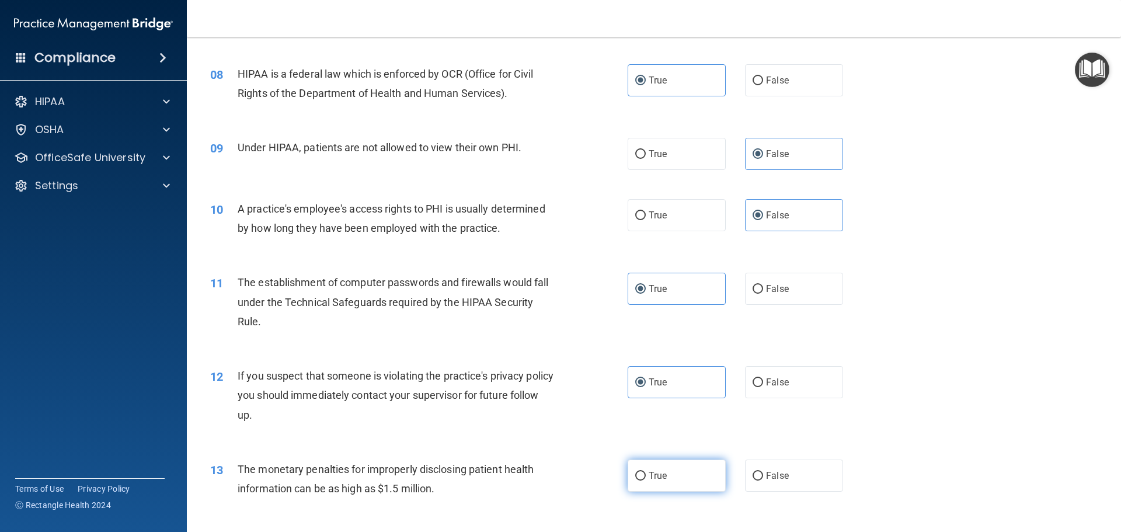
click at [646, 472] on input "True" at bounding box center [640, 476] width 11 height 9
radio input "true"
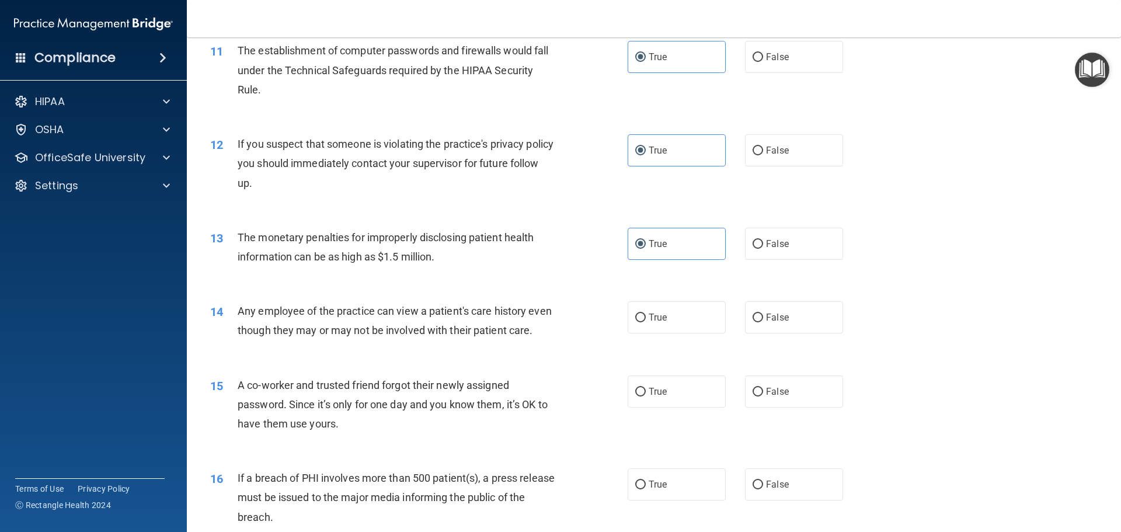
scroll to position [876, 0]
click at [757, 306] on label "False" at bounding box center [794, 316] width 98 height 32
click at [757, 312] on input "False" at bounding box center [758, 316] width 11 height 9
radio input "true"
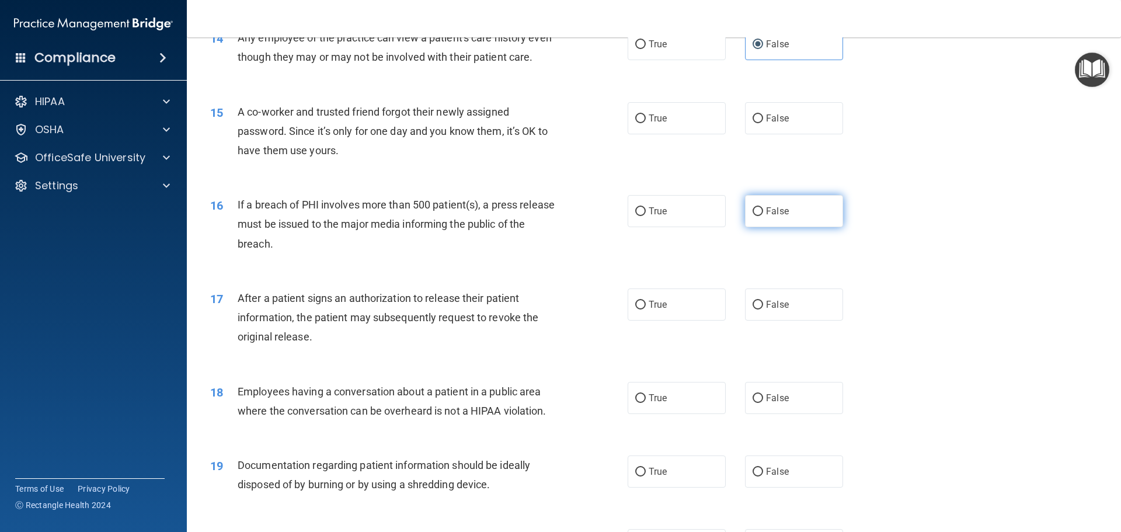
scroll to position [1168, 0]
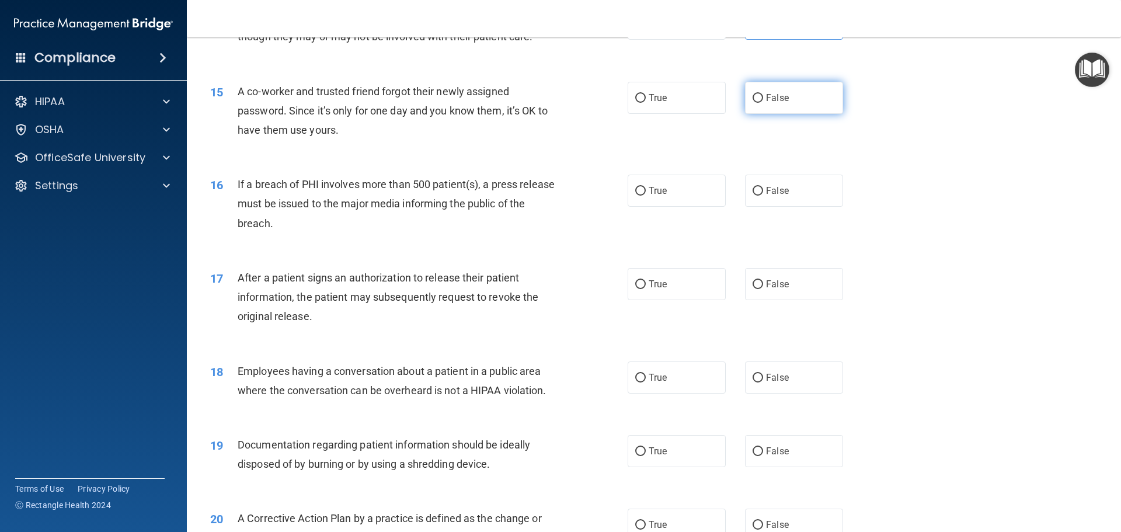
click at [777, 114] on label "False" at bounding box center [794, 98] width 98 height 32
click at [763, 103] on input "False" at bounding box center [758, 98] width 11 height 9
radio input "true"
click at [686, 207] on label "True" at bounding box center [677, 191] width 98 height 32
click at [646, 196] on input "True" at bounding box center [640, 191] width 11 height 9
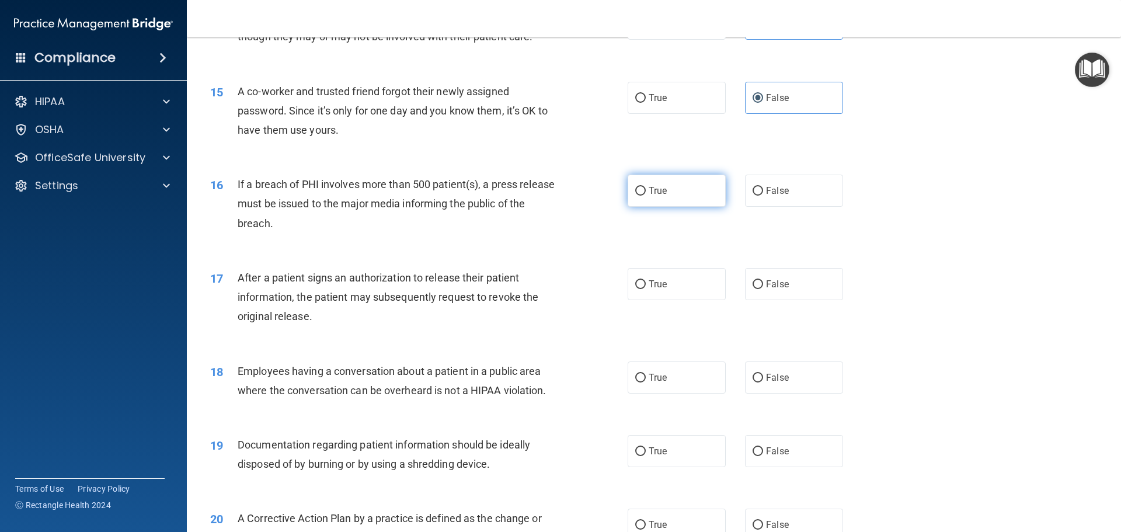
radio input "true"
click at [664, 300] on label "True" at bounding box center [677, 284] width 98 height 32
click at [646, 289] on input "True" at bounding box center [640, 284] width 11 height 9
radio input "true"
click at [771, 376] on div "18 Employees having a conversation about a patient in a public area where the c…" at bounding box center [653, 384] width 905 height 74
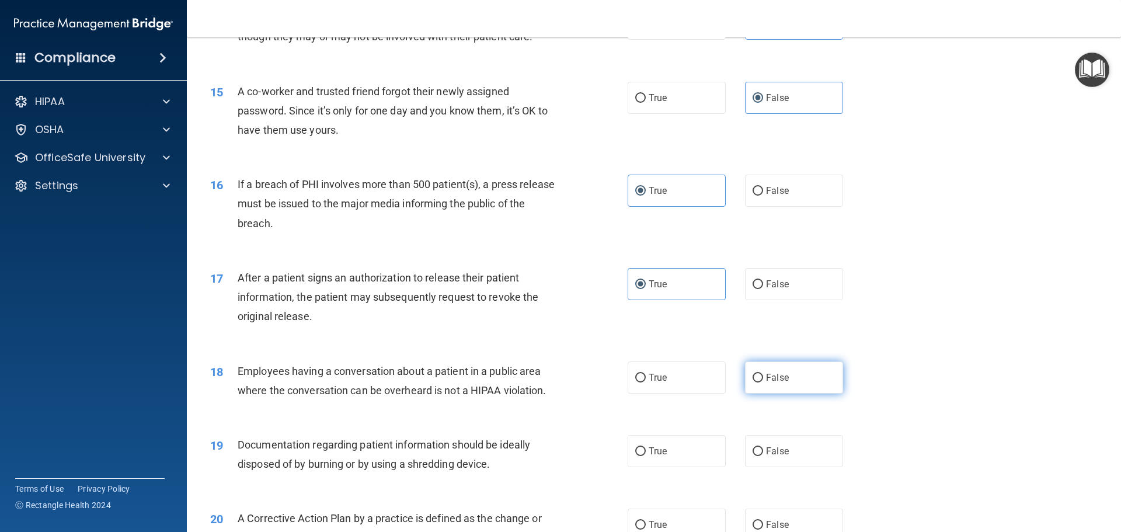
click at [767, 383] on span "False" at bounding box center [777, 377] width 23 height 11
click at [763, 382] on input "False" at bounding box center [758, 378] width 11 height 9
radio input "true"
click at [693, 457] on label "True" at bounding box center [677, 451] width 98 height 32
click at [646, 456] on input "True" at bounding box center [640, 451] width 11 height 9
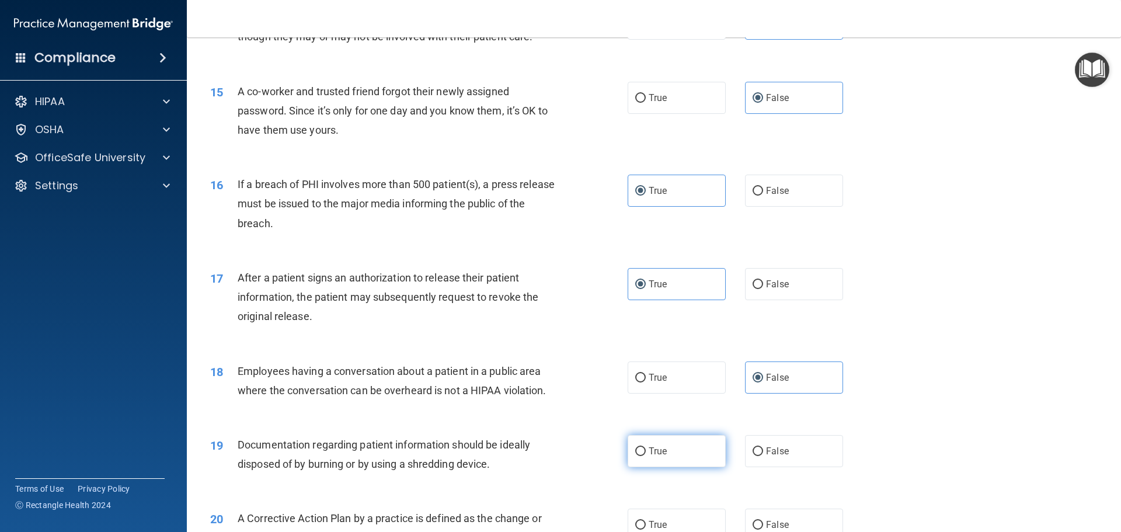
radio input "true"
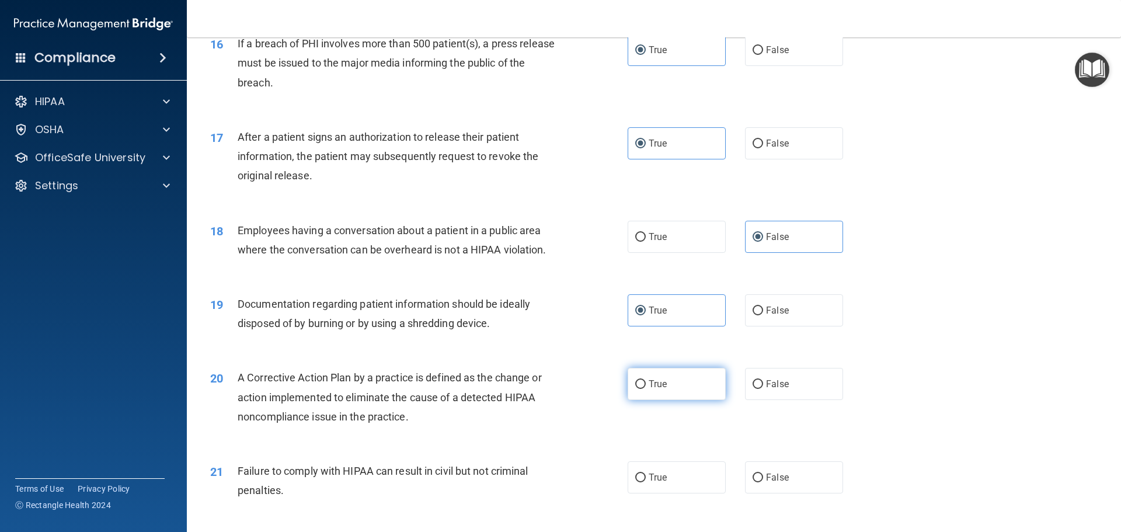
scroll to position [1343, 0]
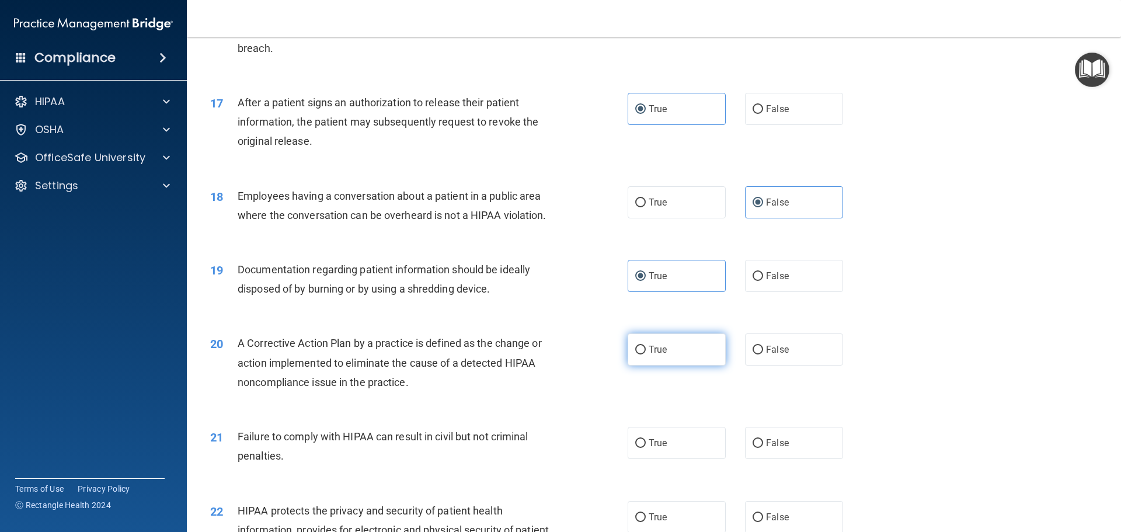
click at [676, 365] on label "True" at bounding box center [677, 349] width 98 height 32
click at [646, 354] on input "True" at bounding box center [640, 350] width 11 height 9
radio input "true"
click at [803, 459] on label "False" at bounding box center [794, 443] width 98 height 32
click at [763, 448] on input "False" at bounding box center [758, 443] width 11 height 9
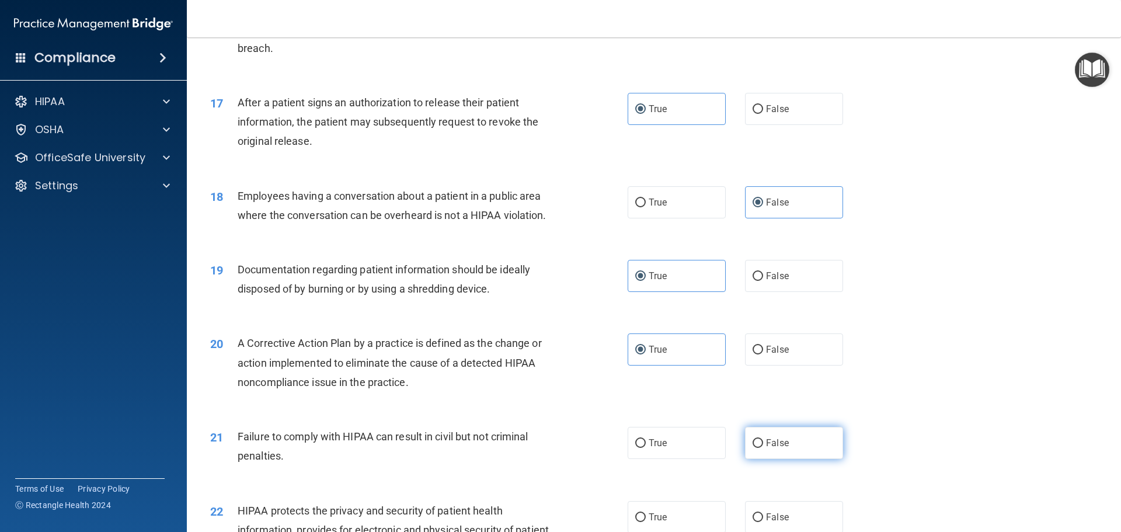
radio input "true"
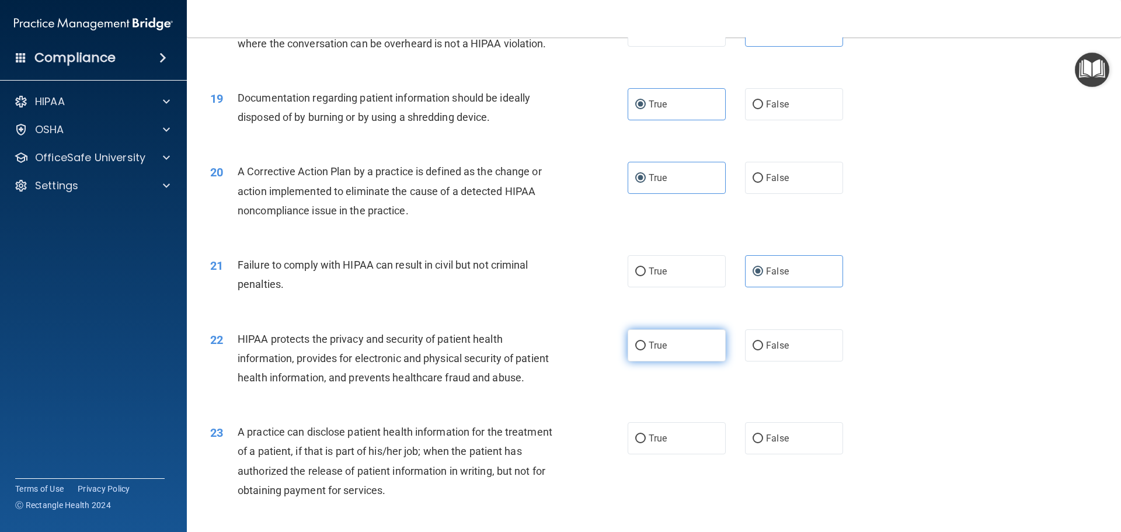
scroll to position [1518, 0]
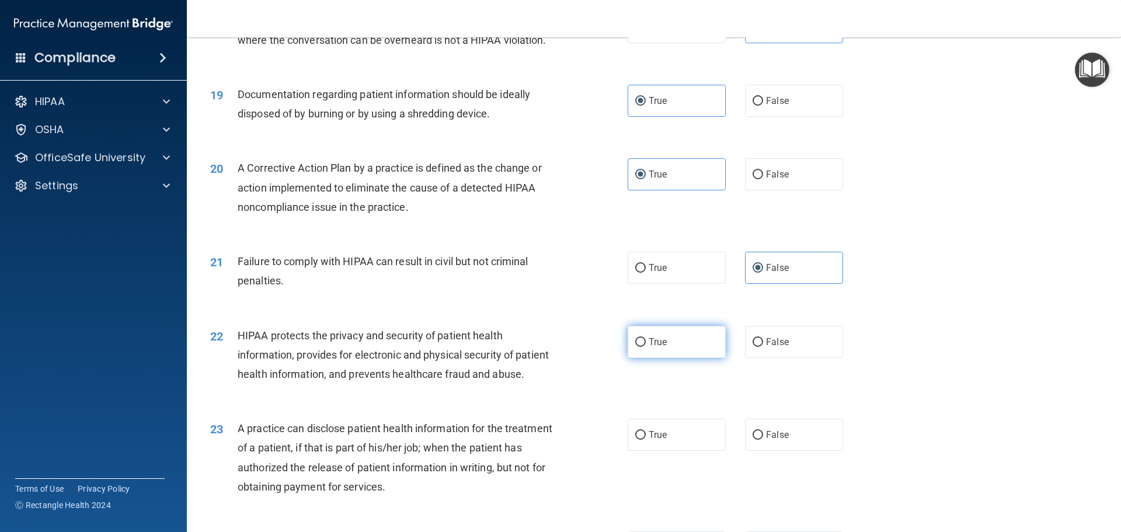
click at [679, 358] on label "True" at bounding box center [677, 342] width 98 height 32
click at [646, 347] on input "True" at bounding box center [640, 342] width 11 height 9
radio input "true"
click at [768, 451] on label "False" at bounding box center [794, 435] width 98 height 32
click at [763, 440] on input "False" at bounding box center [758, 435] width 11 height 9
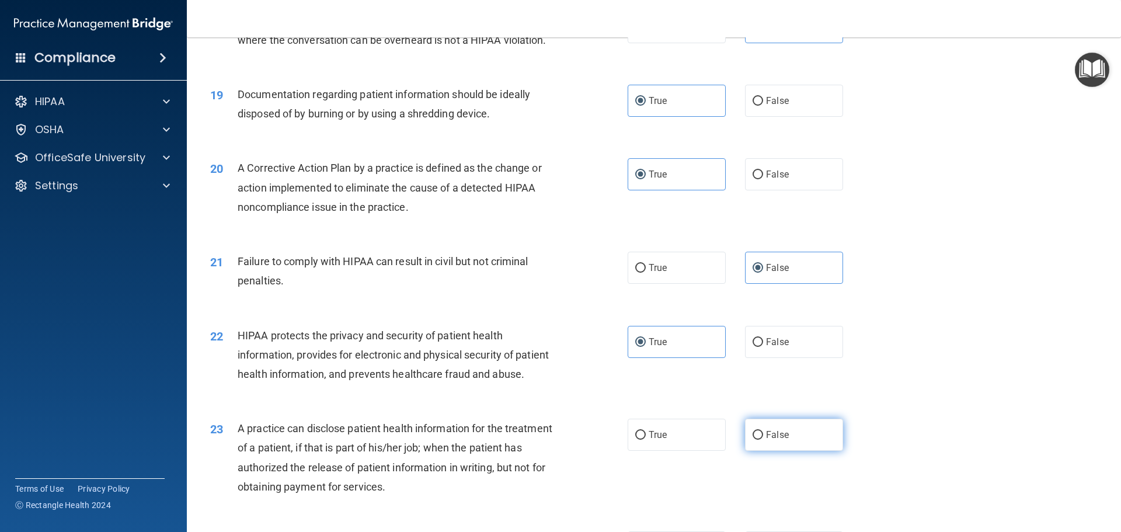
radio input "true"
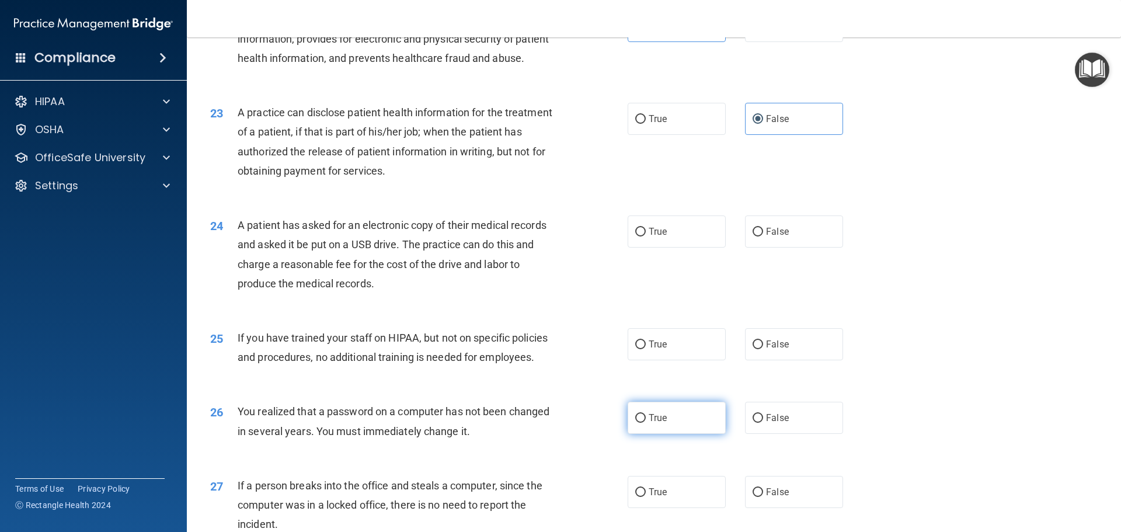
scroll to position [1868, 0]
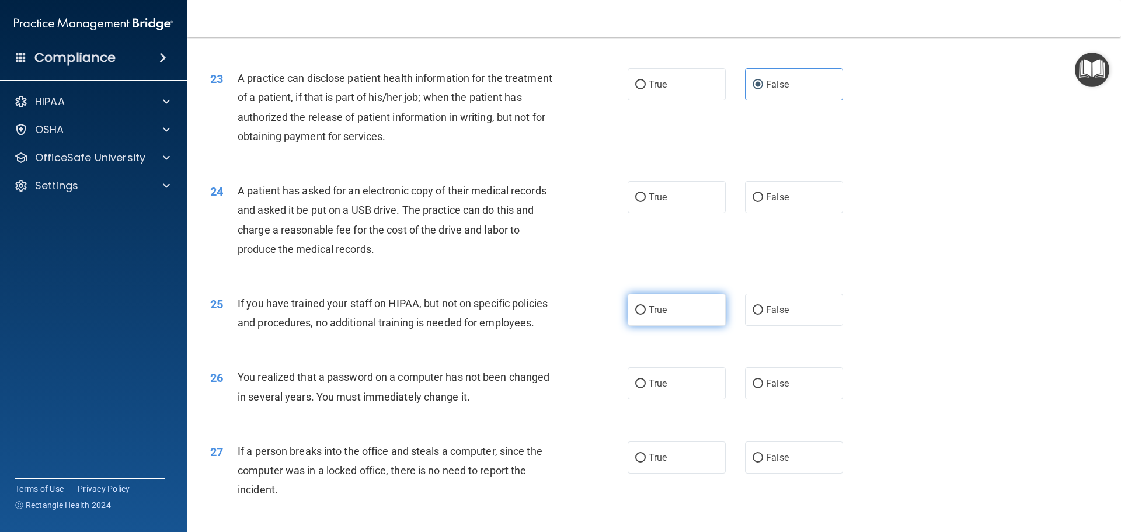
click at [682, 326] on label "True" at bounding box center [677, 310] width 98 height 32
click at [646, 315] on input "True" at bounding box center [640, 310] width 11 height 9
radio input "true"
click at [760, 326] on label "False" at bounding box center [794, 310] width 98 height 32
click at [760, 315] on input "False" at bounding box center [758, 310] width 11 height 9
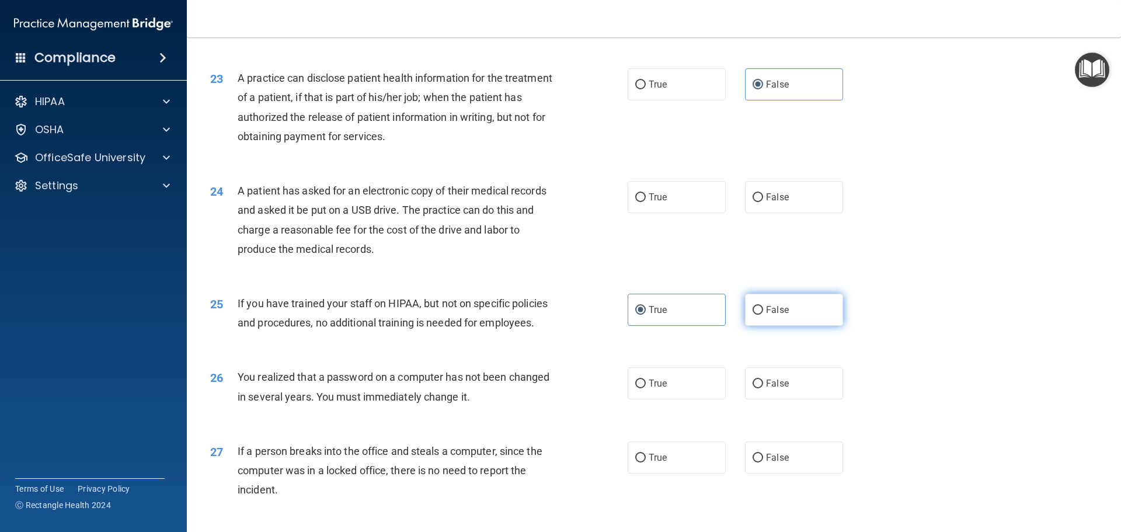
radio input "true"
radio input "false"
click at [714, 213] on label "True" at bounding box center [677, 197] width 98 height 32
click at [646, 202] on input "True" at bounding box center [640, 197] width 11 height 9
radio input "true"
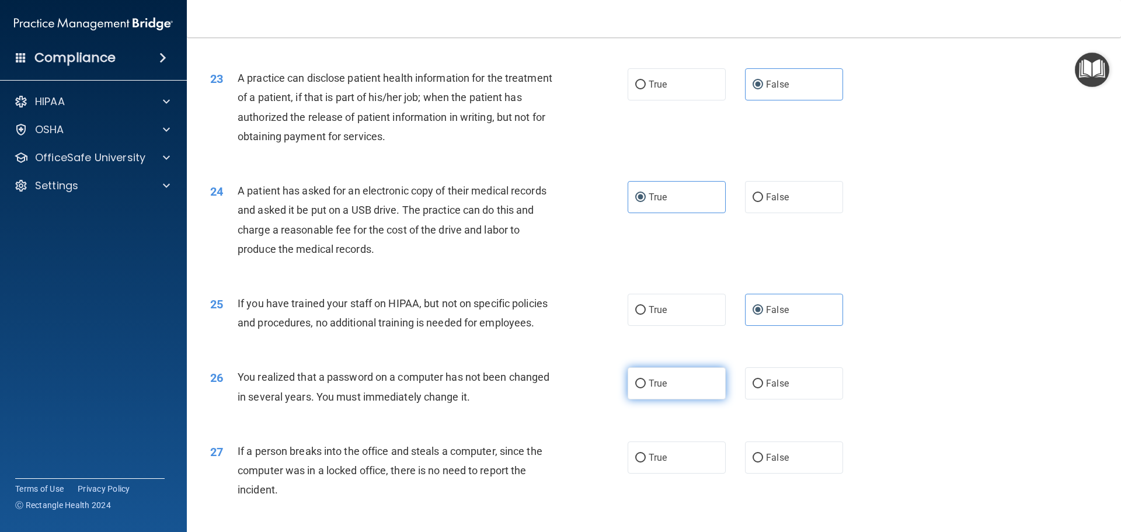
click at [692, 399] on label "True" at bounding box center [677, 383] width 98 height 32
click at [646, 388] on input "True" at bounding box center [640, 383] width 11 height 9
radio input "true"
click at [765, 473] on label "False" at bounding box center [794, 457] width 98 height 32
click at [763, 462] on input "False" at bounding box center [758, 458] width 11 height 9
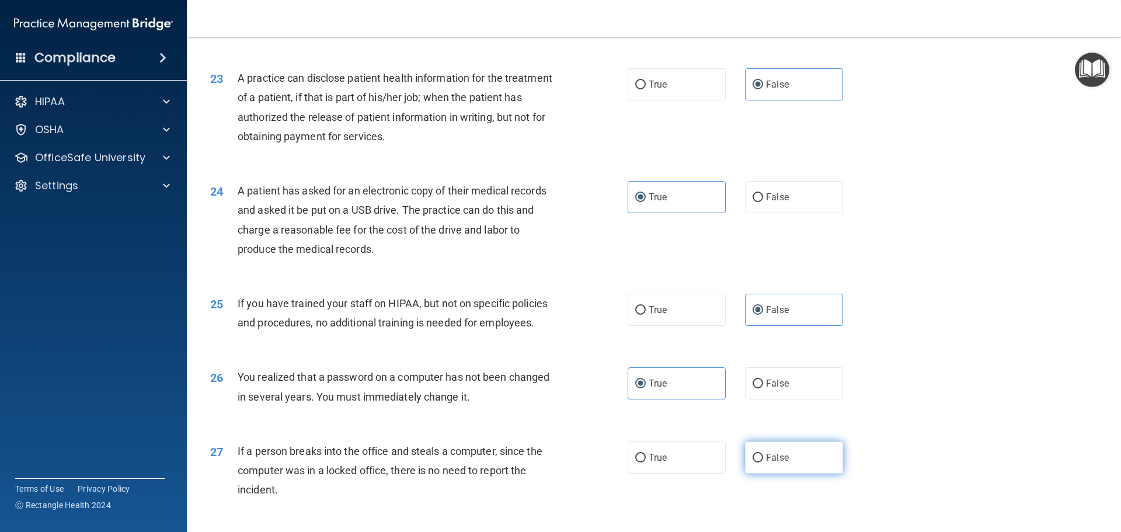
radio input "true"
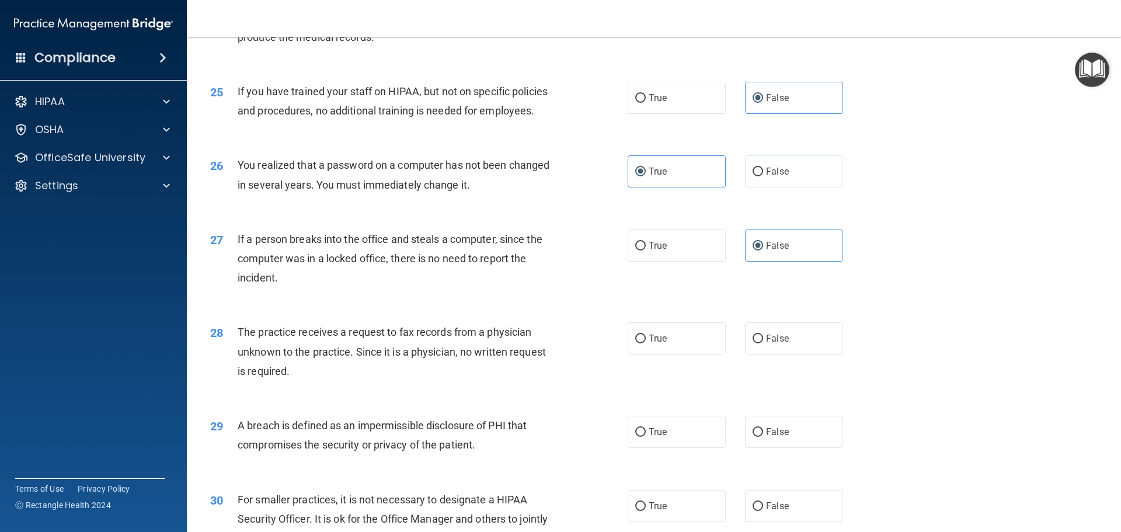
scroll to position [2102, 0]
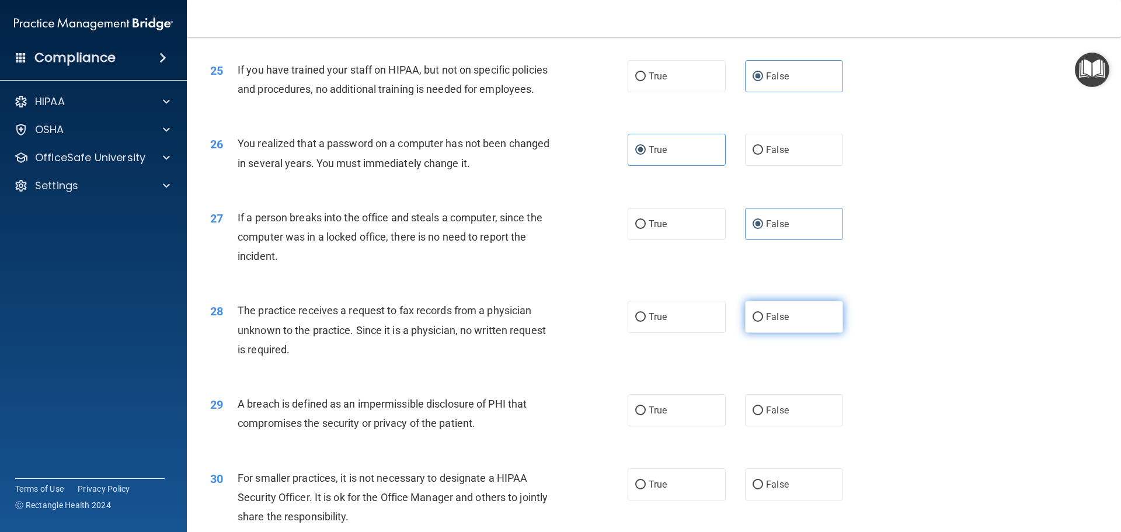
click at [790, 333] on label "False" at bounding box center [794, 317] width 98 height 32
click at [763, 322] on input "False" at bounding box center [758, 317] width 11 height 9
radio input "true"
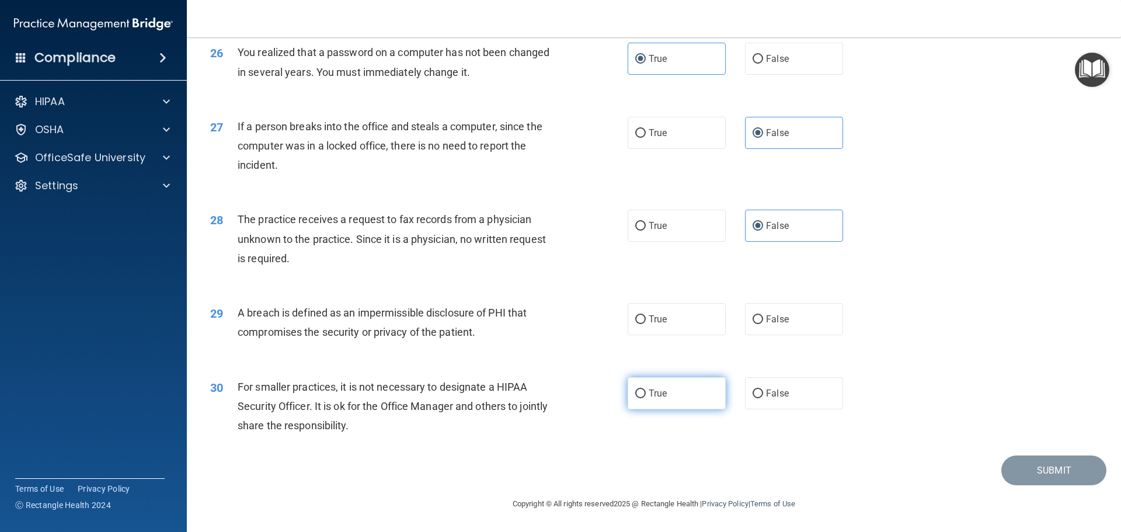
scroll to position [2231, 0]
click at [687, 323] on label "True" at bounding box center [677, 319] width 98 height 32
click at [646, 323] on input "True" at bounding box center [640, 319] width 11 height 9
radio input "true"
click at [760, 397] on label "False" at bounding box center [794, 393] width 98 height 32
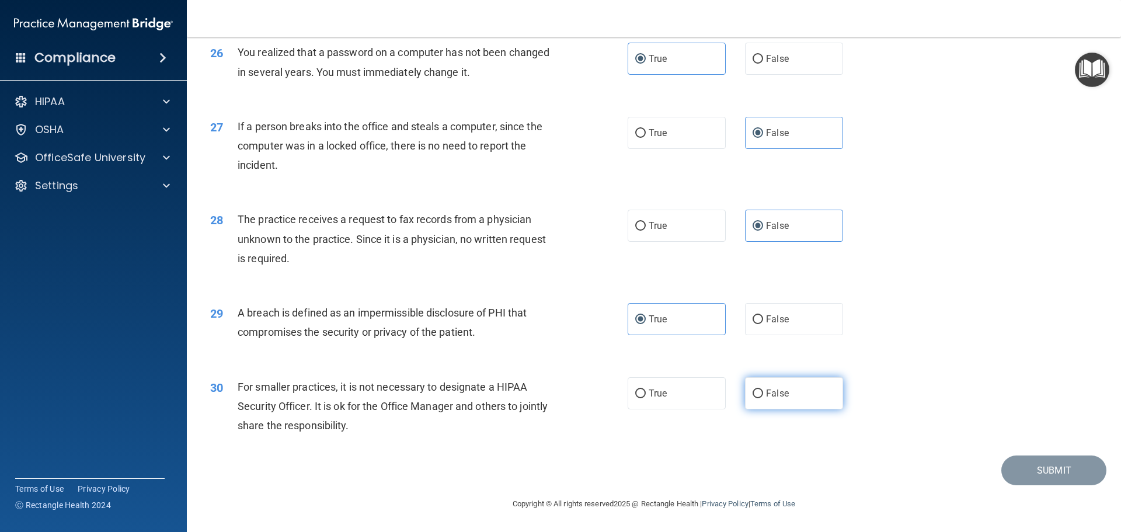
click at [760, 397] on input "False" at bounding box center [758, 393] width 11 height 9
radio input "true"
click at [1015, 468] on button "Submit" at bounding box center [1053, 470] width 105 height 30
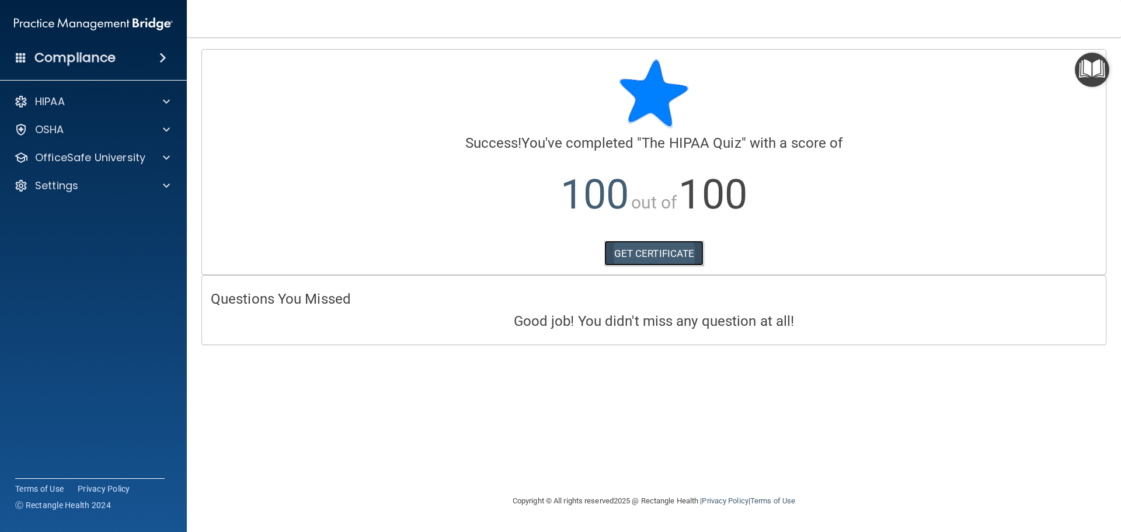
click at [667, 257] on link "GET CERTIFICATE" at bounding box center [654, 254] width 100 height 26
click at [137, 156] on p "OfficeSafe University" at bounding box center [90, 158] width 110 height 14
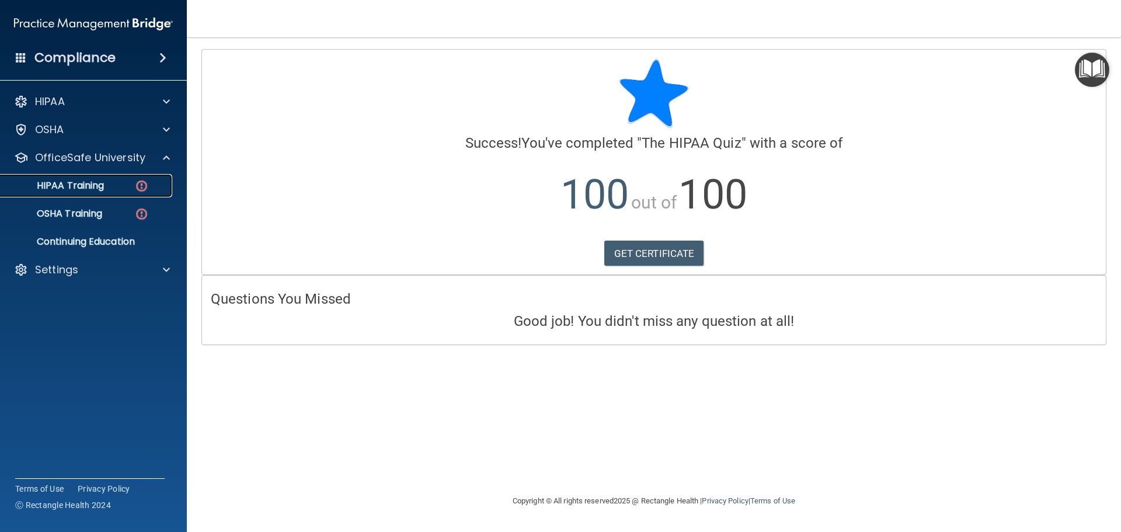
click at [142, 184] on img at bounding box center [141, 186] width 15 height 15
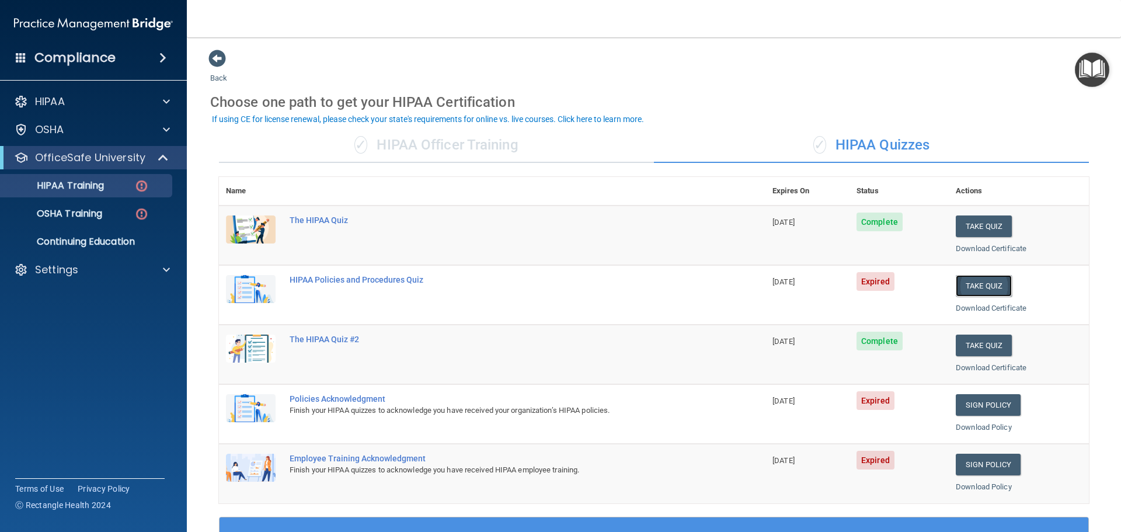
click at [991, 283] on button "Take Quiz" at bounding box center [984, 286] width 56 height 22
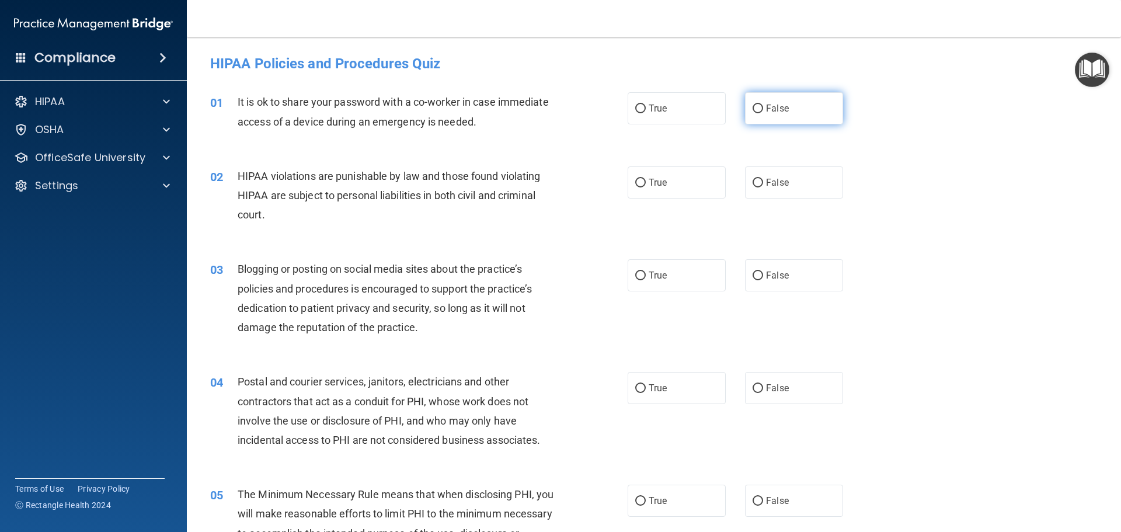
click at [770, 116] on label "False" at bounding box center [794, 108] width 98 height 32
click at [763, 113] on input "False" at bounding box center [758, 109] width 11 height 9
radio input "true"
click at [673, 183] on label "True" at bounding box center [677, 182] width 98 height 32
click at [646, 183] on input "True" at bounding box center [640, 183] width 11 height 9
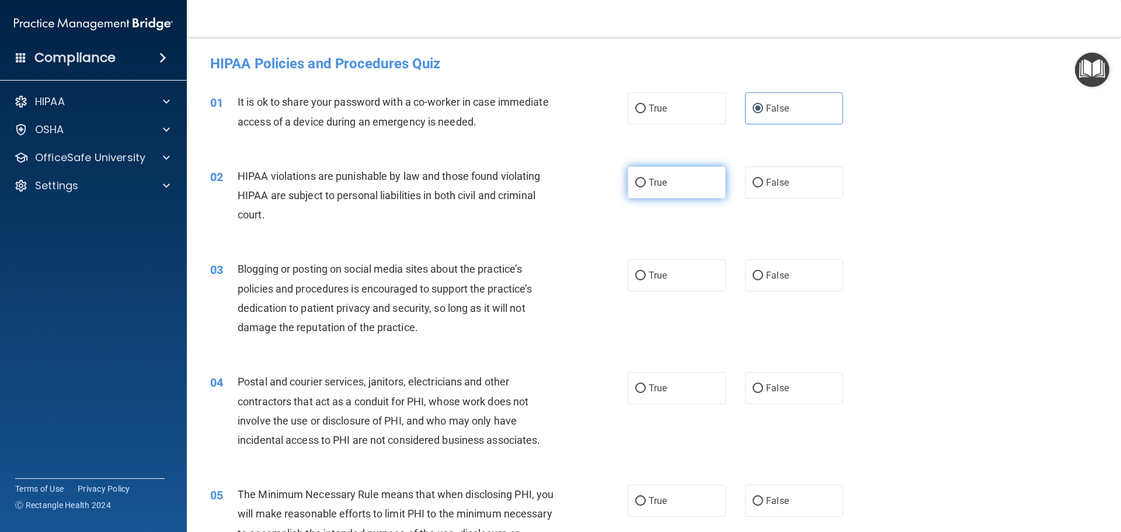
radio input "true"
click at [767, 281] on label "False" at bounding box center [794, 275] width 98 height 32
click at [763, 280] on input "False" at bounding box center [758, 275] width 11 height 9
radio input "true"
click at [781, 380] on label "False" at bounding box center [794, 388] width 98 height 32
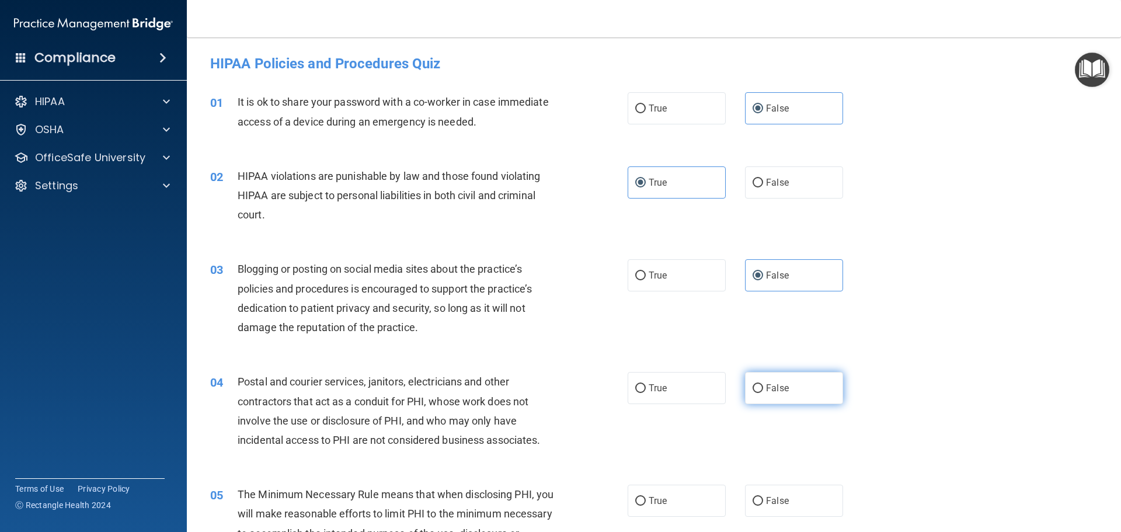
click at [763, 384] on input "False" at bounding box center [758, 388] width 11 height 9
radio input "true"
drag, startPoint x: 678, startPoint y: 513, endPoint x: 671, endPoint y: 511, distance: 7.7
click at [676, 513] on label "True" at bounding box center [677, 501] width 98 height 32
click at [646, 506] on input "True" at bounding box center [640, 501] width 11 height 9
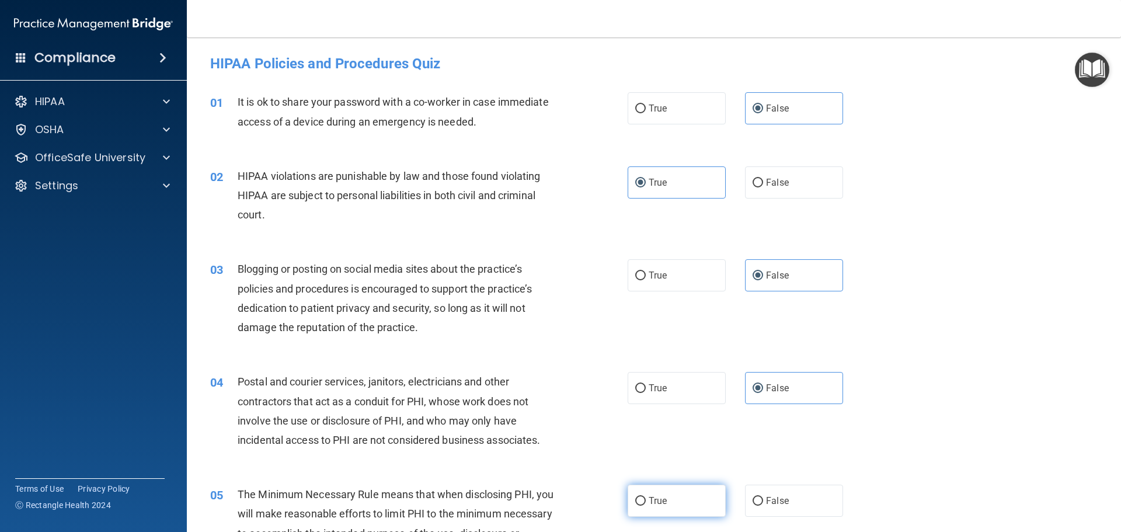
radio input "true"
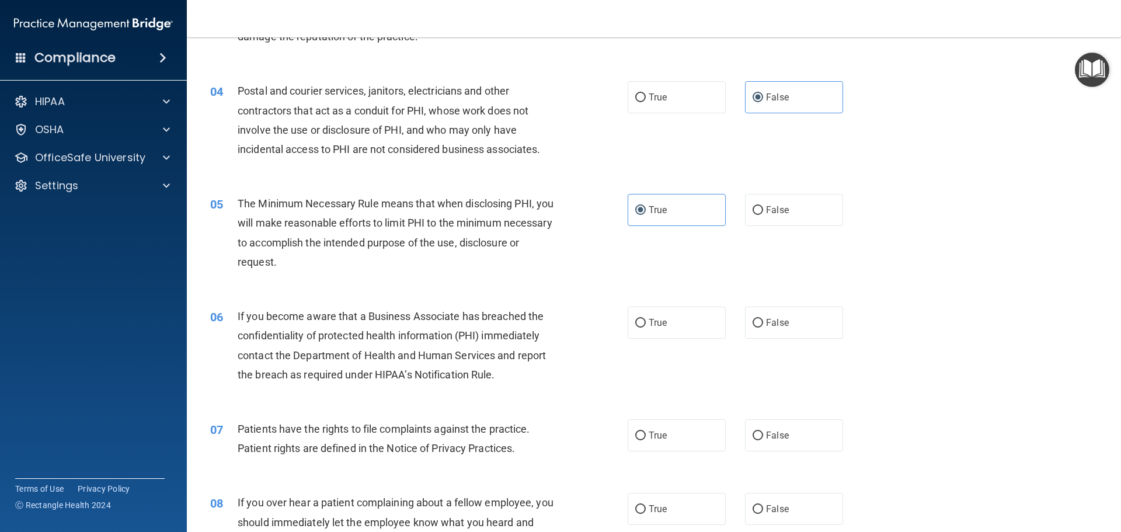
scroll to position [292, 0]
click at [764, 336] on label "False" at bounding box center [794, 321] width 98 height 32
click at [763, 326] on input "False" at bounding box center [758, 322] width 11 height 9
radio input "true"
click at [701, 423] on label "True" at bounding box center [677, 434] width 98 height 32
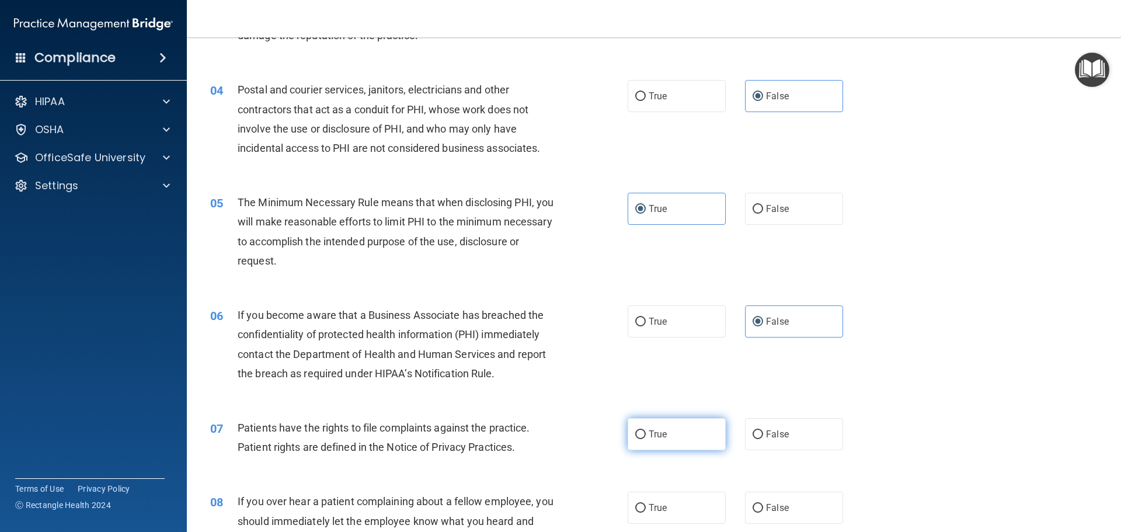
click at [646, 430] on input "True" at bounding box center [640, 434] width 11 height 9
radio input "true"
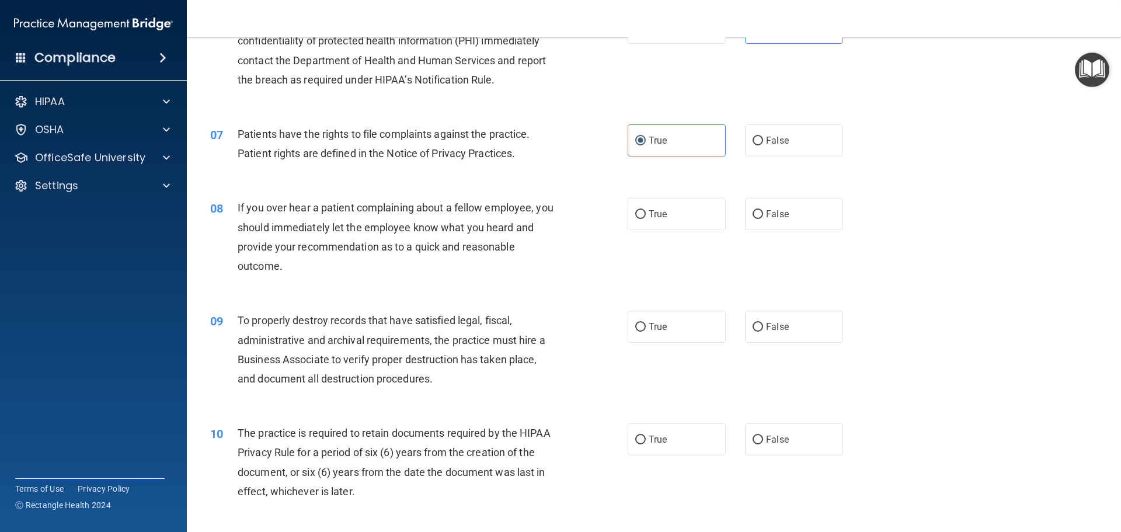
scroll to position [642, 0]
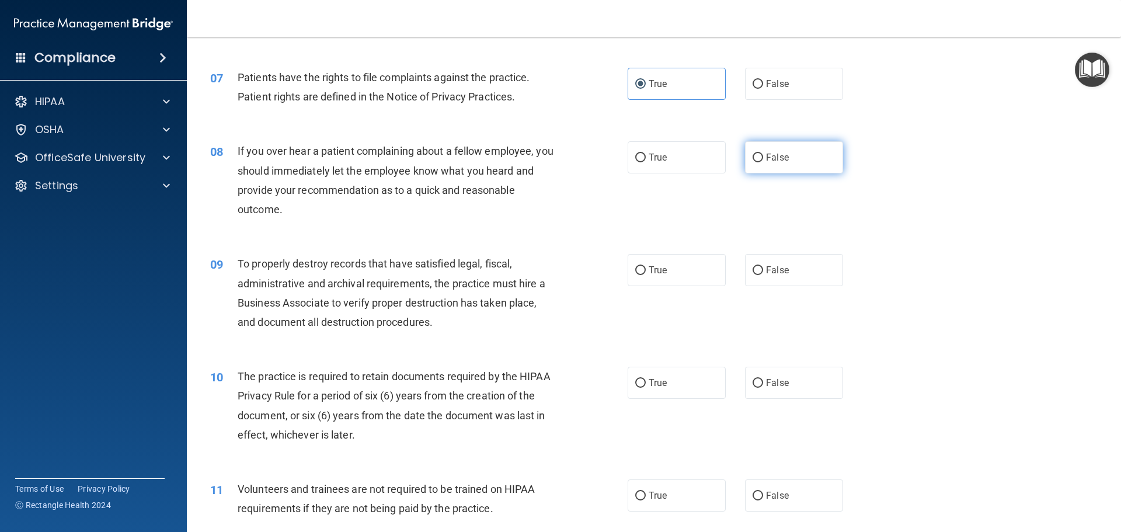
click at [781, 161] on span "False" at bounding box center [777, 157] width 23 height 11
click at [763, 161] on input "False" at bounding box center [758, 158] width 11 height 9
radio input "true"
click at [784, 270] on label "False" at bounding box center [794, 270] width 98 height 32
click at [763, 270] on input "False" at bounding box center [758, 270] width 11 height 9
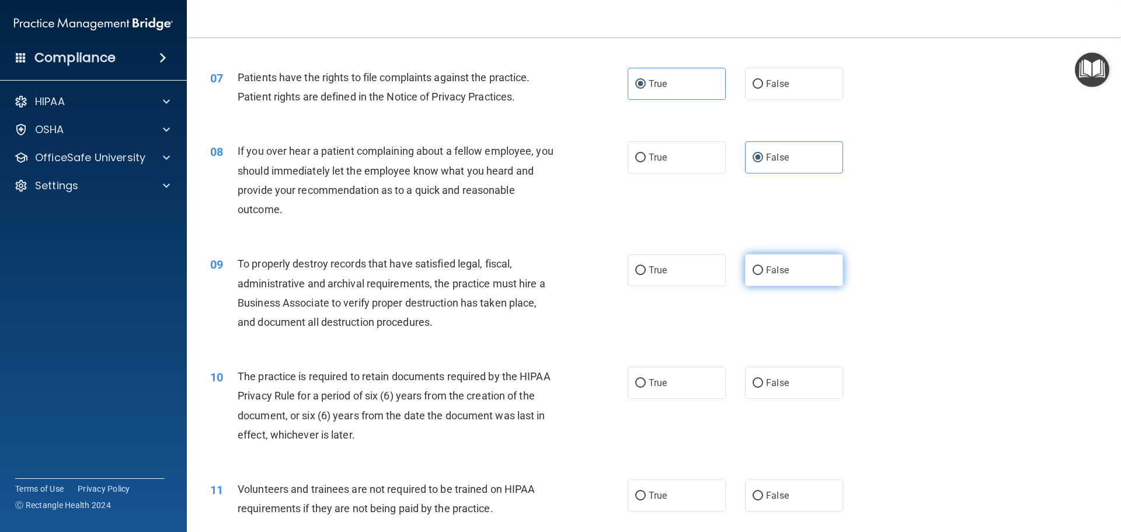
radio input "true"
click at [685, 377] on label "True" at bounding box center [677, 383] width 98 height 32
click at [646, 379] on input "True" at bounding box center [640, 383] width 11 height 9
radio input "true"
click at [782, 504] on label "False" at bounding box center [794, 495] width 98 height 32
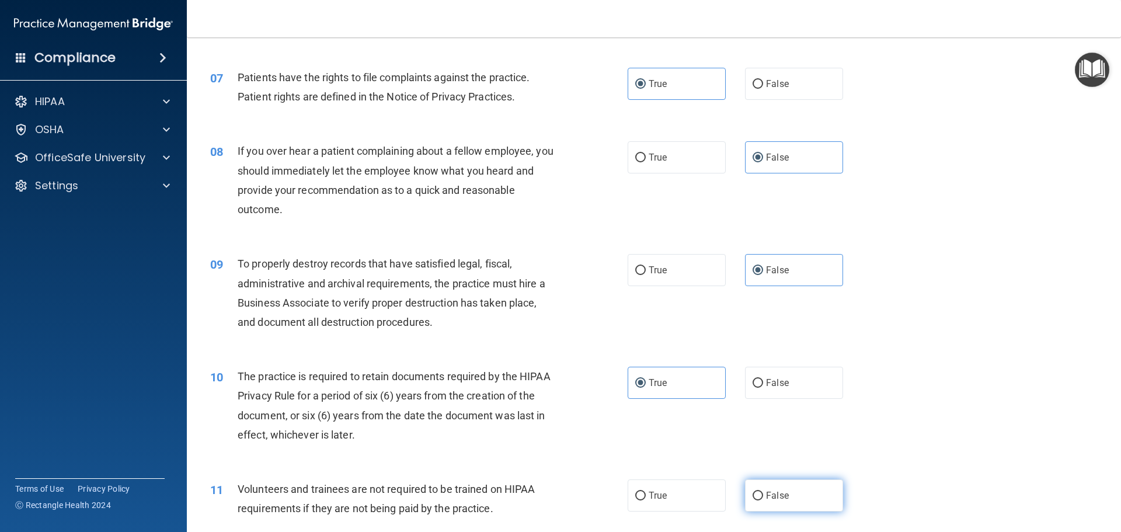
click at [763, 500] on input "False" at bounding box center [758, 496] width 11 height 9
radio input "true"
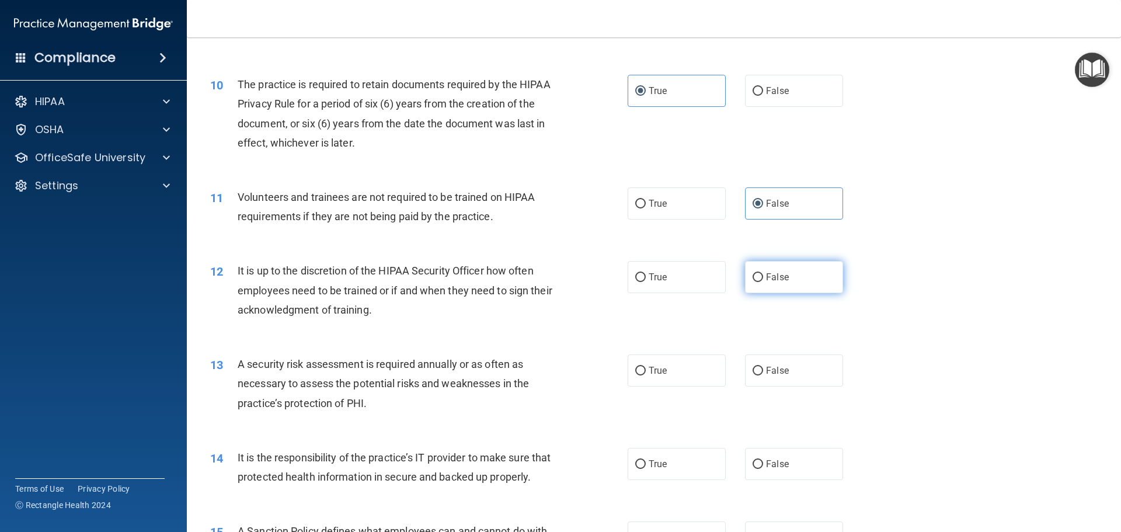
scroll to position [1051, 0]
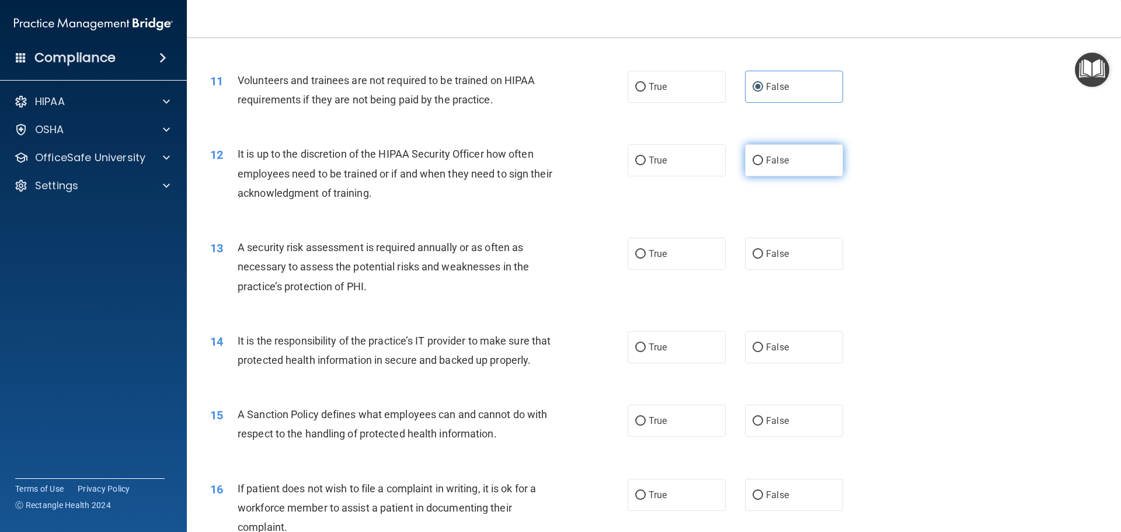
click at [777, 167] on label "False" at bounding box center [794, 160] width 98 height 32
click at [763, 165] on input "False" at bounding box center [758, 160] width 11 height 9
radio input "true"
click at [676, 256] on label "True" at bounding box center [677, 254] width 98 height 32
click at [646, 256] on input "True" at bounding box center [640, 254] width 11 height 9
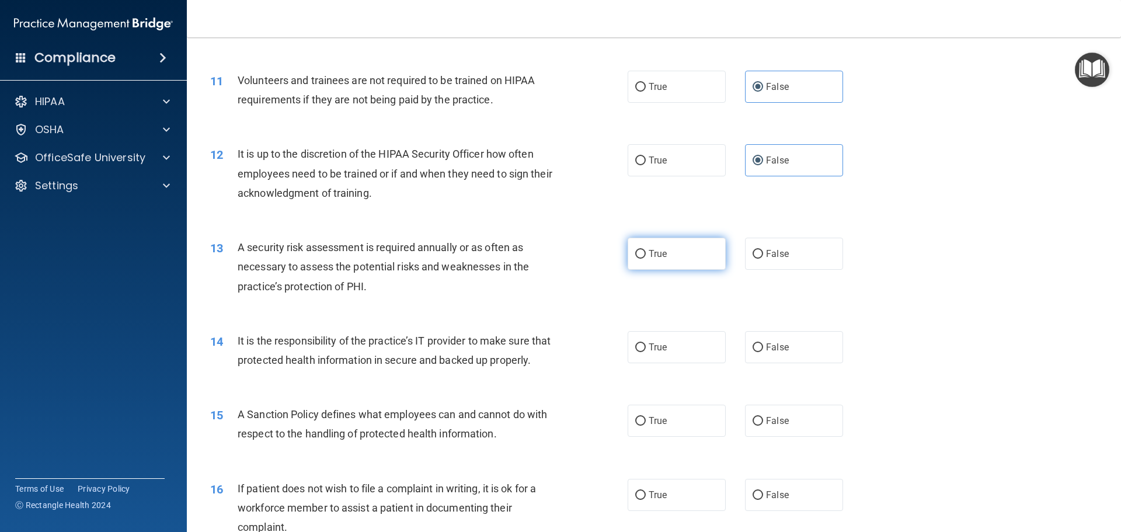
radio input "true"
click at [766, 348] on span "False" at bounding box center [777, 347] width 23 height 11
click at [763, 348] on input "False" at bounding box center [758, 347] width 11 height 9
radio input "true"
click at [777, 426] on span "False" at bounding box center [777, 420] width 23 height 11
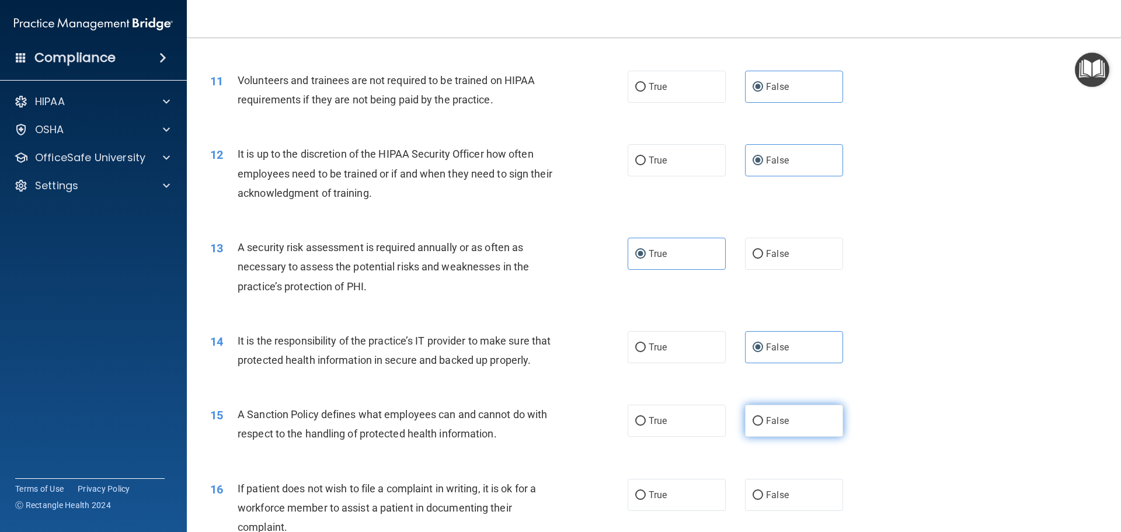
click at [763, 426] on input "False" at bounding box center [758, 421] width 11 height 9
radio input "true"
click at [668, 510] on label "True" at bounding box center [677, 495] width 98 height 32
click at [646, 500] on input "True" at bounding box center [640, 495] width 11 height 9
radio input "true"
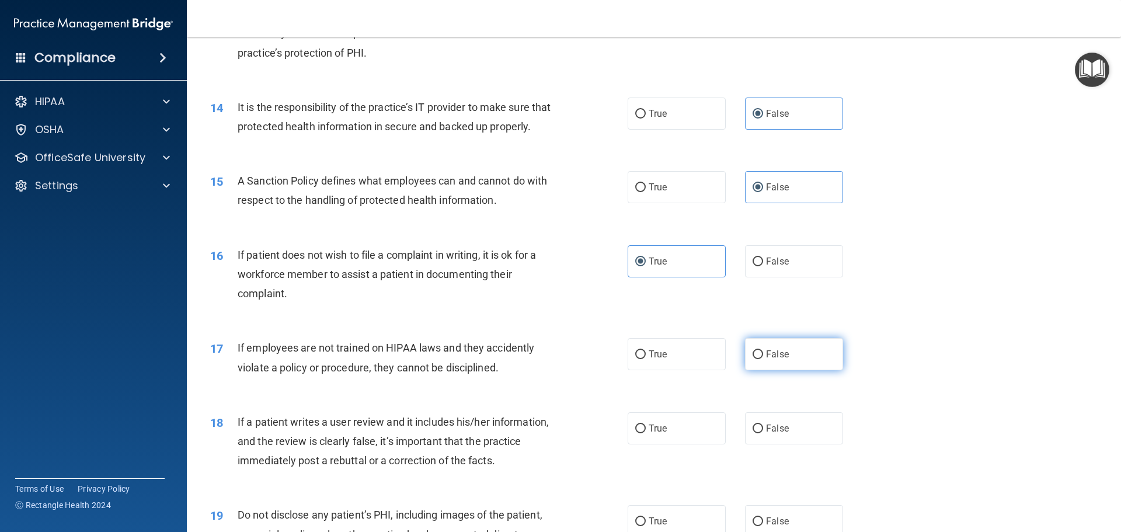
scroll to position [1343, 0]
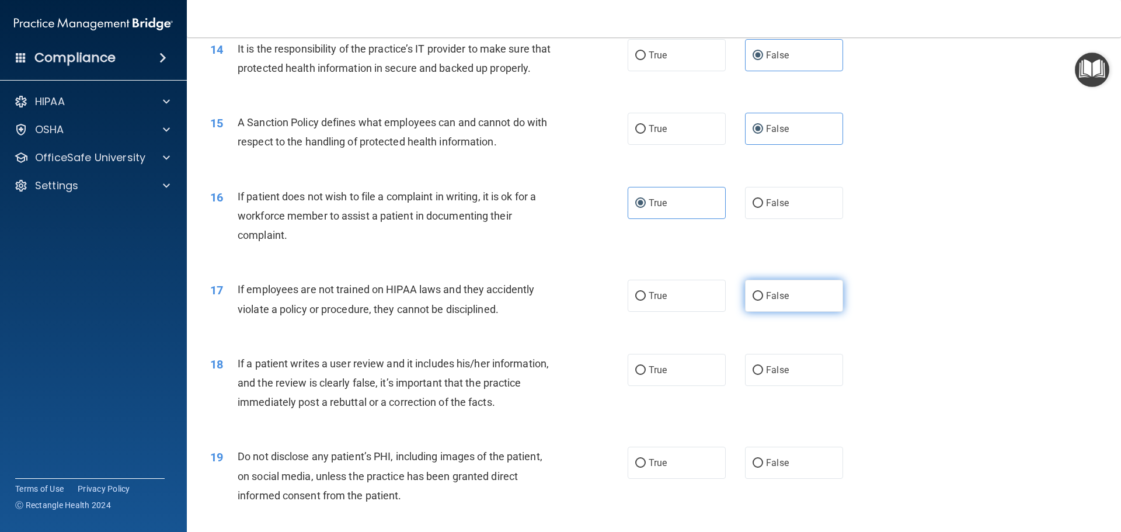
click at [763, 378] on div "01 It is ok to share your password with a co-worker in case immediate access of…" at bounding box center [653, 113] width 905 height 2757
click at [763, 332] on div "17 If employees are not trained on HIPAA laws and they accidently violate a pol…" at bounding box center [653, 302] width 905 height 74
click at [766, 301] on span "False" at bounding box center [777, 295] width 23 height 11
click at [761, 301] on input "False" at bounding box center [758, 296] width 11 height 9
radio input "true"
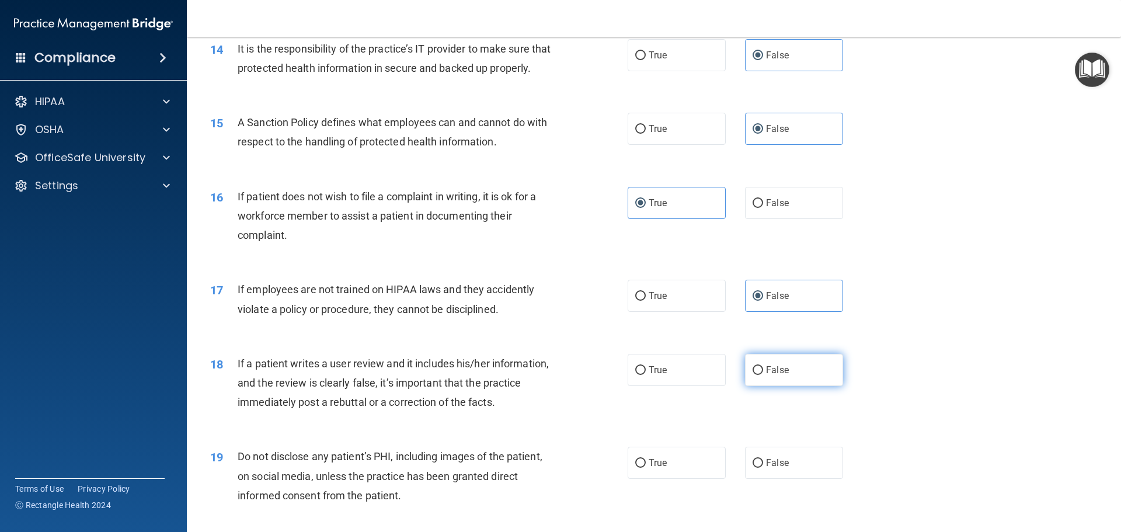
click at [753, 386] on label "False" at bounding box center [794, 370] width 98 height 32
click at [753, 375] on input "False" at bounding box center [758, 370] width 11 height 9
radio input "true"
click at [671, 479] on label "True" at bounding box center [677, 463] width 98 height 32
click at [646, 468] on input "True" at bounding box center [640, 463] width 11 height 9
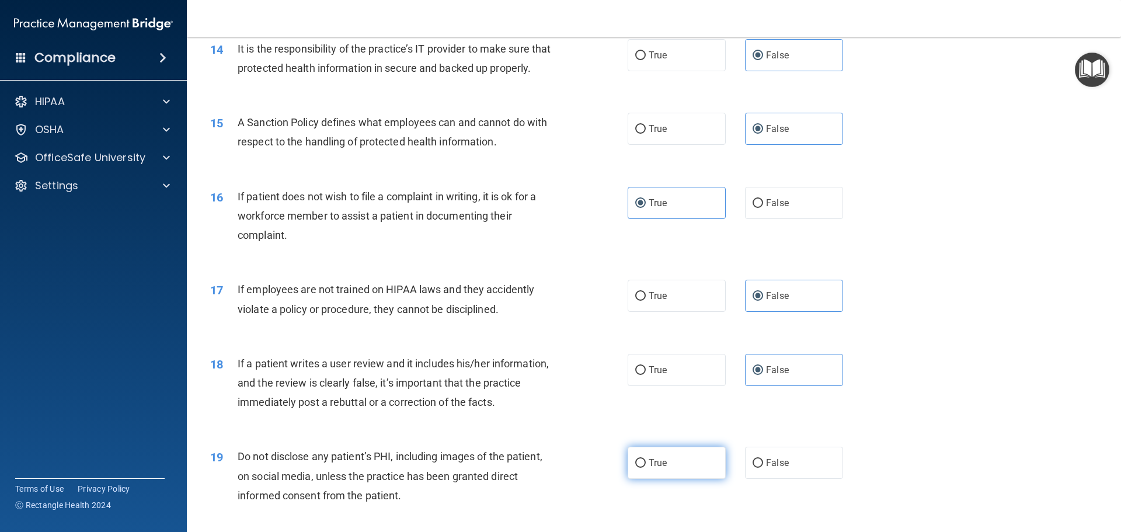
radio input "true"
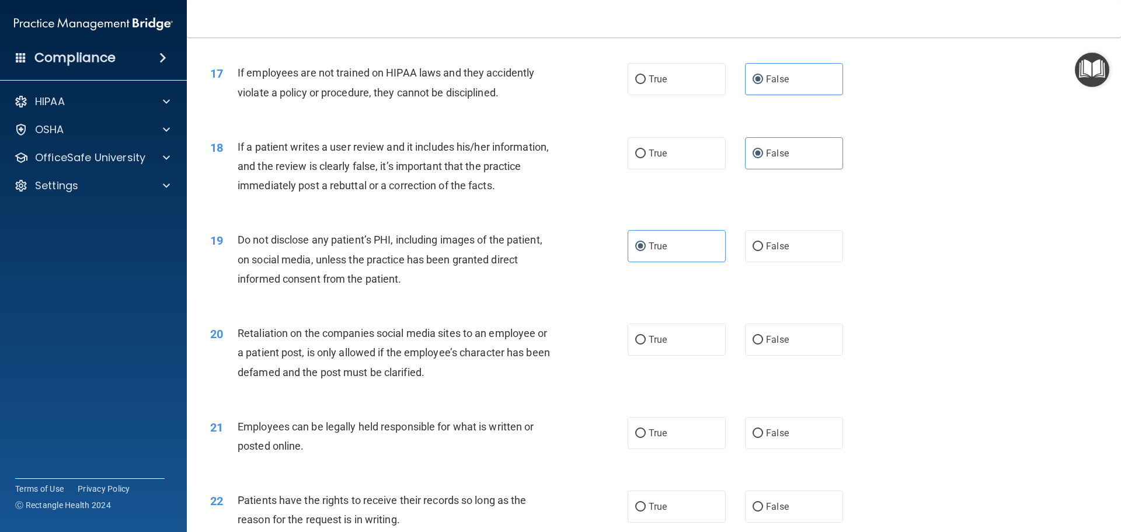
scroll to position [1576, 0]
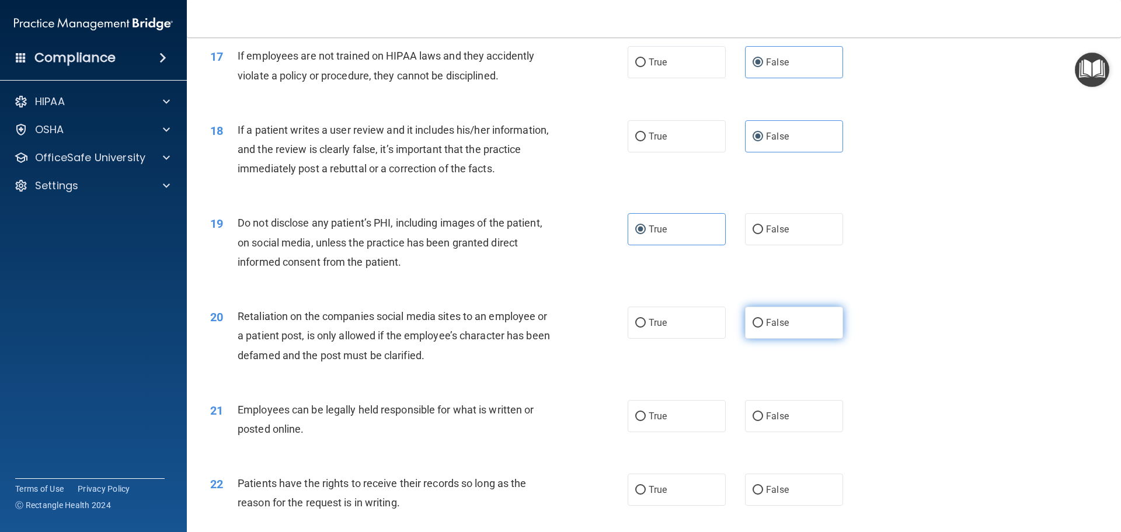
click at [780, 328] on span "False" at bounding box center [777, 322] width 23 height 11
click at [763, 328] on input "False" at bounding box center [758, 323] width 11 height 9
radio input "true"
click at [665, 432] on label "True" at bounding box center [677, 416] width 98 height 32
click at [646, 421] on input "True" at bounding box center [640, 416] width 11 height 9
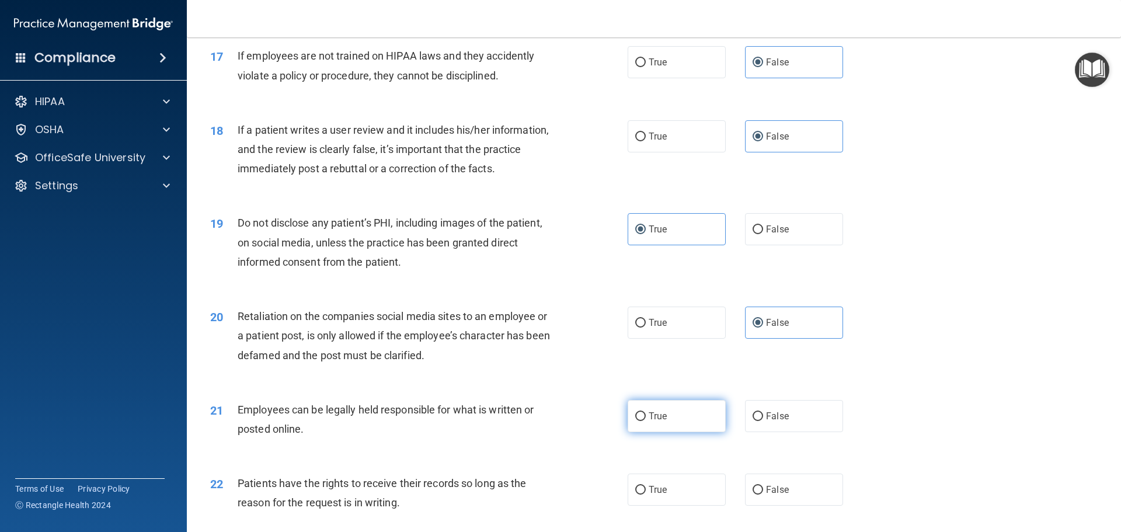
radio input "true"
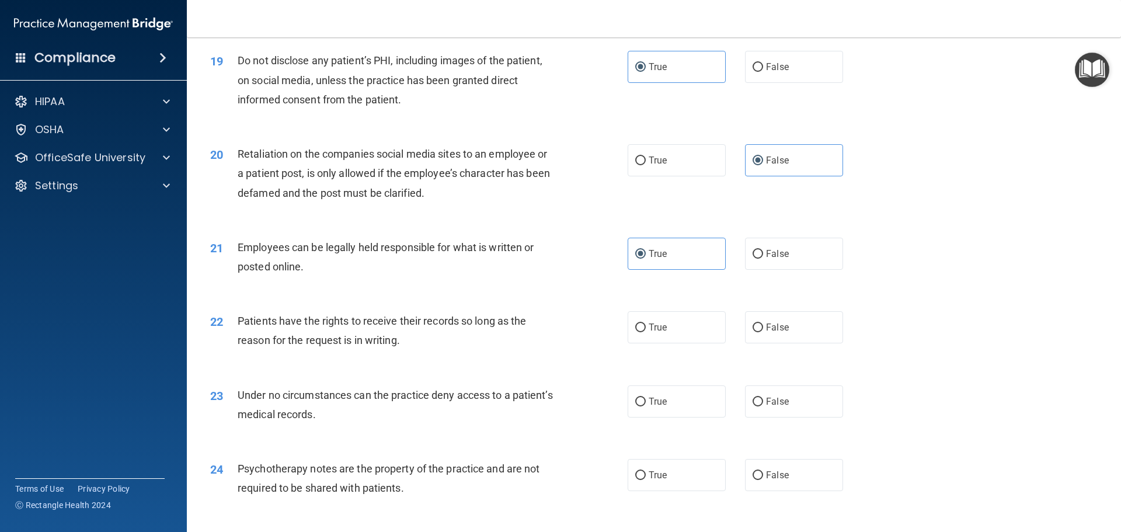
scroll to position [1752, 0]
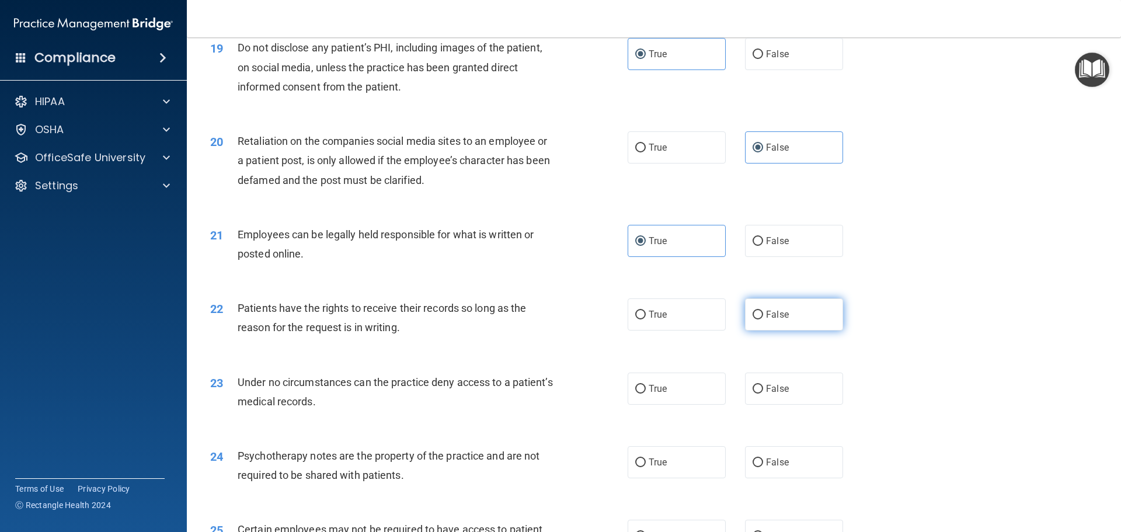
click at [782, 330] on label "False" at bounding box center [794, 314] width 98 height 32
click at [763, 319] on input "False" at bounding box center [758, 315] width 11 height 9
radio input "true"
click at [784, 405] on label "False" at bounding box center [794, 388] width 98 height 32
click at [763, 394] on input "False" at bounding box center [758, 389] width 11 height 9
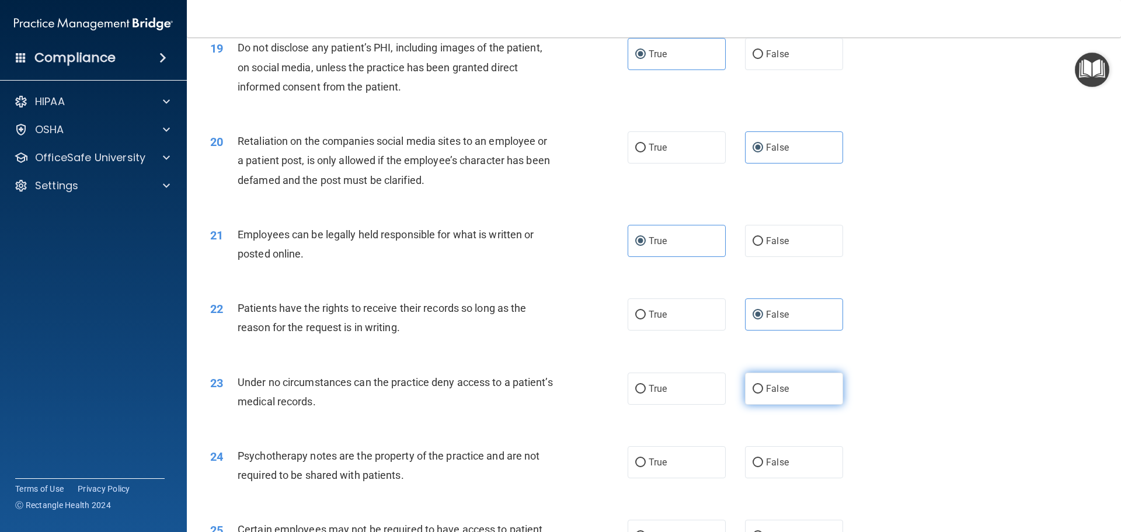
radio input "true"
click at [684, 478] on label "True" at bounding box center [677, 462] width 98 height 32
click at [646, 467] on input "True" at bounding box center [640, 462] width 11 height 9
radio input "true"
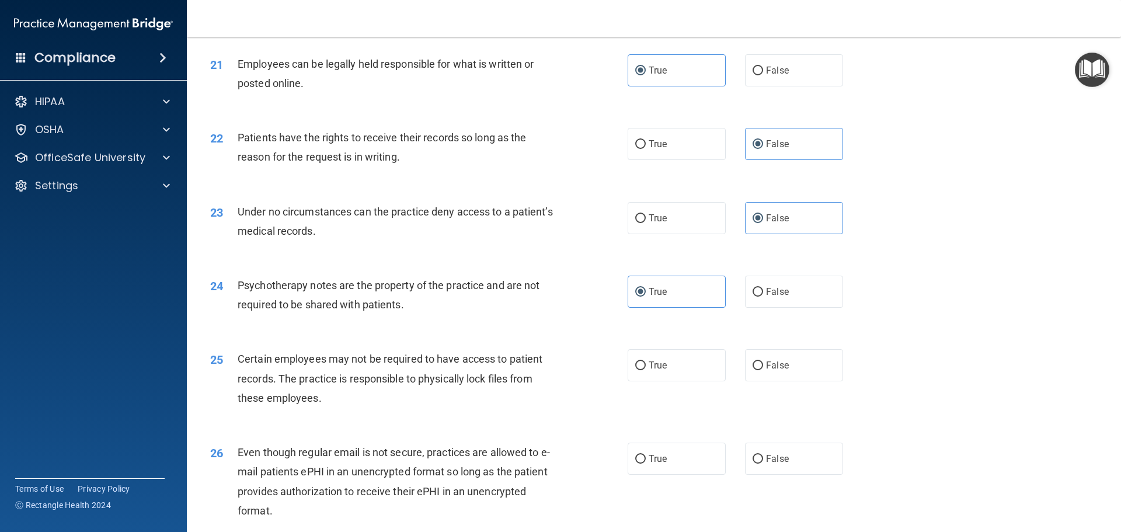
scroll to position [1927, 0]
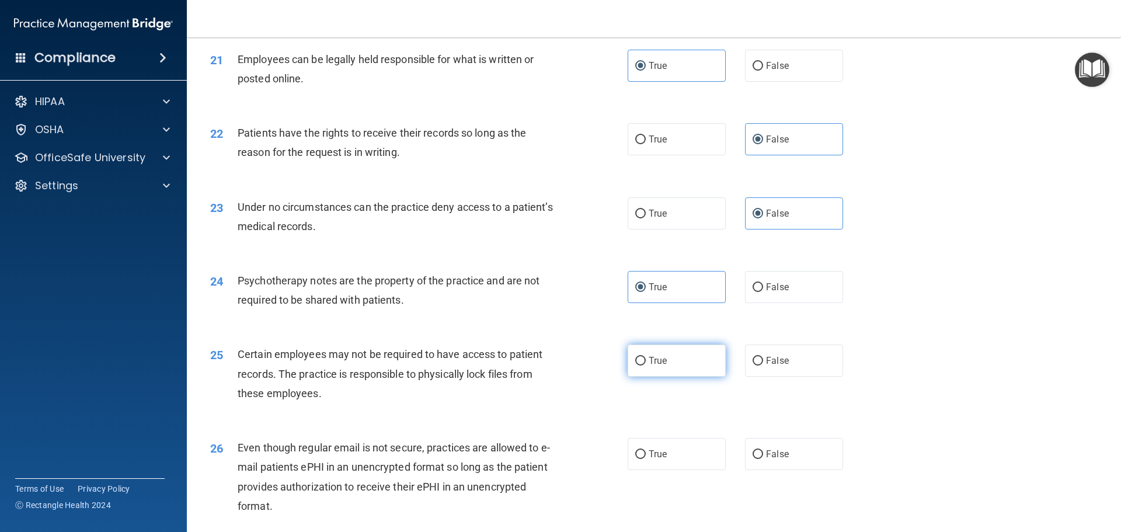
click at [657, 366] on span "True" at bounding box center [658, 360] width 18 height 11
click at [646, 365] on input "True" at bounding box center [640, 361] width 11 height 9
radio input "true"
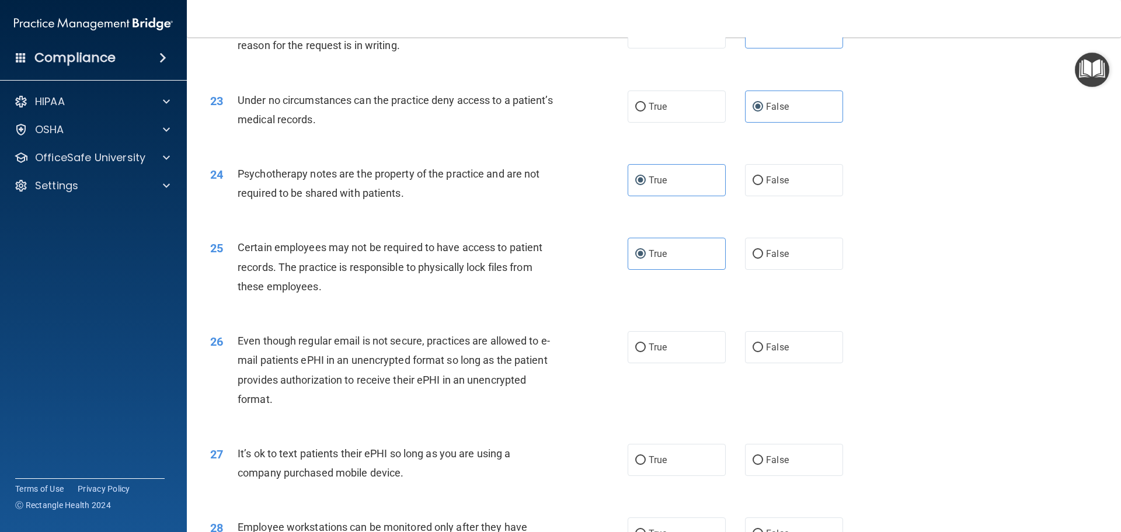
scroll to position [2043, 0]
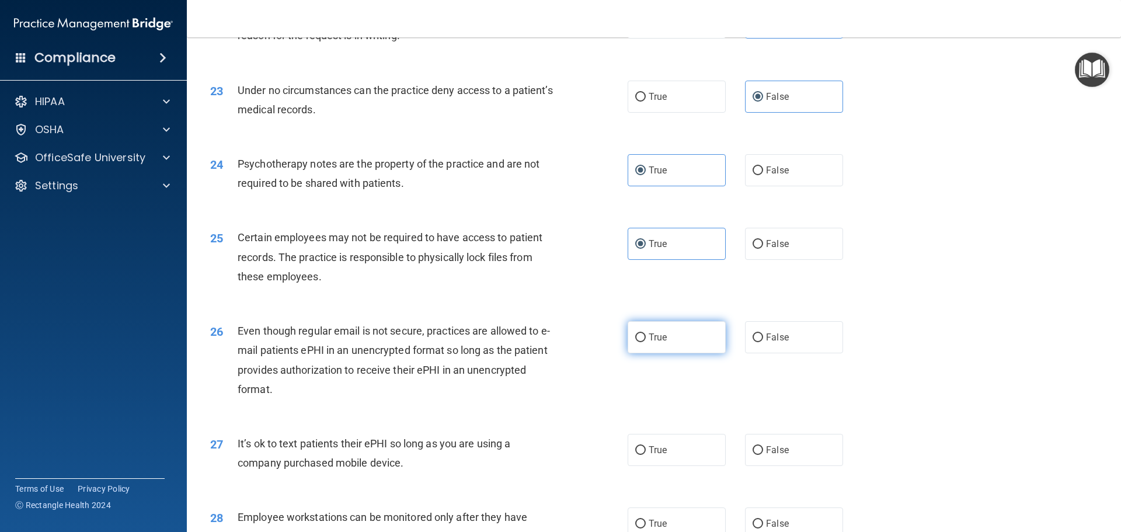
click at [660, 353] on label "True" at bounding box center [677, 337] width 98 height 32
click at [646, 342] on input "True" at bounding box center [640, 337] width 11 height 9
radio input "true"
click at [775, 451] on div "27 It’s ok to text patients their ePHI so long as you are using a company purch…" at bounding box center [653, 456] width 905 height 74
click at [773, 455] on span "False" at bounding box center [777, 449] width 23 height 11
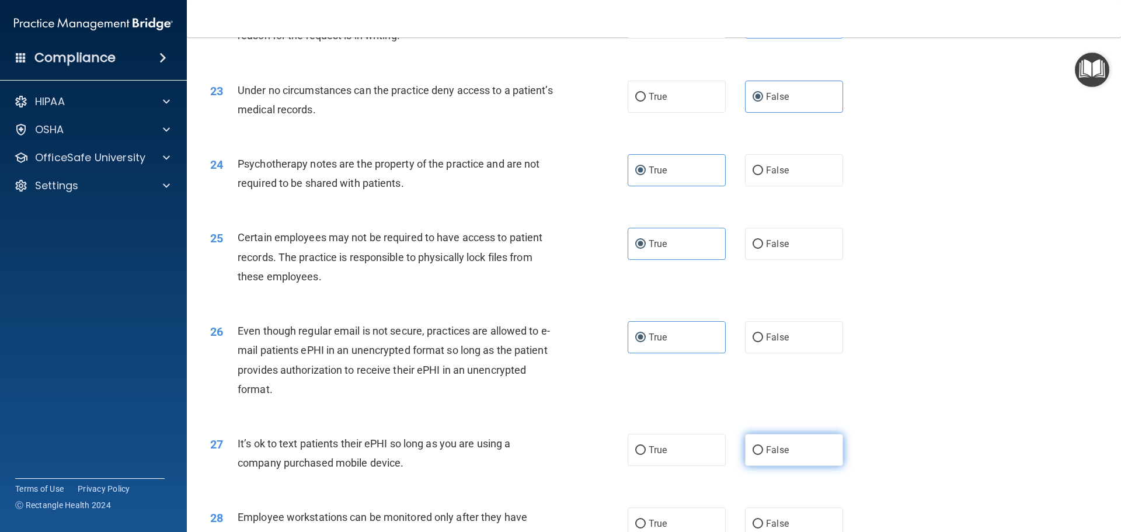
click at [763, 455] on input "False" at bounding box center [758, 450] width 11 height 9
radio input "true"
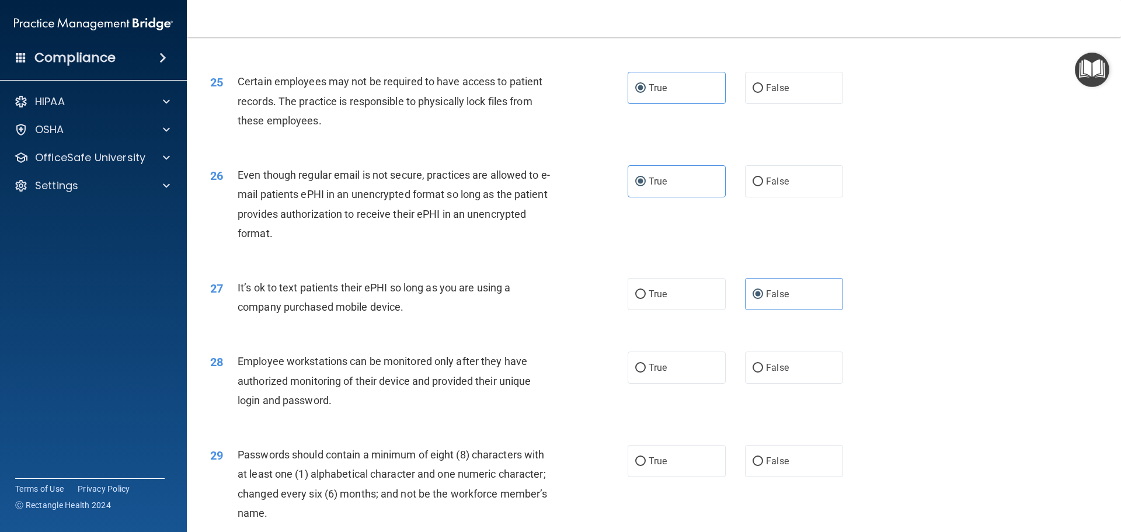
scroll to position [2219, 0]
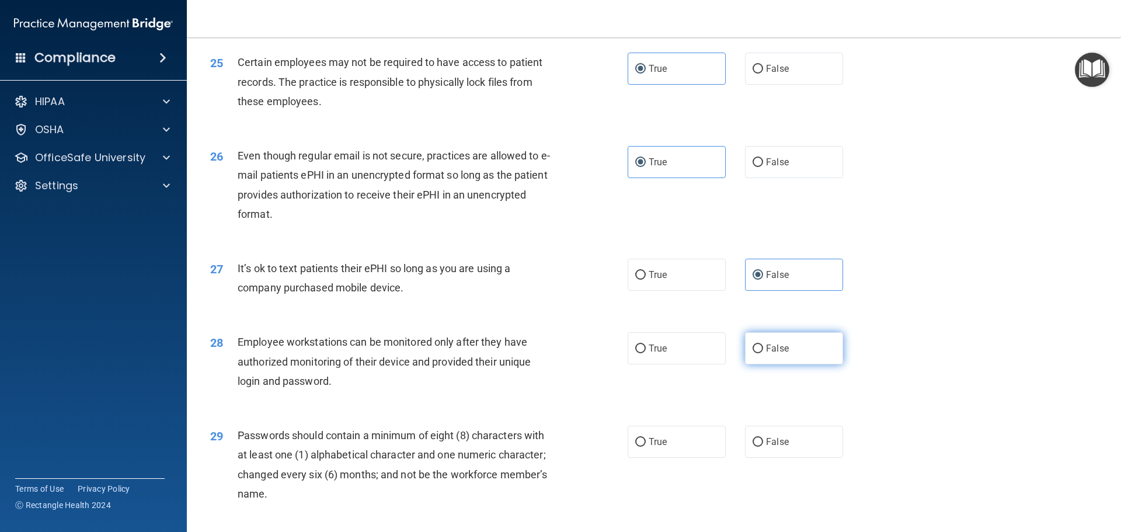
click at [773, 361] on label "False" at bounding box center [794, 348] width 98 height 32
click at [763, 353] on input "False" at bounding box center [758, 348] width 11 height 9
radio input "true"
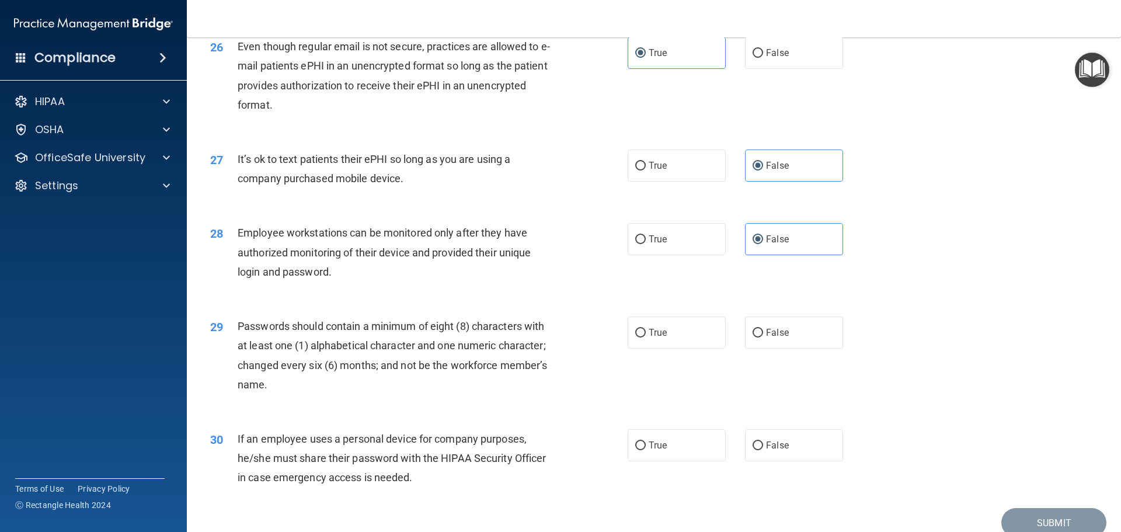
scroll to position [2335, 0]
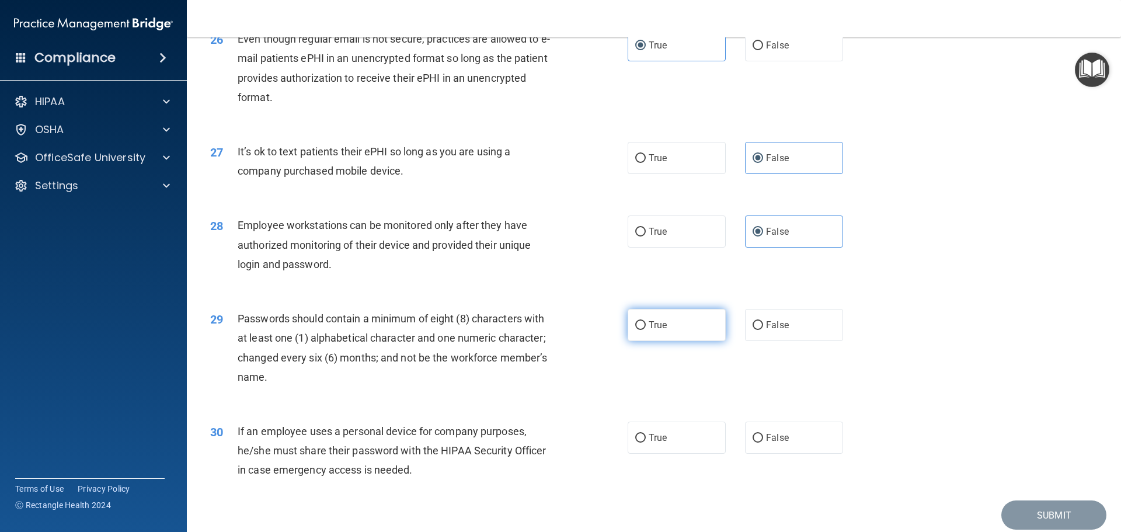
click at [687, 341] on label "True" at bounding box center [677, 325] width 98 height 32
click at [646, 330] on input "True" at bounding box center [640, 325] width 11 height 9
radio input "true"
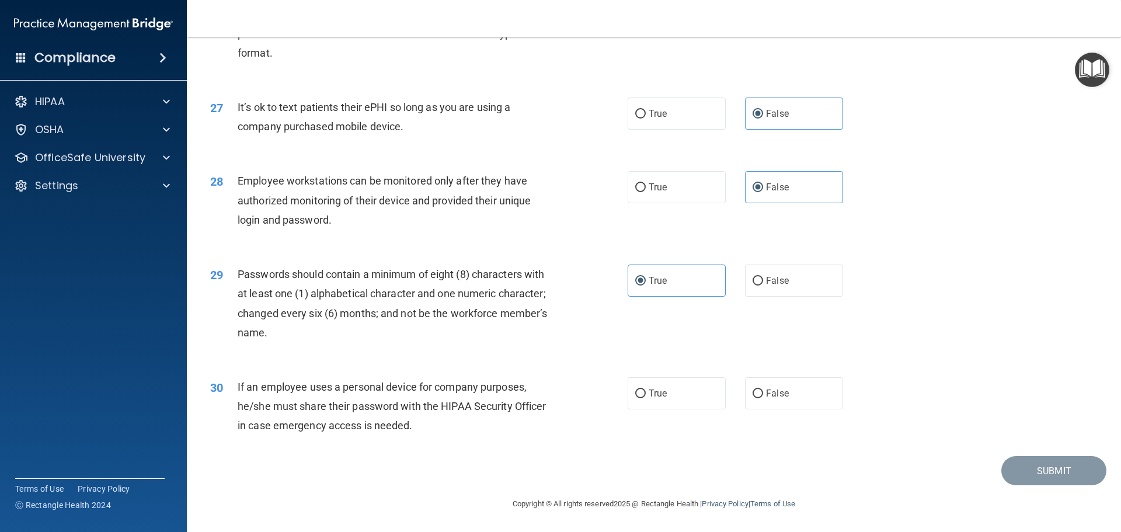
scroll to position [2399, 0]
click at [753, 396] on input "False" at bounding box center [758, 393] width 11 height 9
radio input "true"
click at [1033, 468] on button "Submit" at bounding box center [1053, 471] width 105 height 30
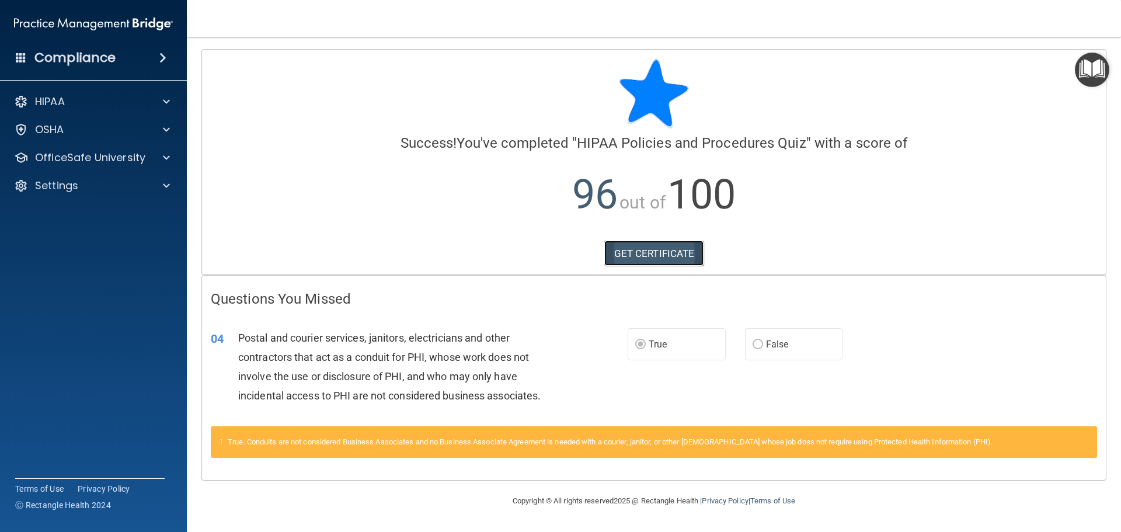
click at [684, 257] on link "GET CERTIFICATE" at bounding box center [654, 254] width 100 height 26
click at [98, 154] on p "OfficeSafe University" at bounding box center [90, 158] width 110 height 14
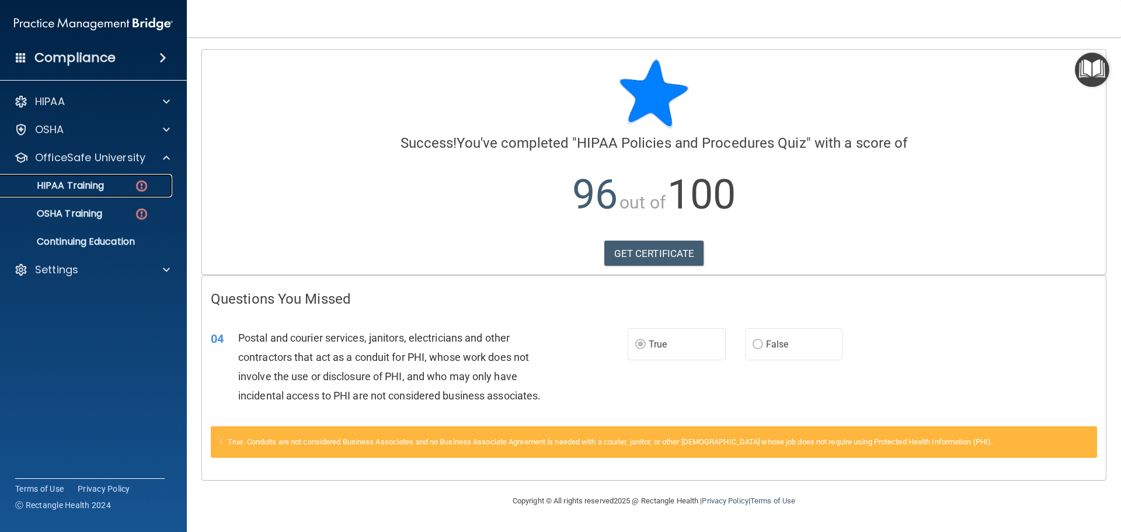
click at [120, 190] on div "HIPAA Training" at bounding box center [87, 186] width 159 height 12
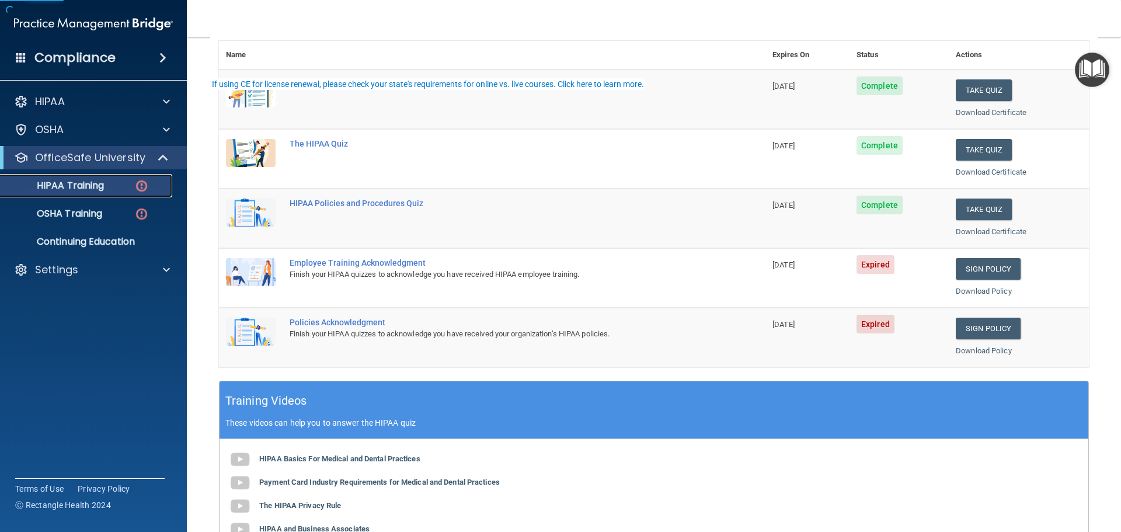
scroll to position [175, 0]
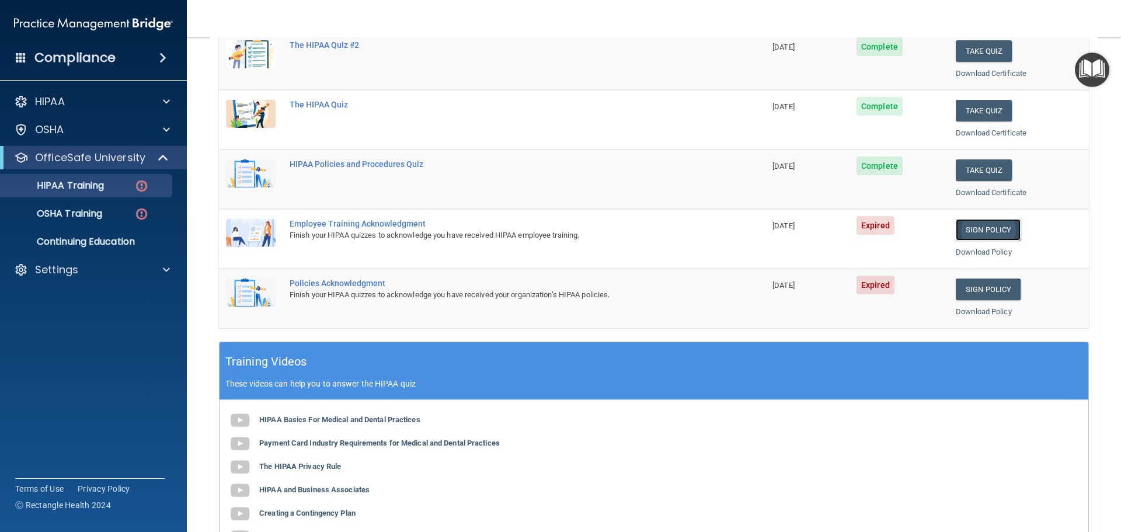
click at [972, 232] on link "Sign Policy" at bounding box center [988, 230] width 65 height 22
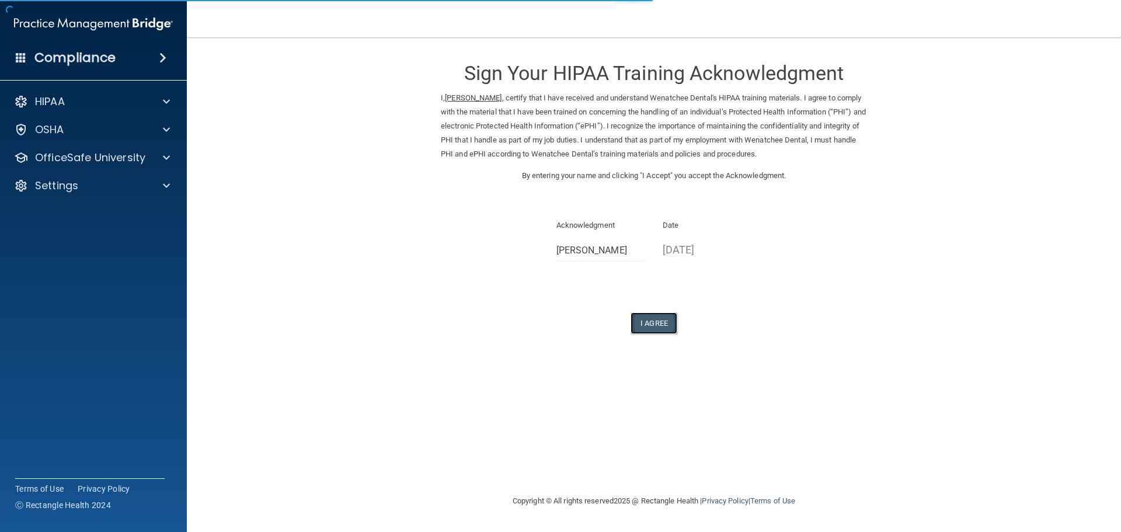
click at [667, 325] on button "I Agree" at bounding box center [654, 323] width 47 height 22
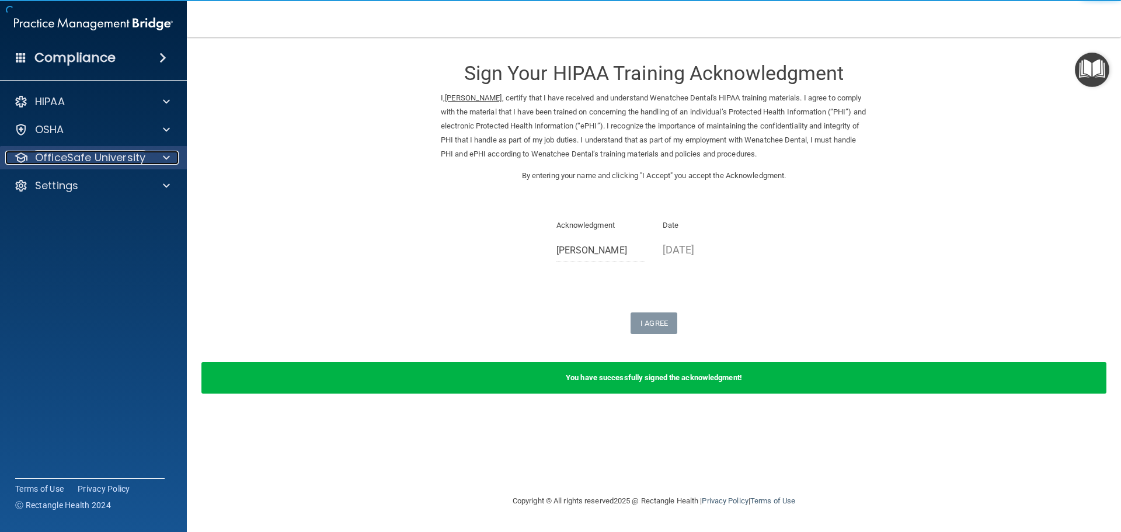
click at [112, 158] on p "OfficeSafe University" at bounding box center [90, 158] width 110 height 14
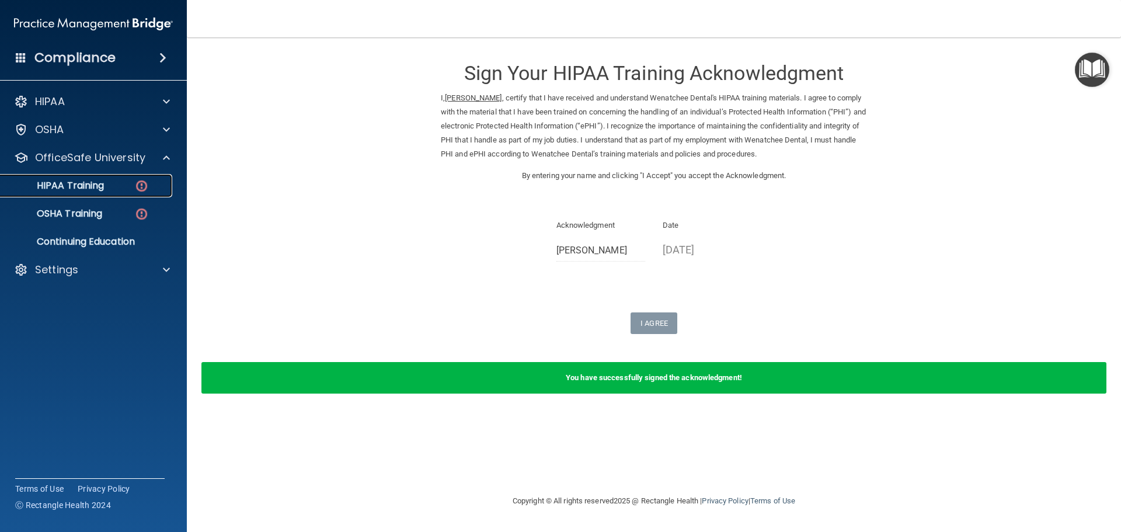
click at [125, 194] on link "HIPAA Training" at bounding box center [80, 185] width 184 height 23
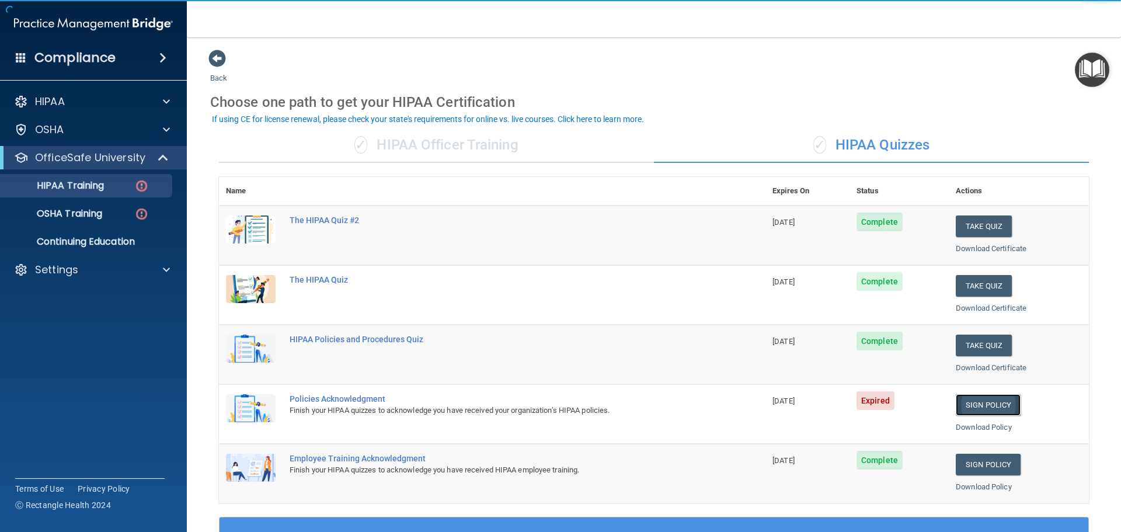
click at [981, 405] on link "Sign Policy" at bounding box center [988, 405] width 65 height 22
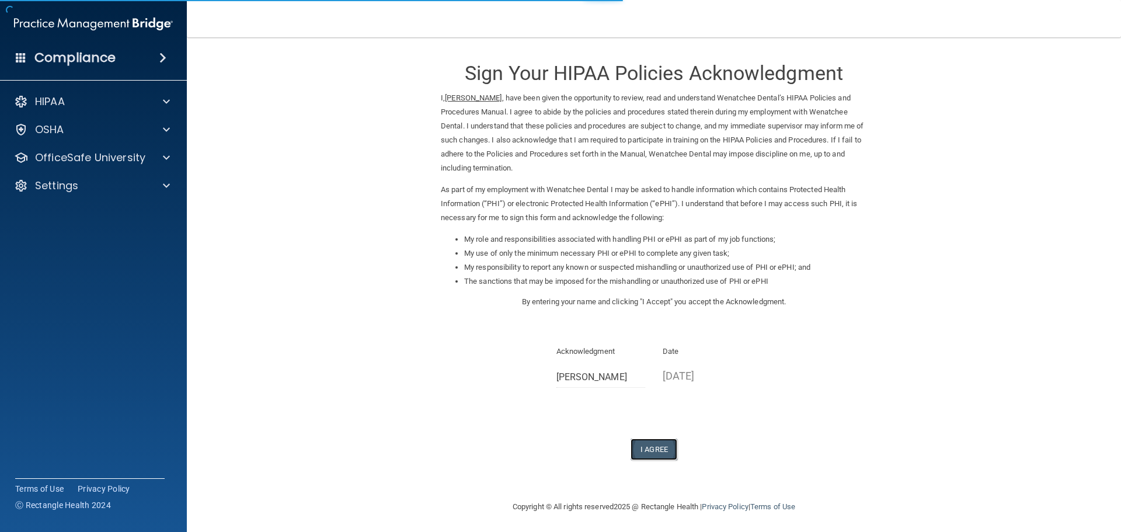
click at [638, 445] on button "I Agree" at bounding box center [654, 449] width 47 height 22
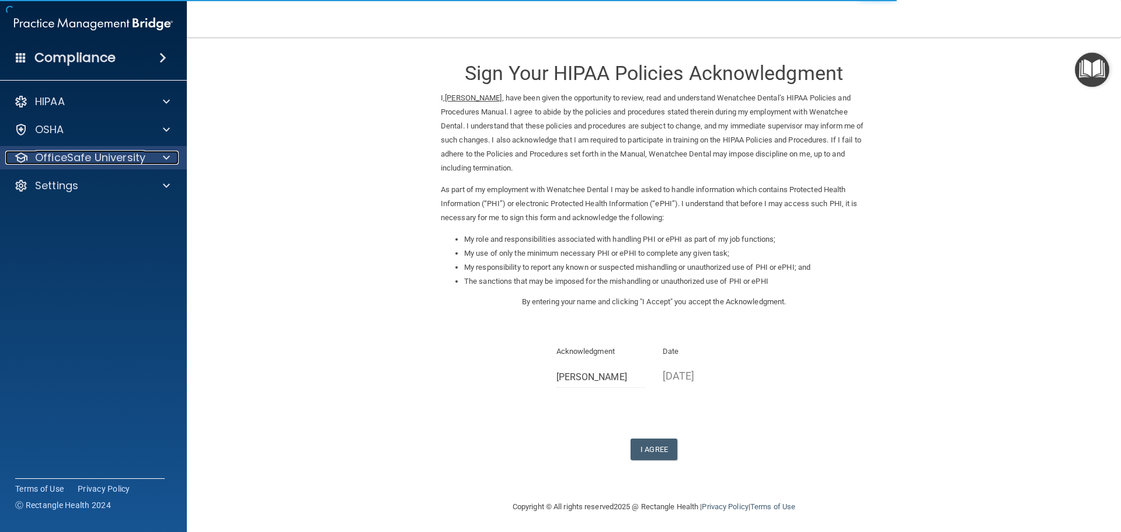
click at [120, 159] on p "OfficeSafe University" at bounding box center [90, 158] width 110 height 14
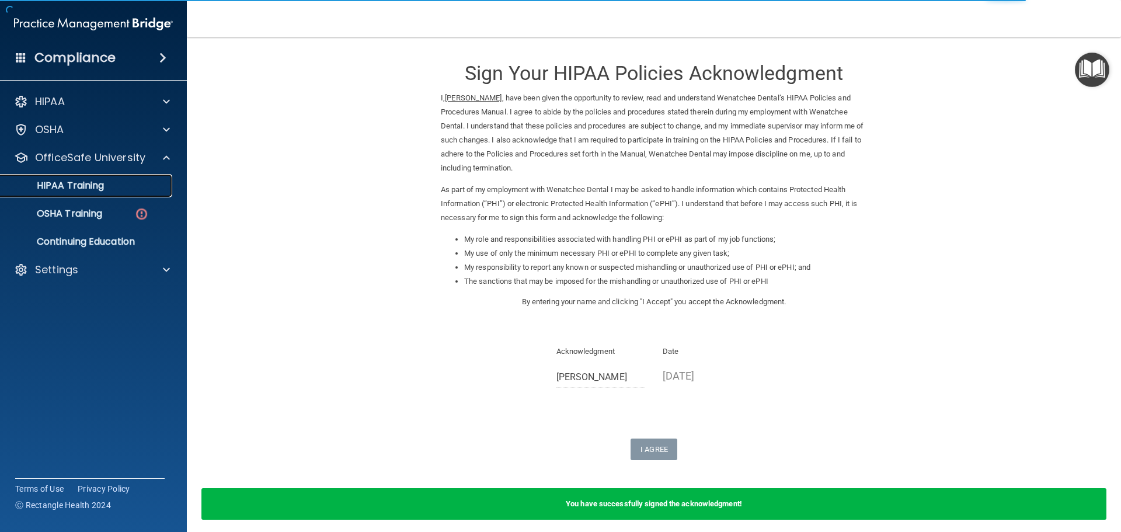
click at [127, 176] on link "HIPAA Training" at bounding box center [80, 185] width 184 height 23
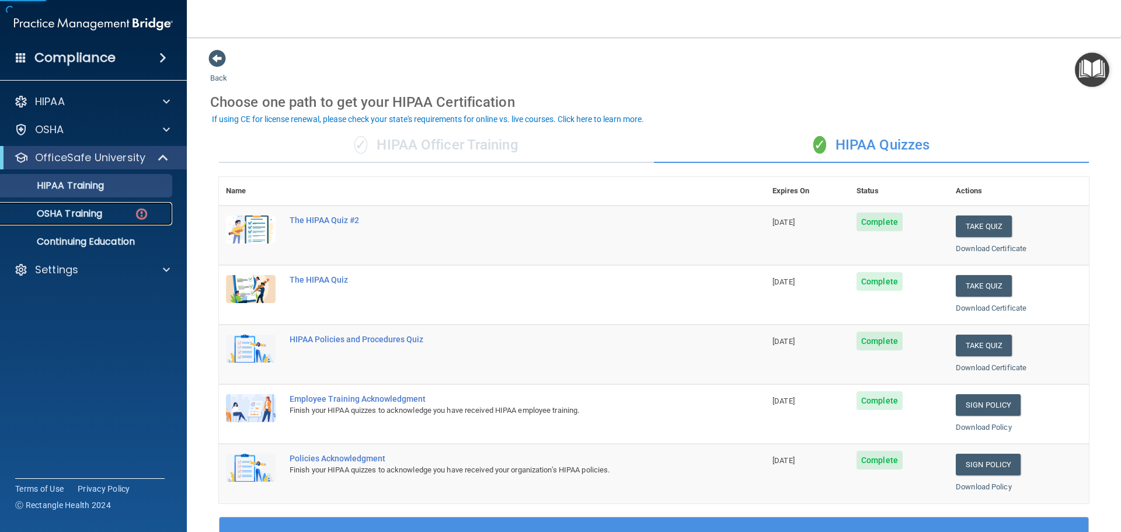
click at [62, 208] on p "OSHA Training" at bounding box center [55, 214] width 95 height 12
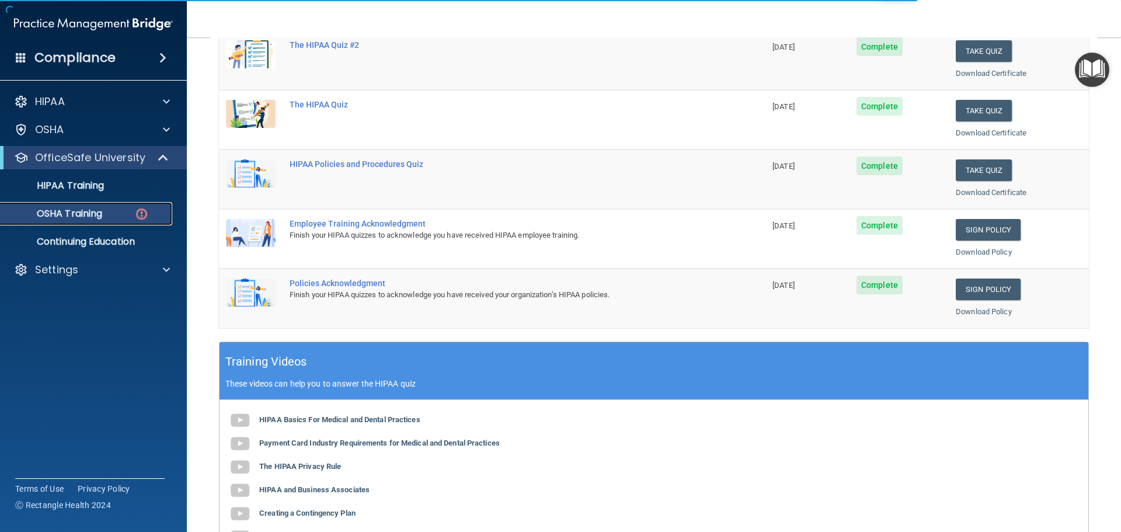
scroll to position [19, 0]
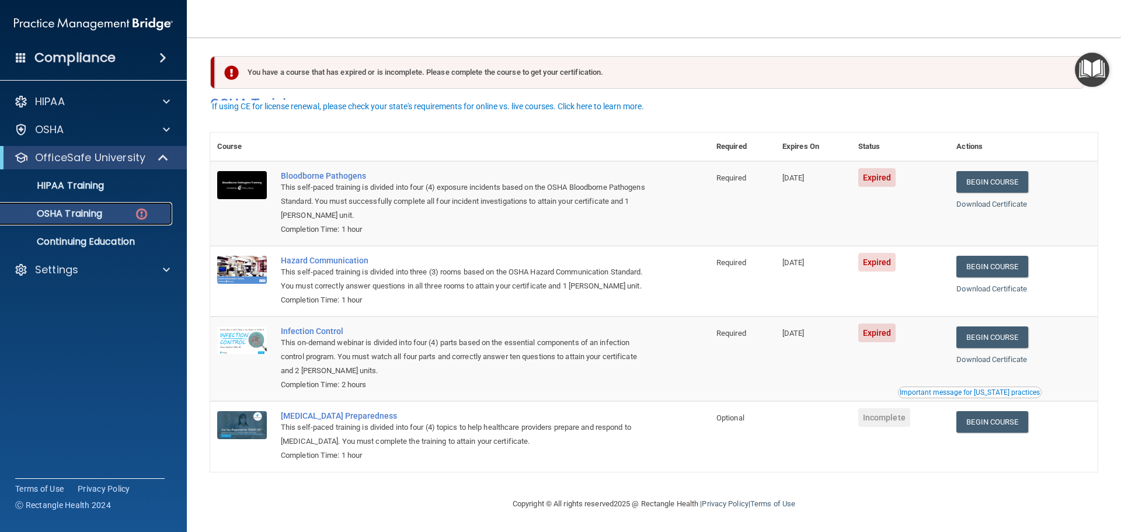
click at [99, 208] on p "OSHA Training" at bounding box center [55, 214] width 95 height 12
click at [973, 171] on link "Begin Course" at bounding box center [991, 182] width 71 height 22
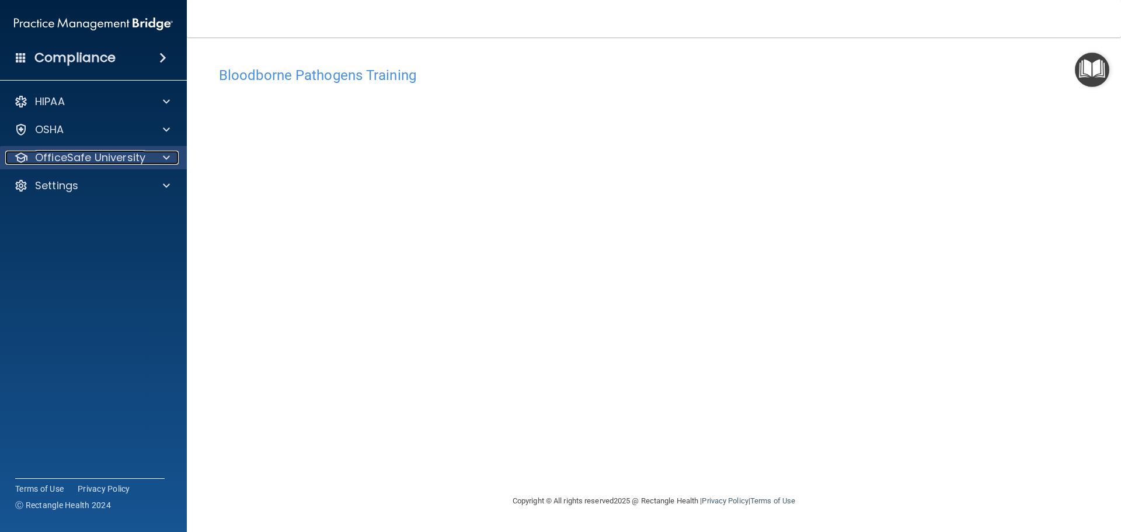
click at [88, 159] on p "OfficeSafe University" at bounding box center [90, 158] width 110 height 14
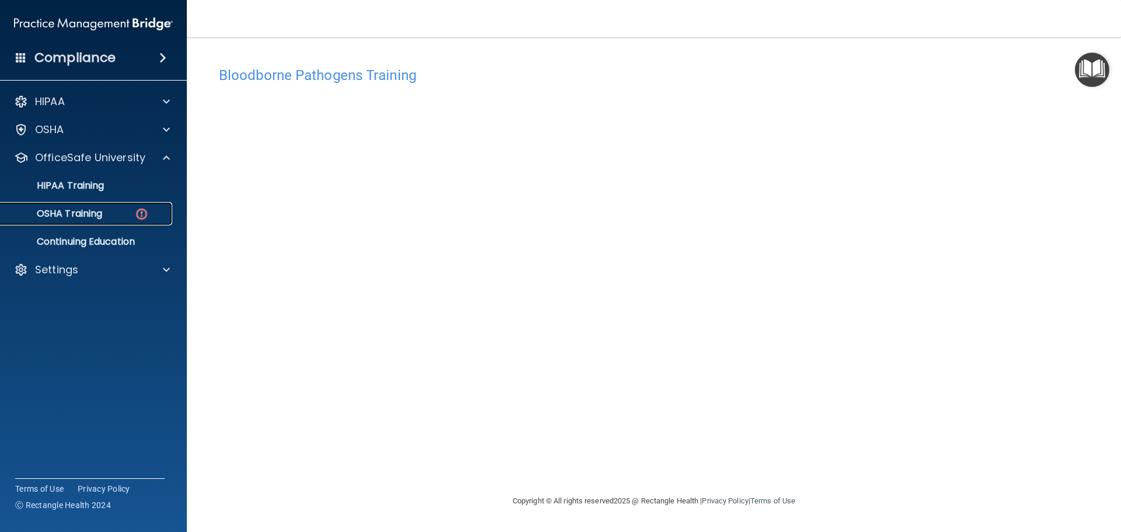
click at [110, 212] on div "OSHA Training" at bounding box center [87, 214] width 159 height 12
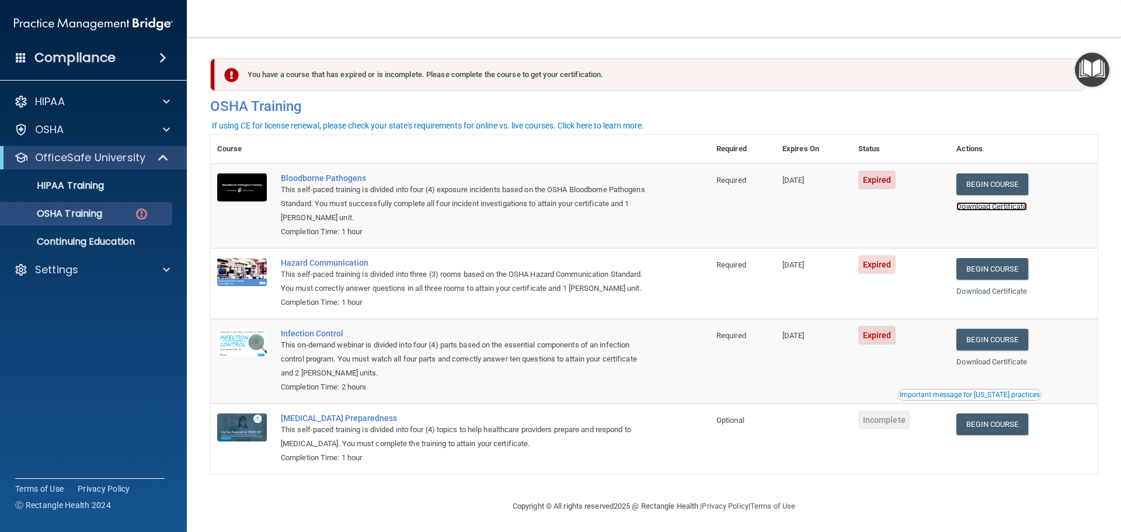
click at [988, 204] on link "Download Certificate" at bounding box center [991, 206] width 71 height 9
click at [995, 297] on div "Download Certificate" at bounding box center [1023, 291] width 134 height 14
click at [994, 294] on link "Download Certificate" at bounding box center [991, 291] width 71 height 9
